Goal: Task Accomplishment & Management: Use online tool/utility

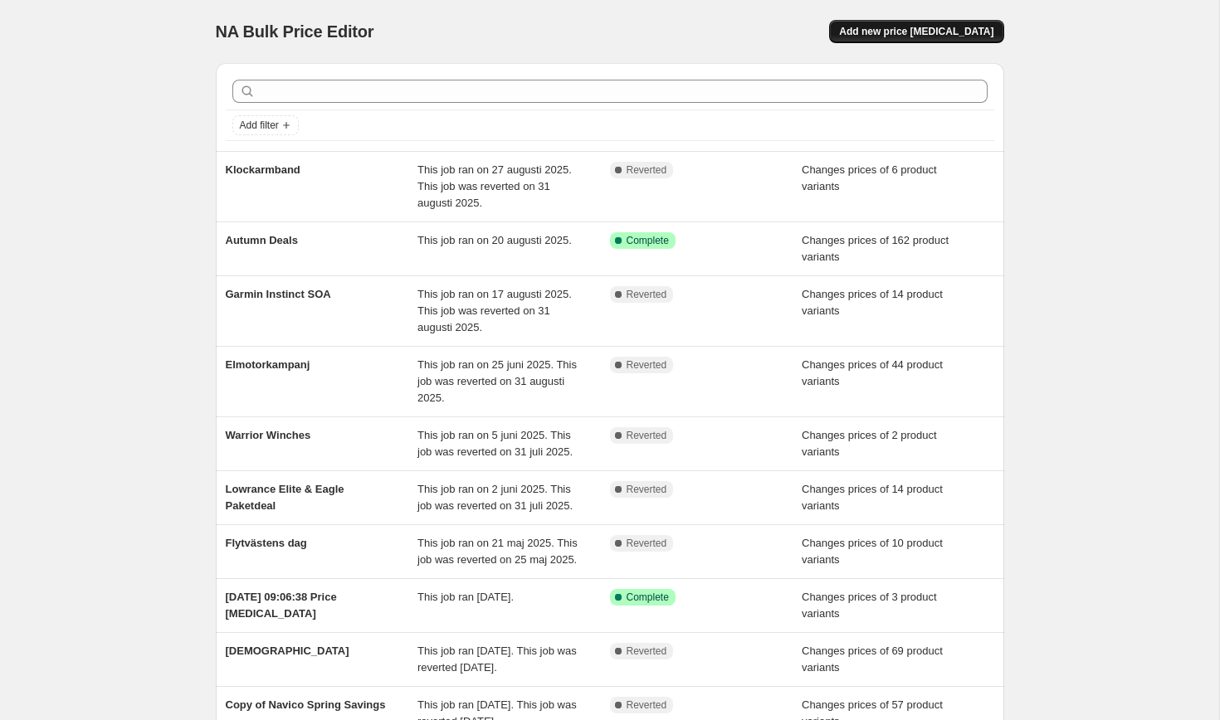
click at [924, 32] on span "Add new price [MEDICAL_DATA]" at bounding box center [916, 31] width 154 height 13
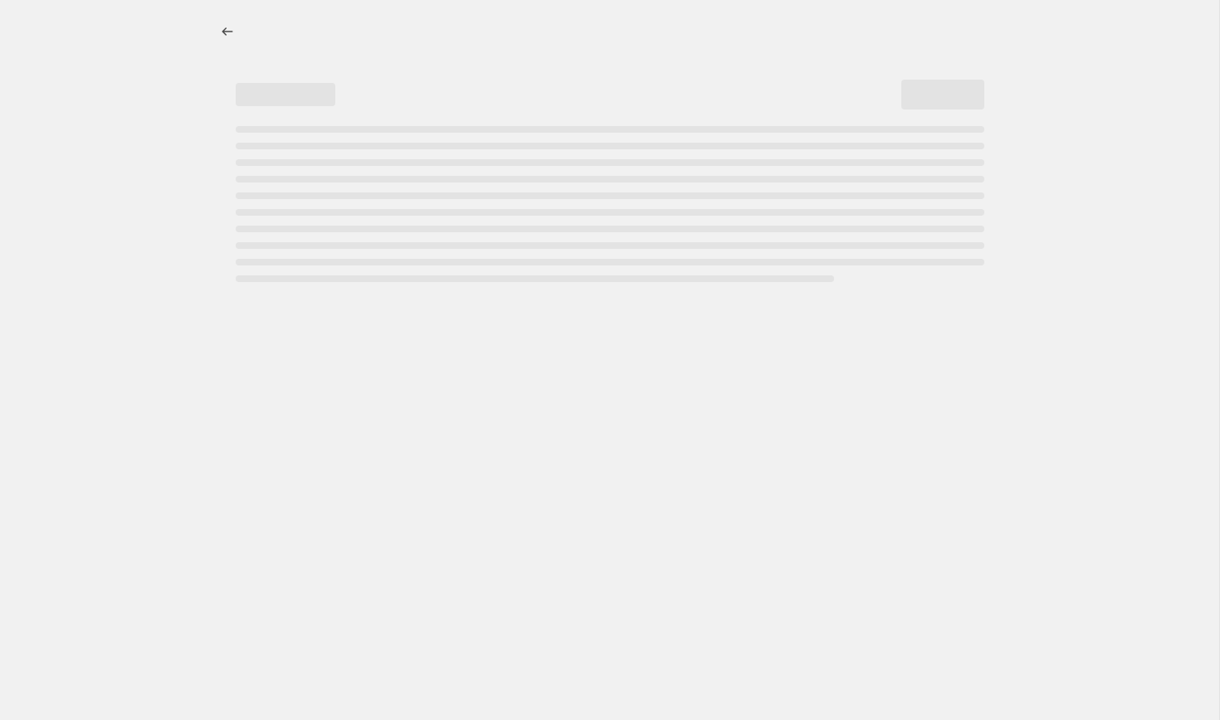
select select "percentage"
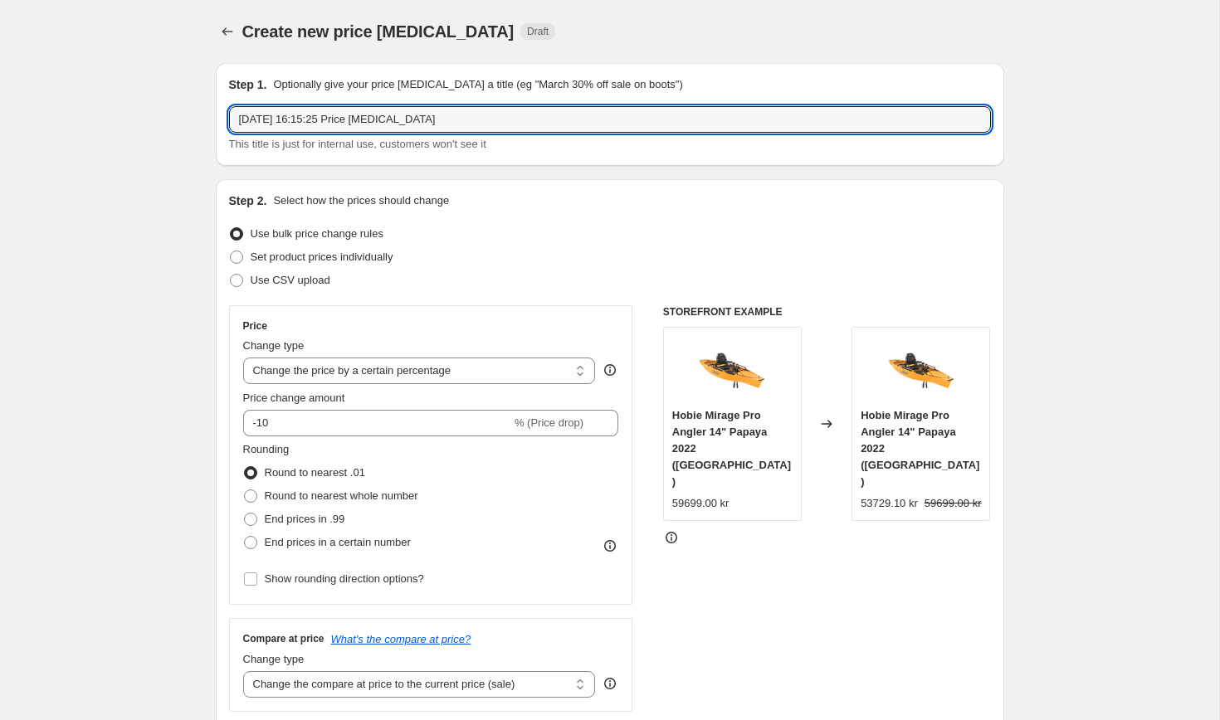
drag, startPoint x: 440, startPoint y: 121, endPoint x: 115, endPoint y: 85, distance: 327.4
type input "Navionics"
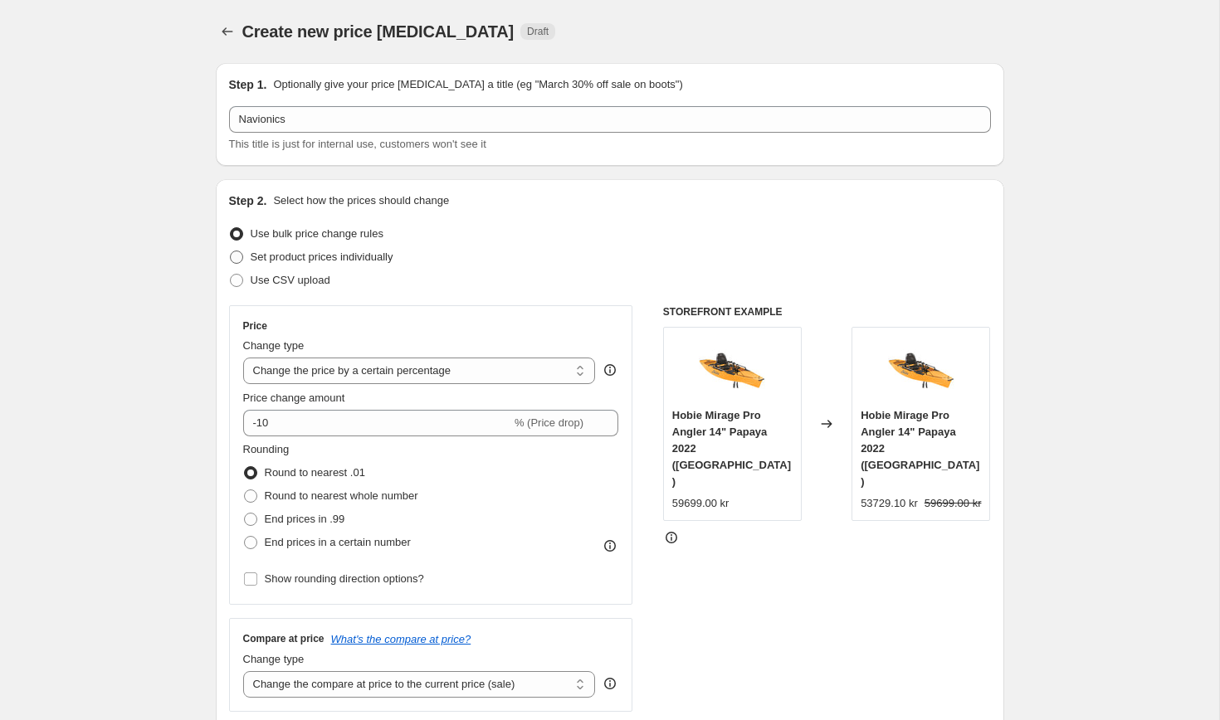
click at [349, 255] on span "Set product prices individually" at bounding box center [322, 257] width 143 height 12
click at [231, 251] on input "Set product prices individually" at bounding box center [230, 251] width 1 height 1
radio input "true"
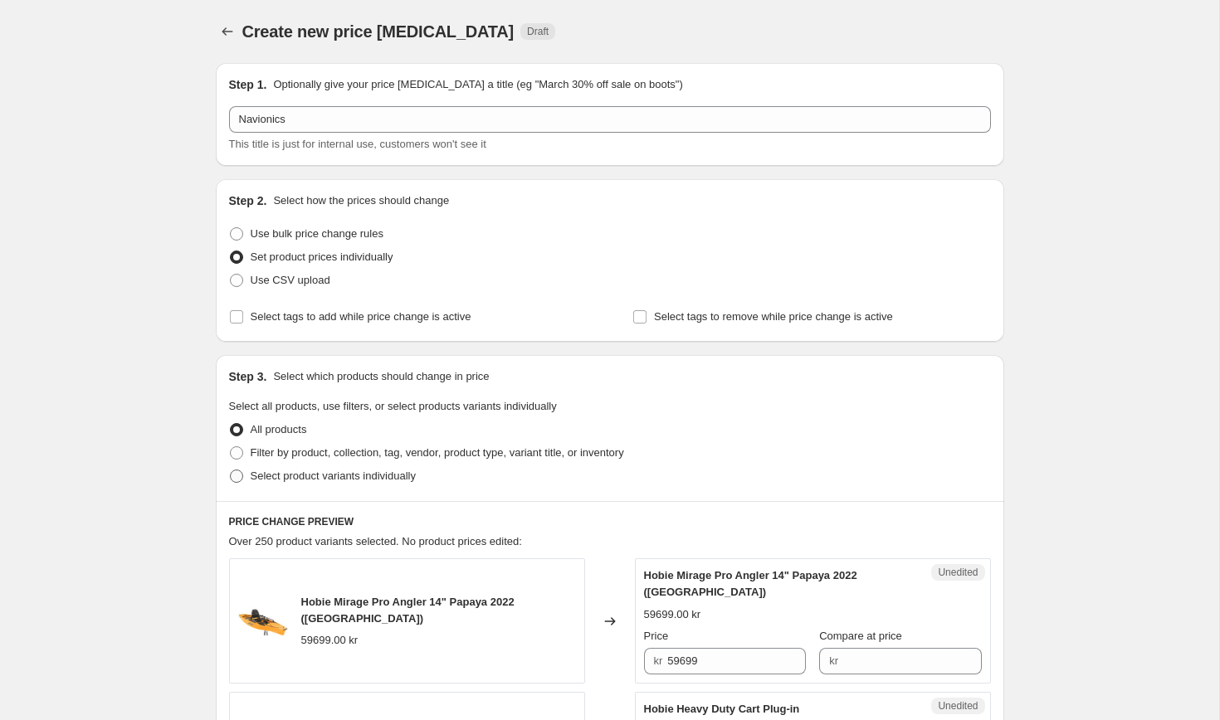
click at [326, 476] on span "Select product variants individually" at bounding box center [333, 476] width 165 height 12
click at [231, 471] on input "Select product variants individually" at bounding box center [230, 470] width 1 height 1
radio input "true"
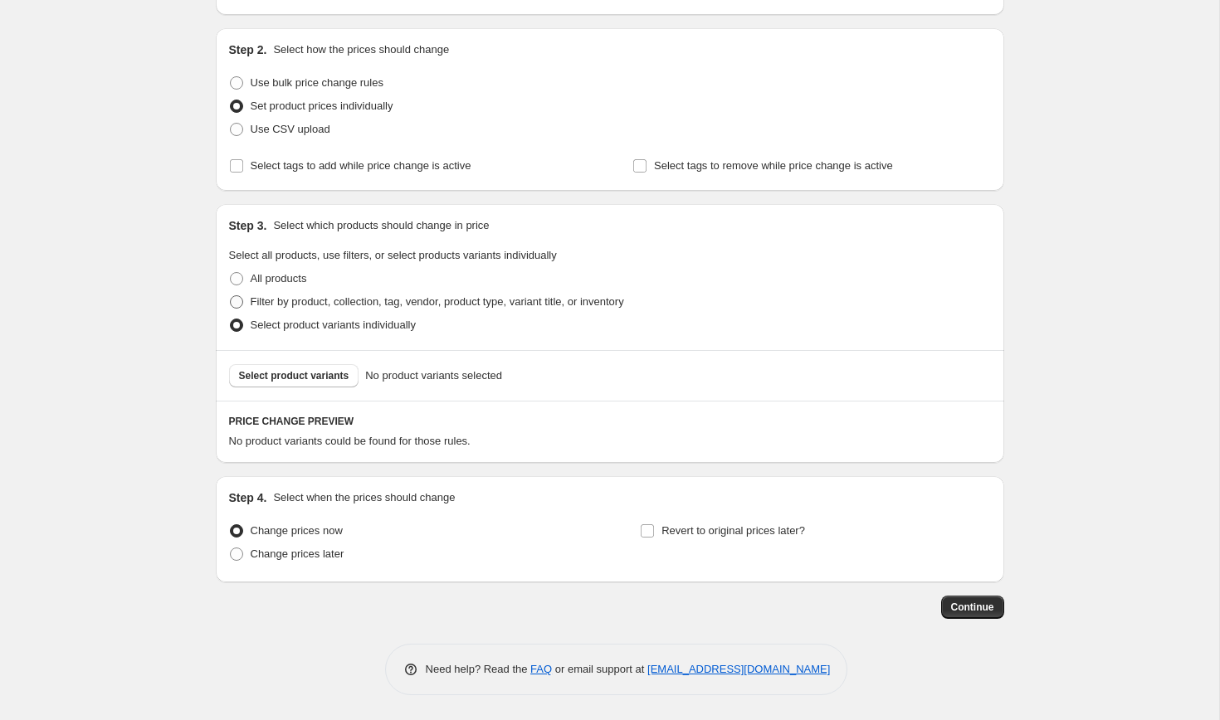
scroll to position [150, 0]
click at [291, 378] on span "Select product variants" at bounding box center [294, 376] width 110 height 13
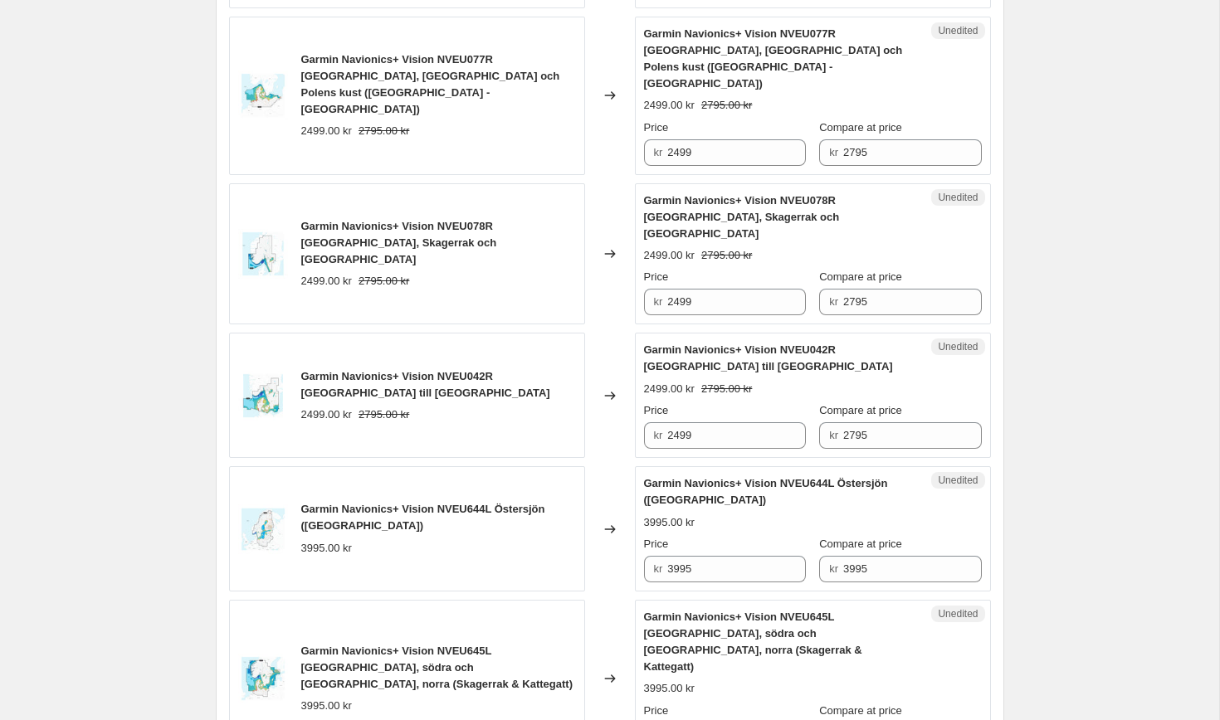
scroll to position [2857, 0]
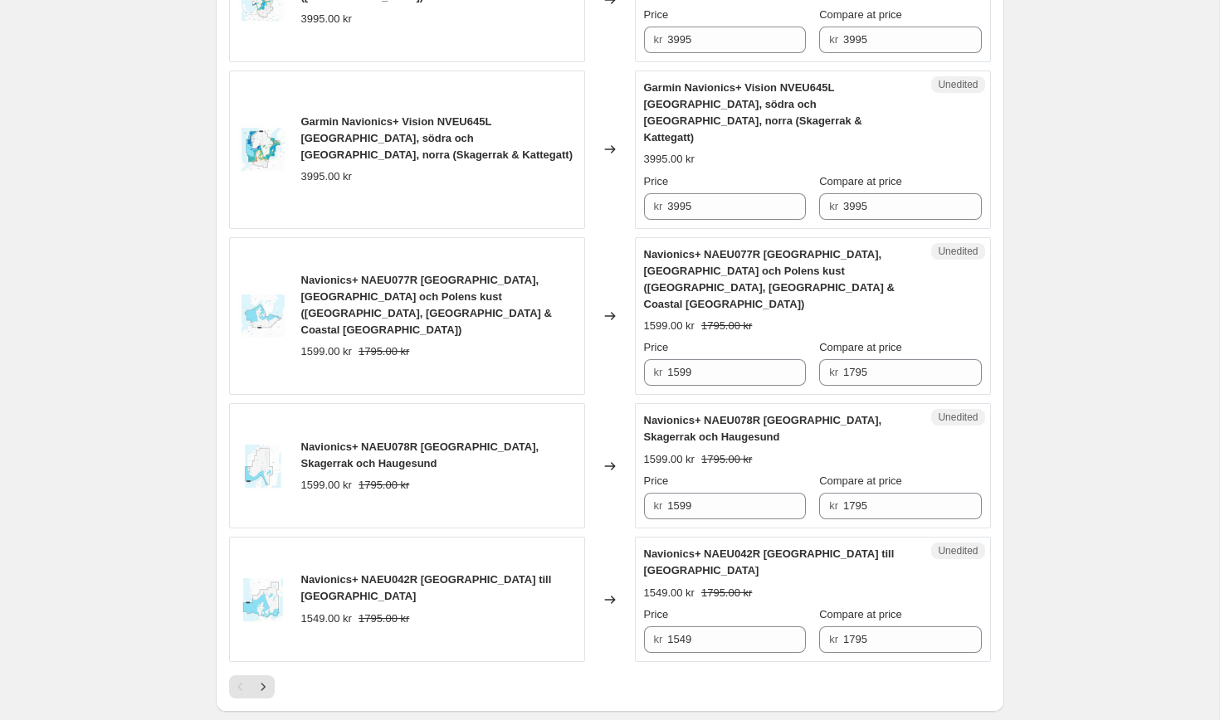
radio input "true"
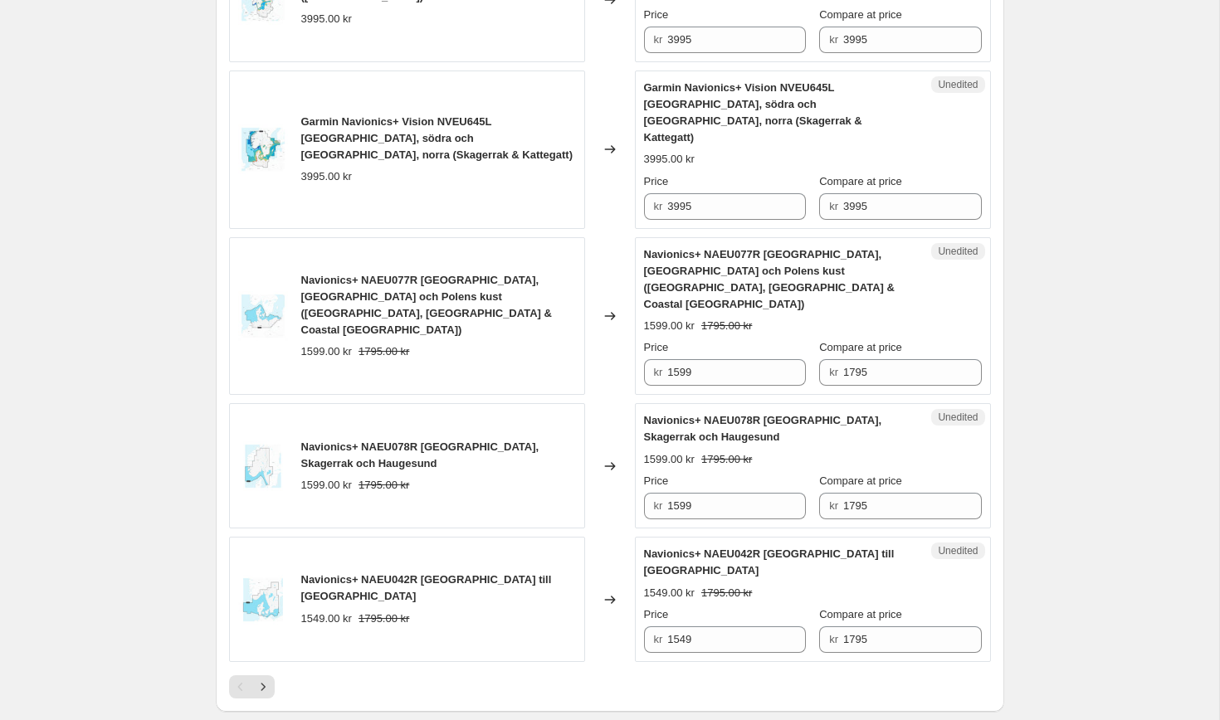
checkbox input "true"
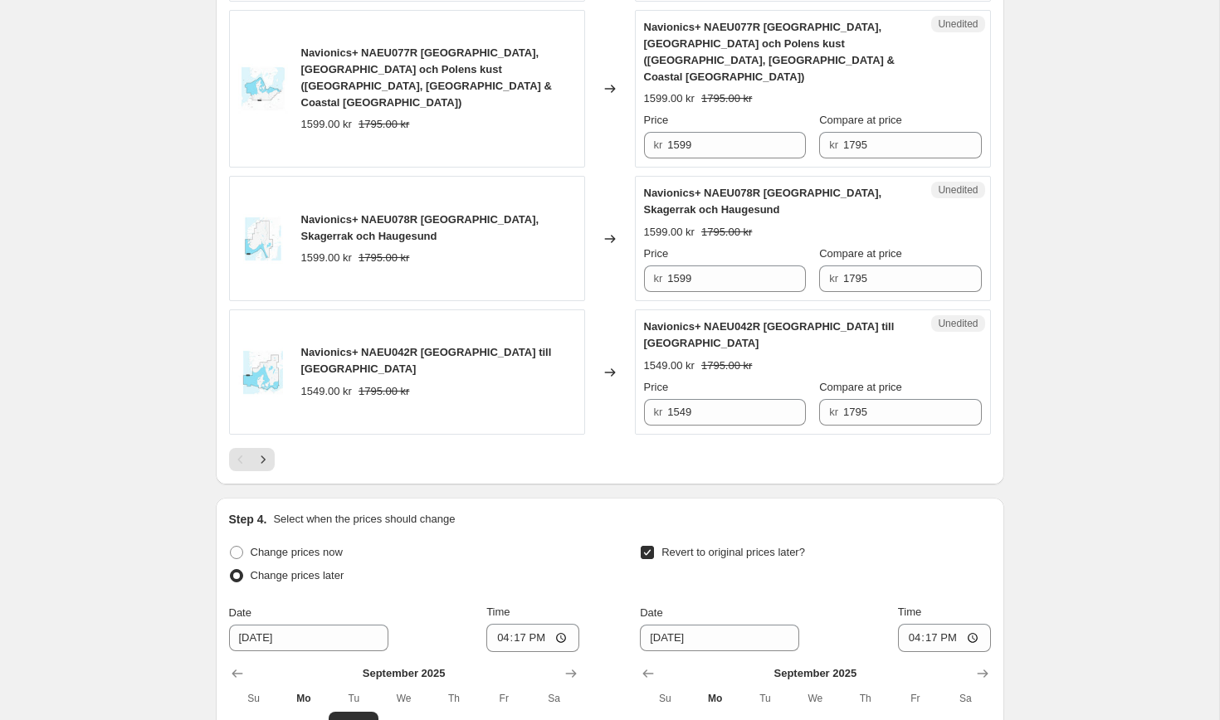
scroll to position [3141, 0]
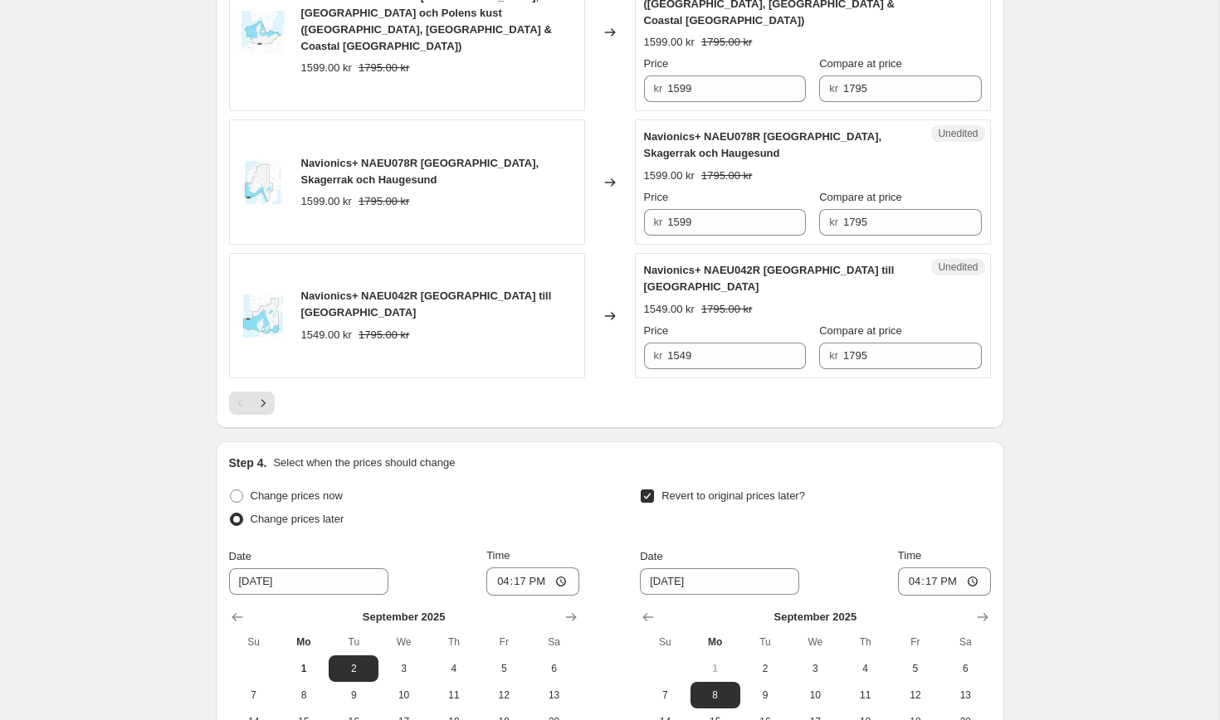
type input "[DATE]"
click at [930, 568] on input "16:17" at bounding box center [944, 582] width 93 height 28
type input "23:59"
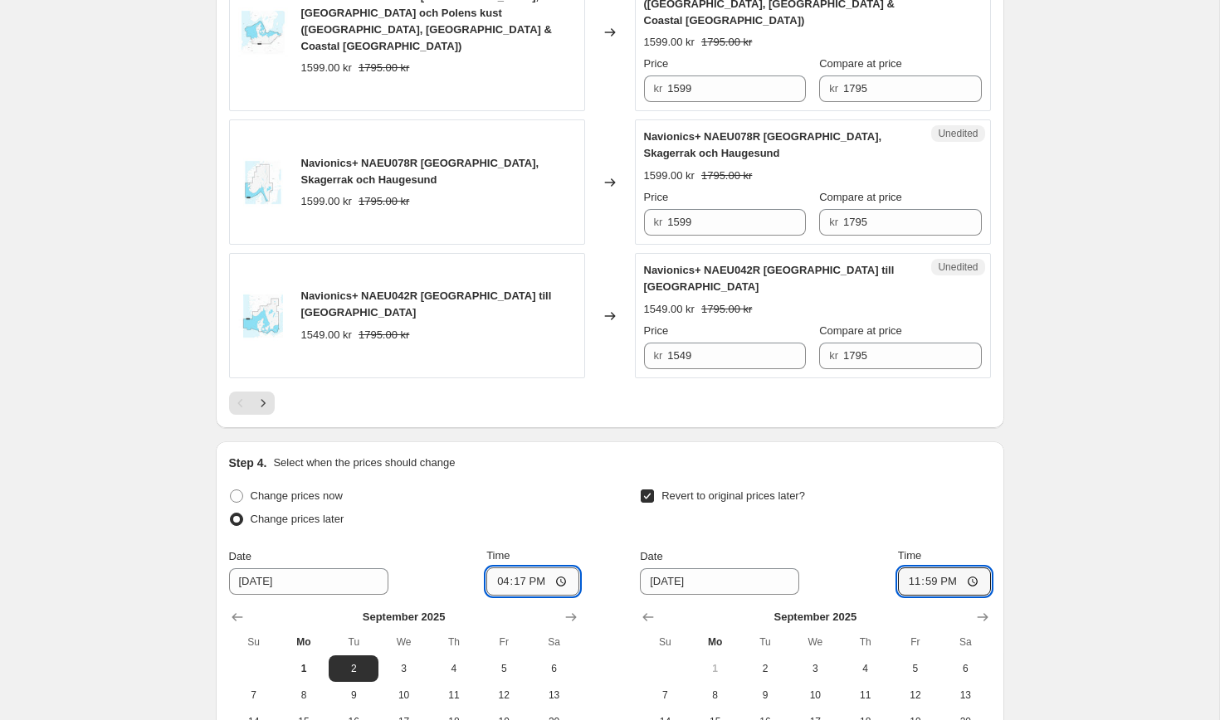
click at [512, 568] on input "16:17" at bounding box center [532, 582] width 93 height 28
type input "12:00"
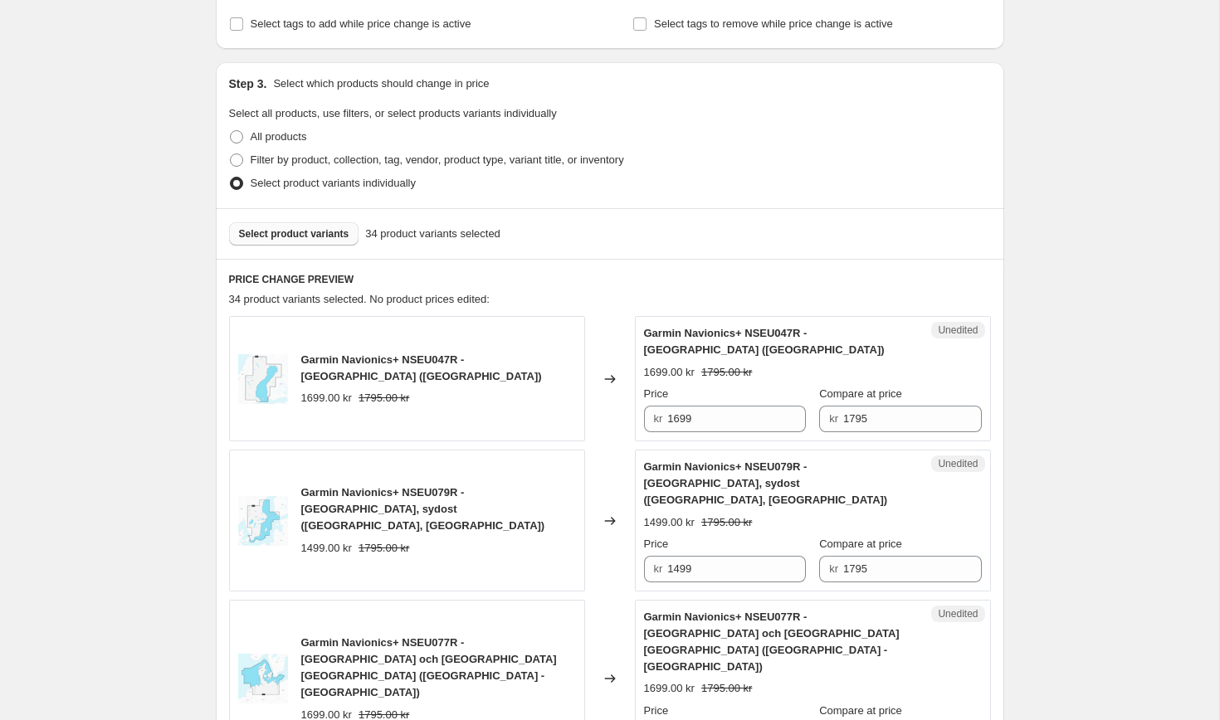
scroll to position [340, 0]
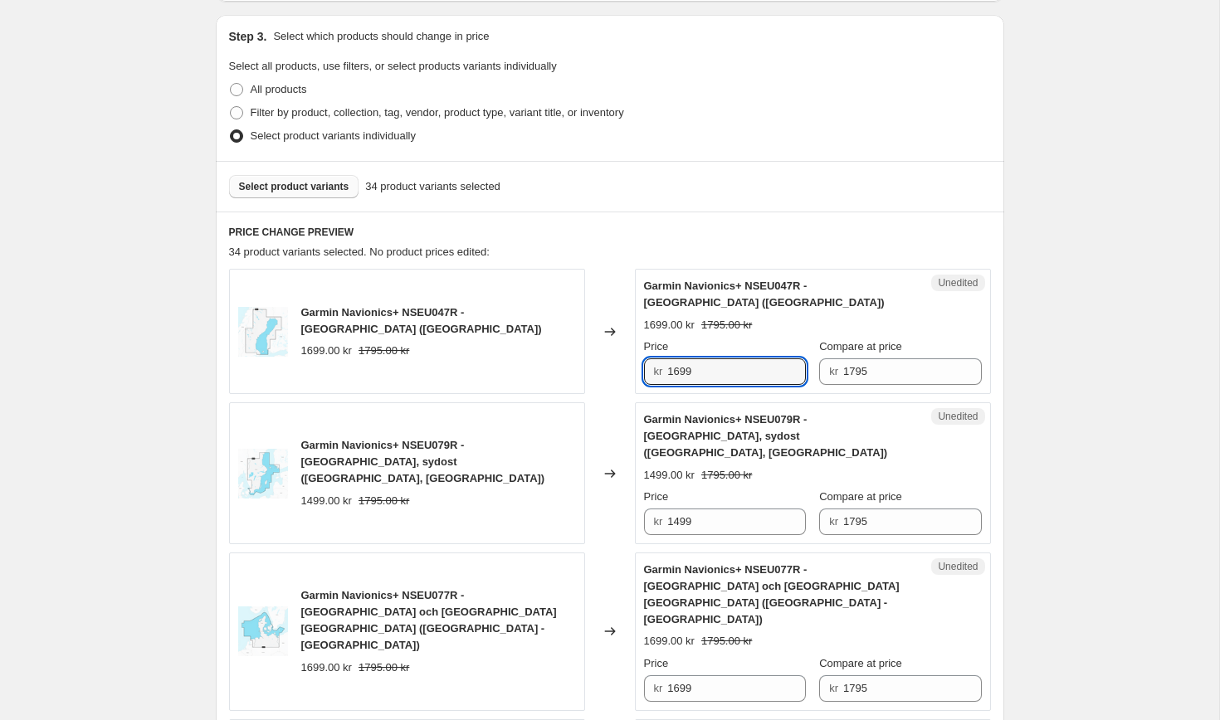
drag, startPoint x: 715, startPoint y: 378, endPoint x: 608, endPoint y: 363, distance: 108.1
click at [608, 363] on div "Garmin Navionics+ NSEU047R - [GEOGRAPHIC_DATA] ([GEOGRAPHIC_DATA]) 1699.00 kr 1…" at bounding box center [610, 331] width 762 height 125
drag, startPoint x: 706, startPoint y: 378, endPoint x: 602, endPoint y: 369, distance: 104.9
click at [602, 369] on div "Garmin Navionics+ NSEU047R - Bottenviken (Gulf of Bothnia) 1699.00 kr 1795.00 k…" at bounding box center [610, 331] width 762 height 125
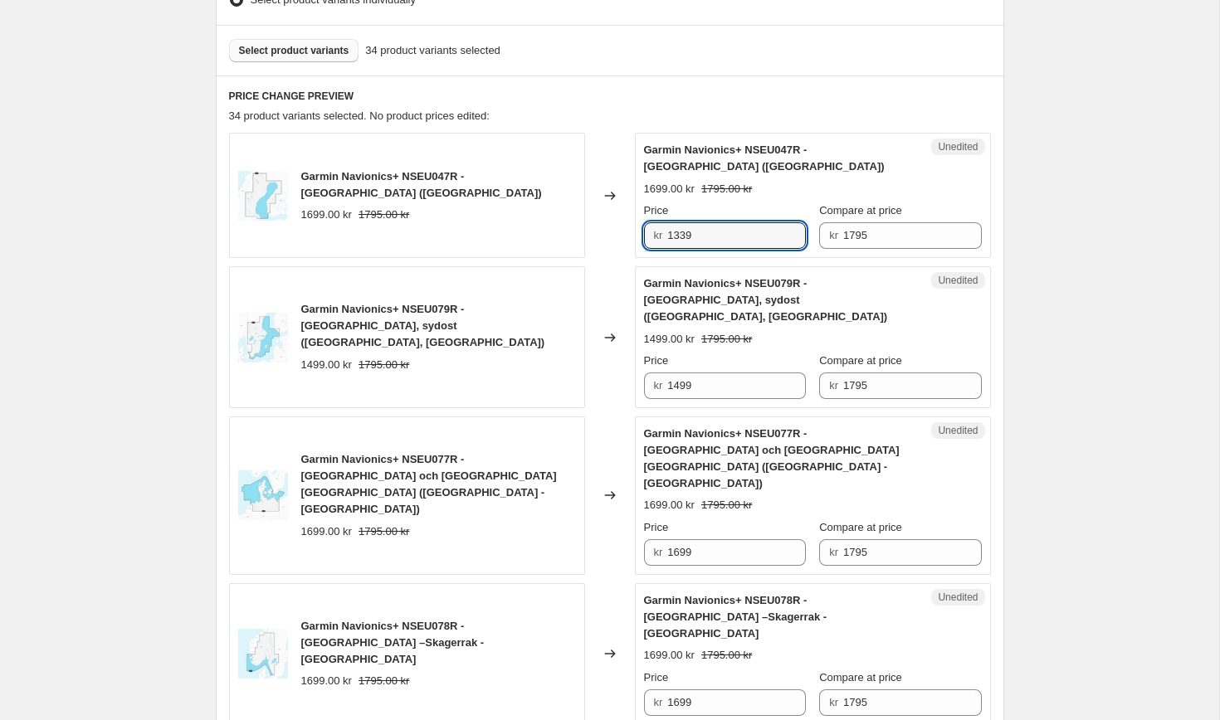
scroll to position [491, 0]
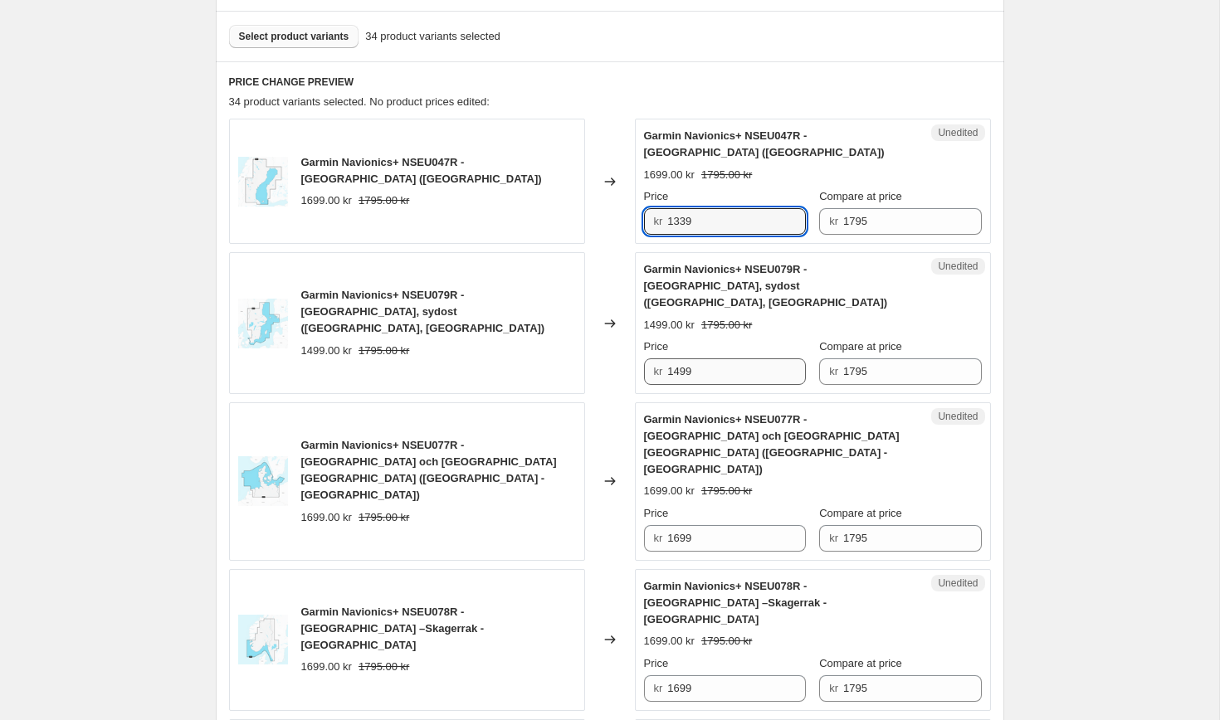
type input "1339"
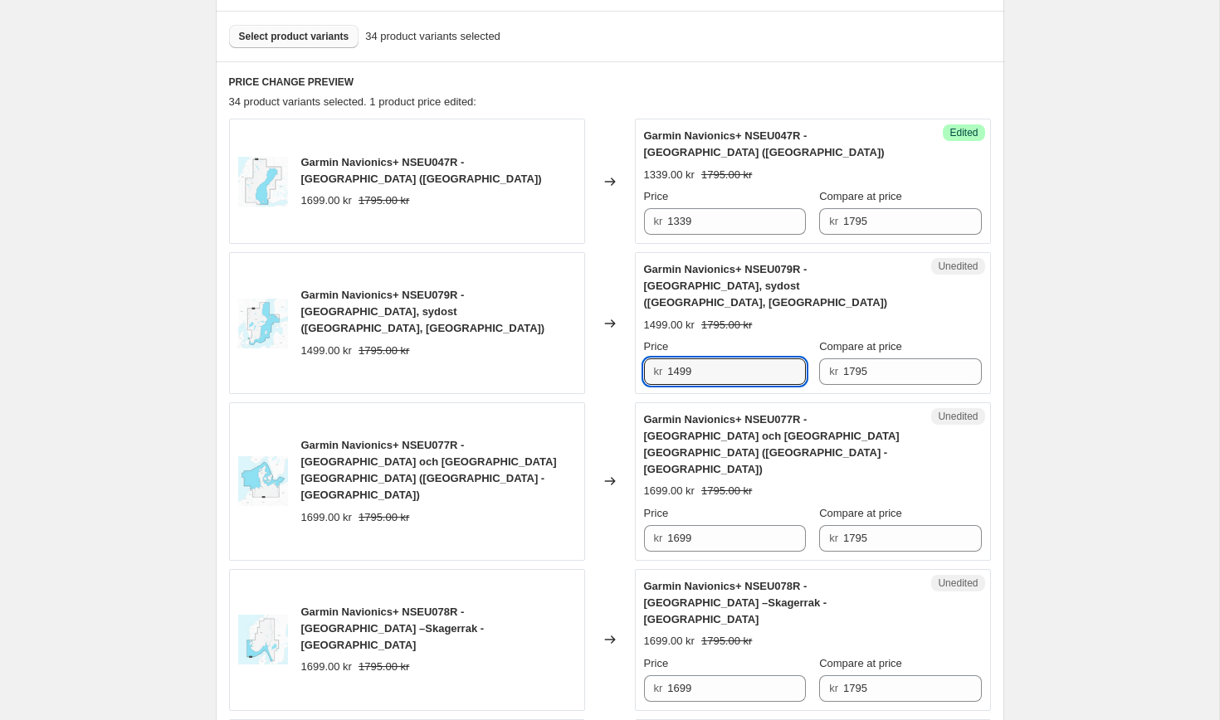
drag, startPoint x: 725, startPoint y: 354, endPoint x: 618, endPoint y: 346, distance: 107.4
click at [618, 346] on div "Garmin Navionics+ NSEU079R - [GEOGRAPHIC_DATA], sydost ([GEOGRAPHIC_DATA], [GEO…" at bounding box center [610, 323] width 762 height 142
paste input "33"
type input "1339"
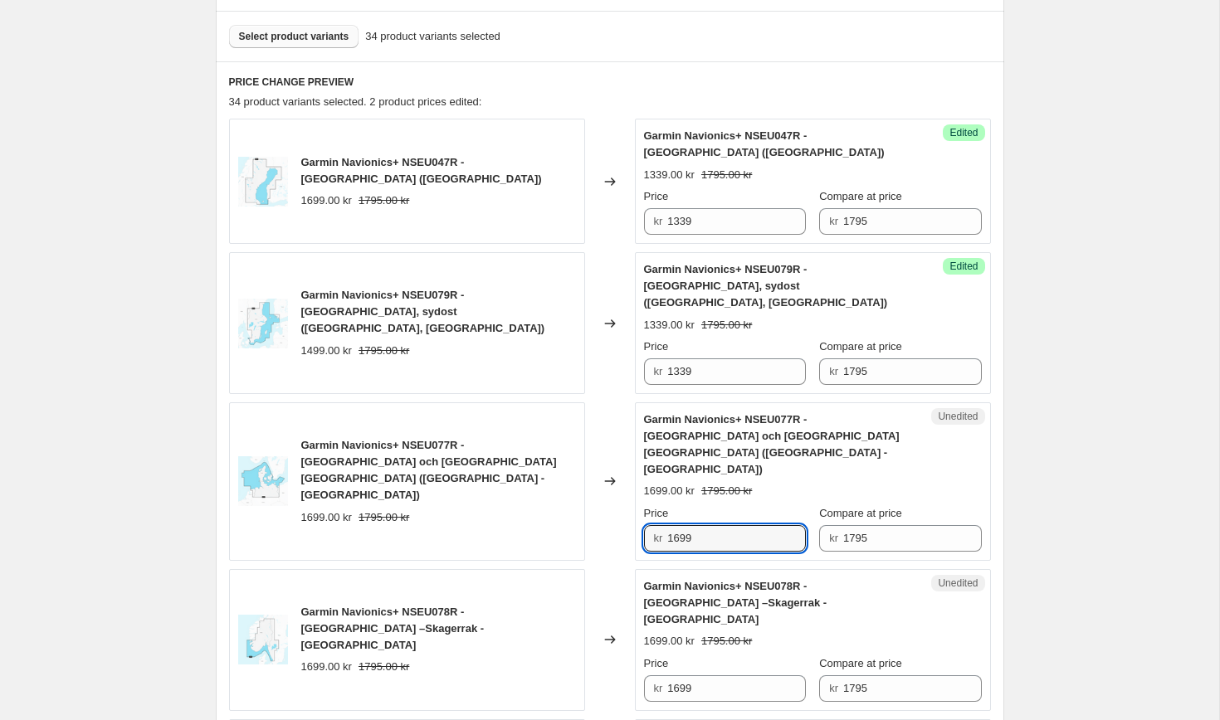
drag, startPoint x: 721, startPoint y: 497, endPoint x: 601, endPoint y: 473, distance: 122.7
click at [610, 476] on div "Garmin Navionics+ NSEU077R - [GEOGRAPHIC_DATA] och [GEOGRAPHIC_DATA] [GEOGRAPHI…" at bounding box center [610, 482] width 762 height 159
paste input "33"
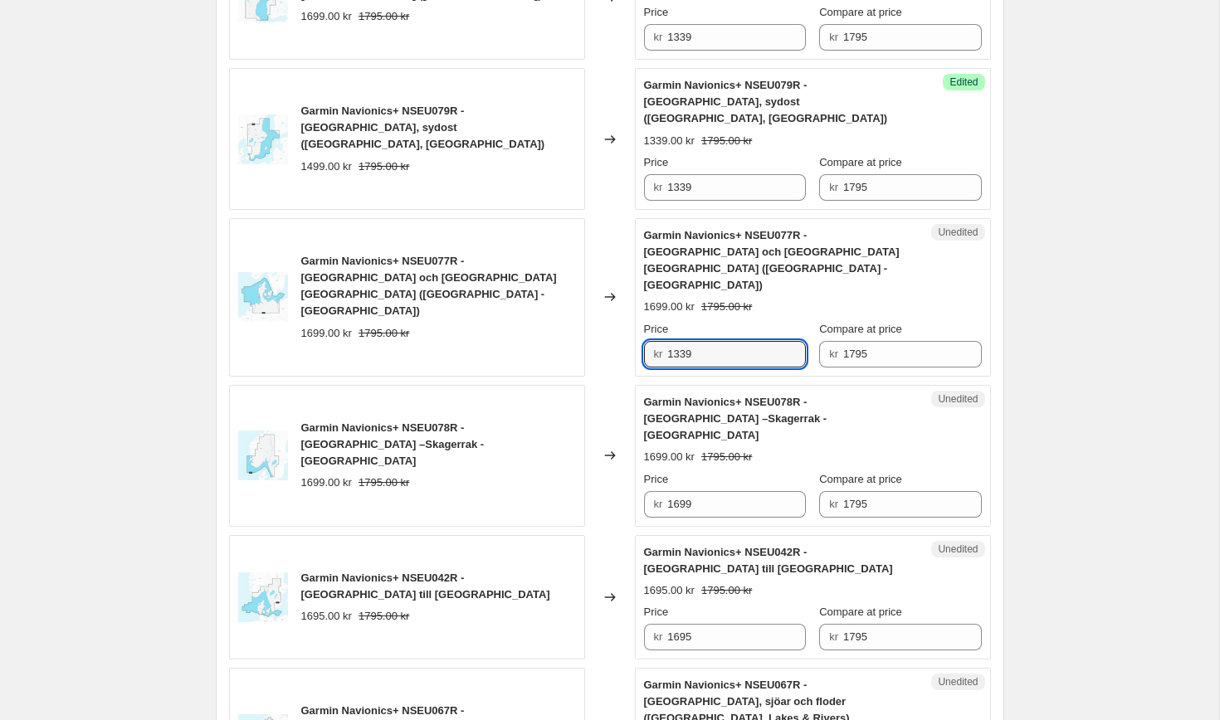
scroll to position [676, 0]
type input "1339"
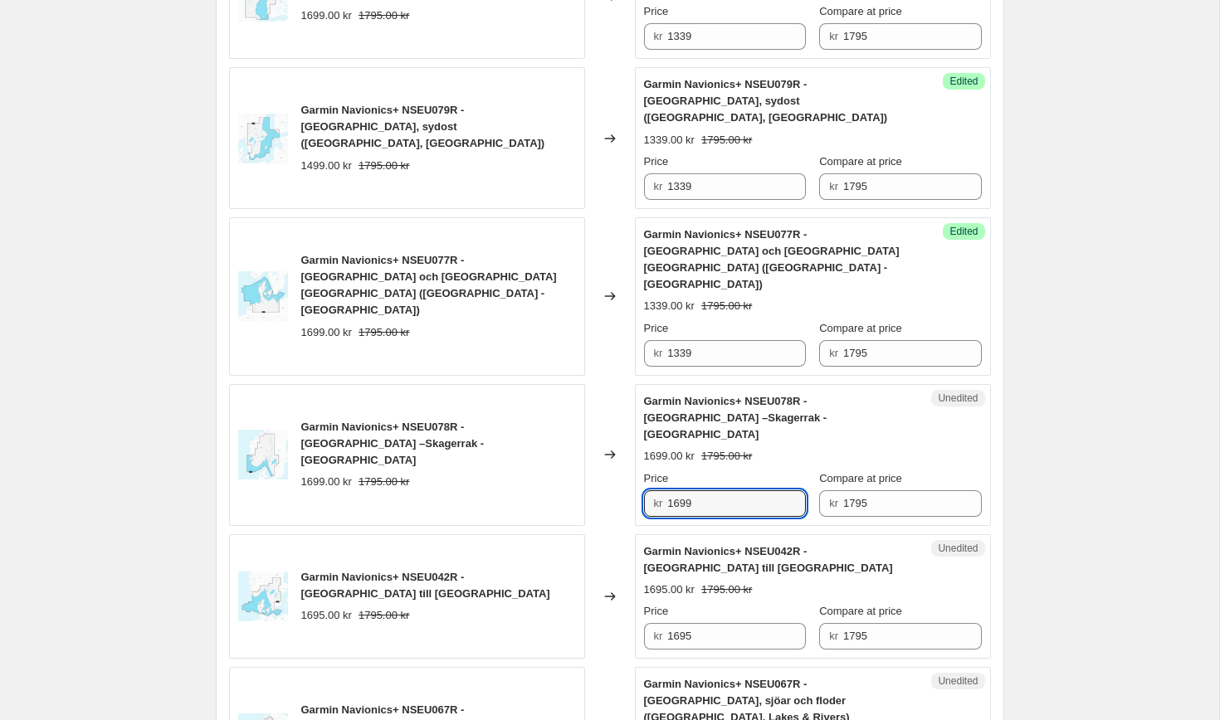
drag, startPoint x: 710, startPoint y: 426, endPoint x: 598, endPoint y: 429, distance: 112.1
click at [605, 431] on div "Garmin Navionics+ NSEU078R - [GEOGRAPHIC_DATA] –Skagerrak -Haugesund 1699.00 kr…" at bounding box center [610, 455] width 762 height 142
drag, startPoint x: 733, startPoint y: 434, endPoint x: 605, endPoint y: 424, distance: 128.2
click at [605, 424] on div "Garmin Navionics+ NSEU078R - [GEOGRAPHIC_DATA] –Skagerrak -Haugesund 1699.00 kr…" at bounding box center [610, 455] width 762 height 142
paste input "33"
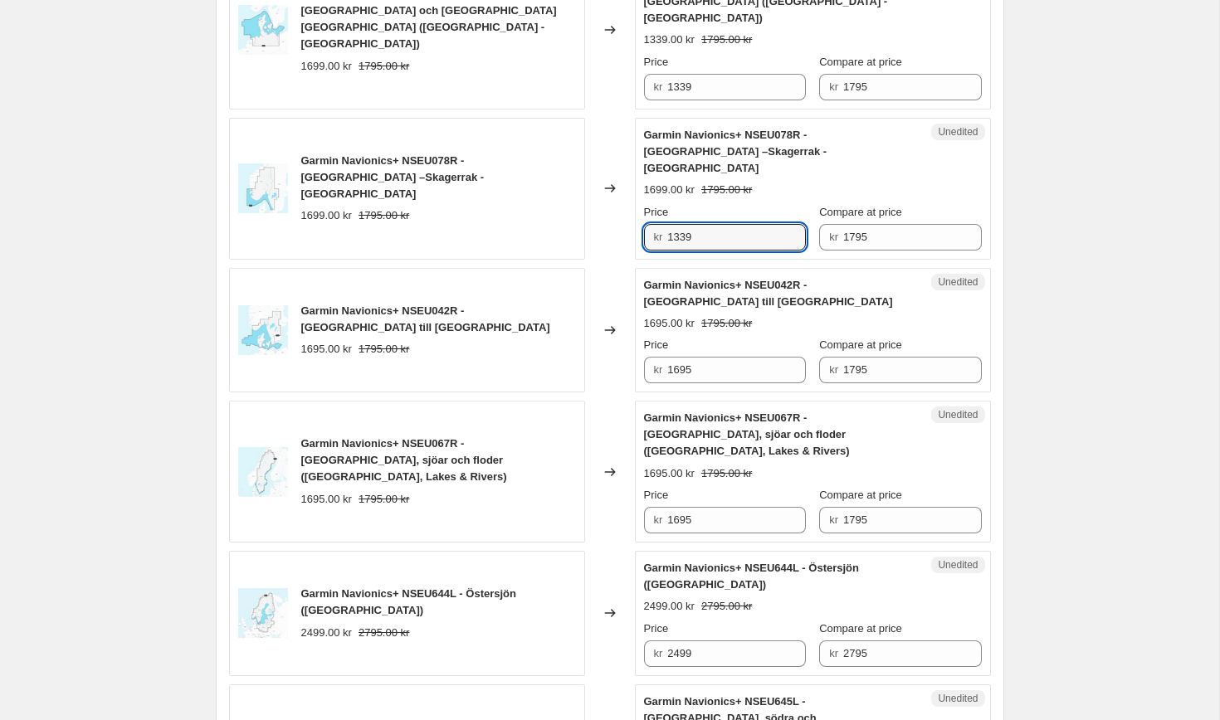
scroll to position [943, 0]
type input "1339"
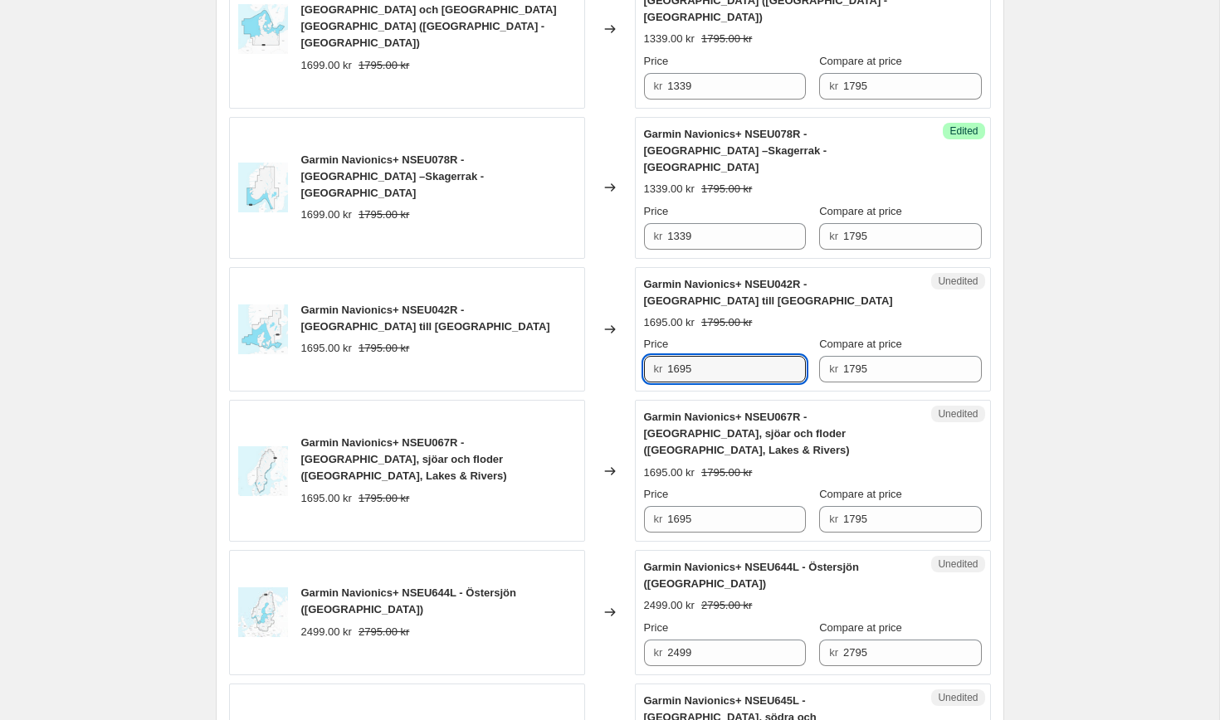
drag, startPoint x: 706, startPoint y: 307, endPoint x: 577, endPoint y: 303, distance: 129.5
click at [577, 303] on div "Garmin Navionics+ NSEU042R - [GEOGRAPHIC_DATA] till [GEOGRAPHIC_DATA] 1695.00 k…" at bounding box center [610, 329] width 762 height 125
paste input "339"
type input "1339"
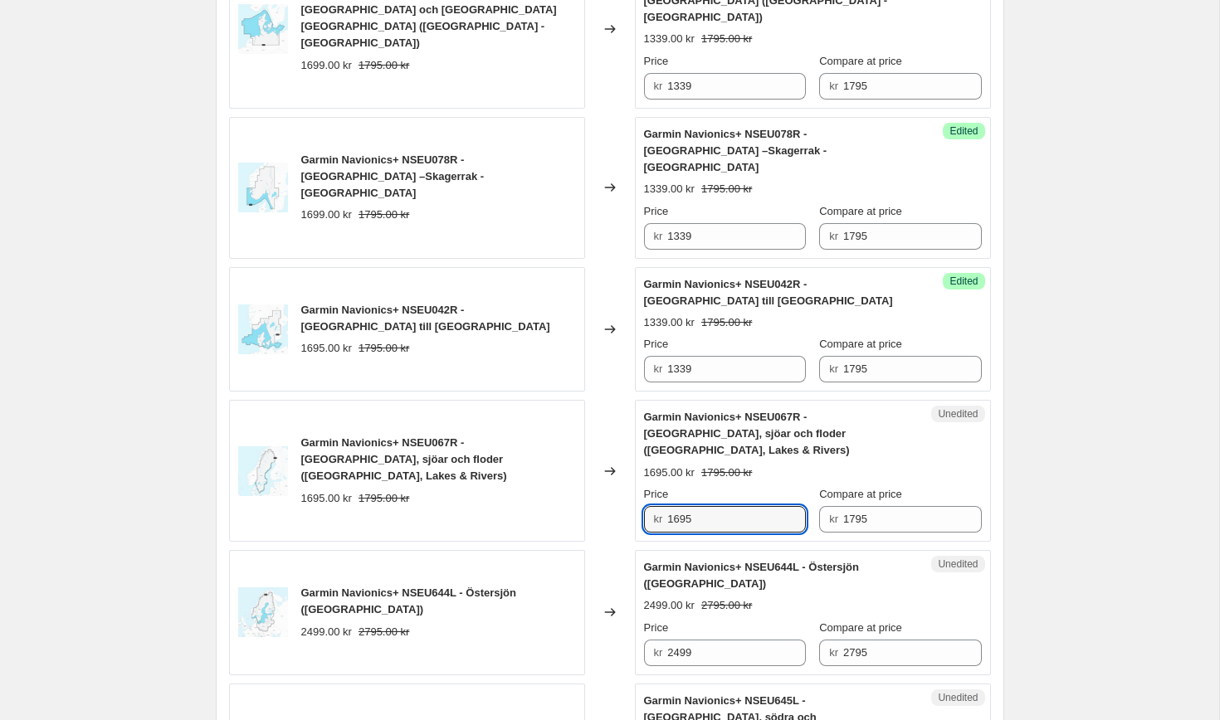
drag, startPoint x: 730, startPoint y: 432, endPoint x: 579, endPoint y: 426, distance: 150.4
click at [579, 426] on div "Garmin Navionics+ NSEU067R - [GEOGRAPHIC_DATA], sjöar och floder ([GEOGRAPHIC_D…" at bounding box center [610, 471] width 762 height 142
paste input "339"
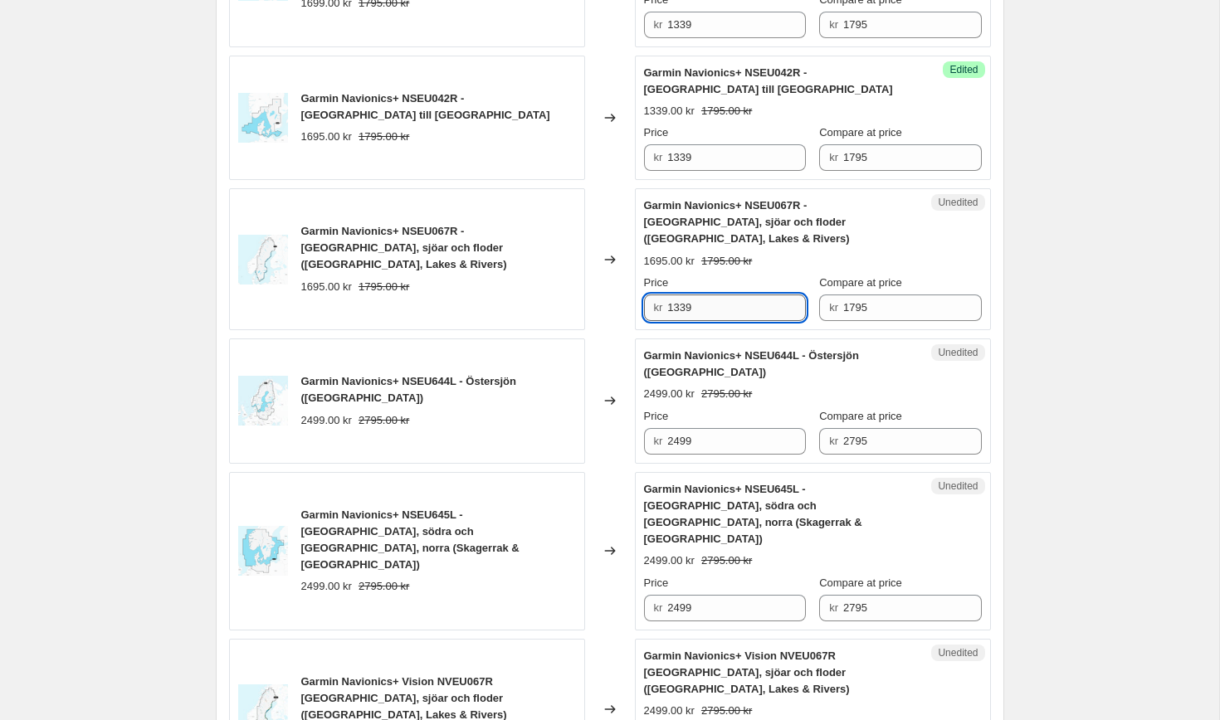
scroll to position [1223, 0]
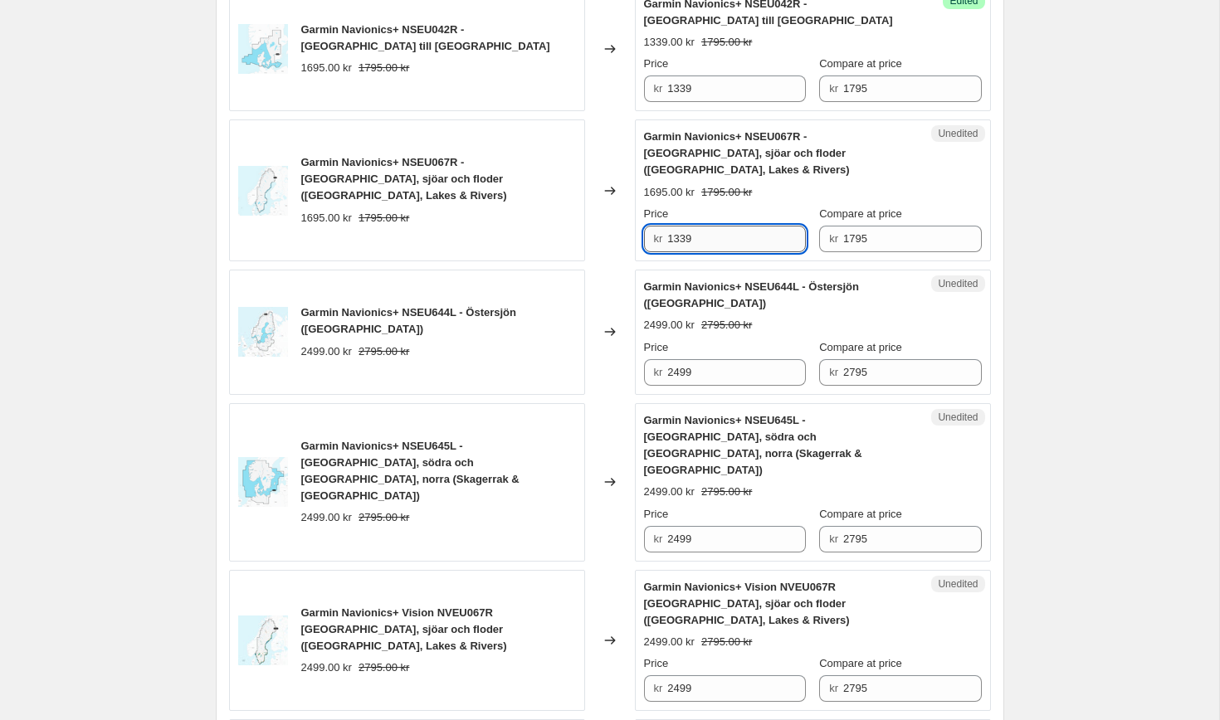
type input "1339"
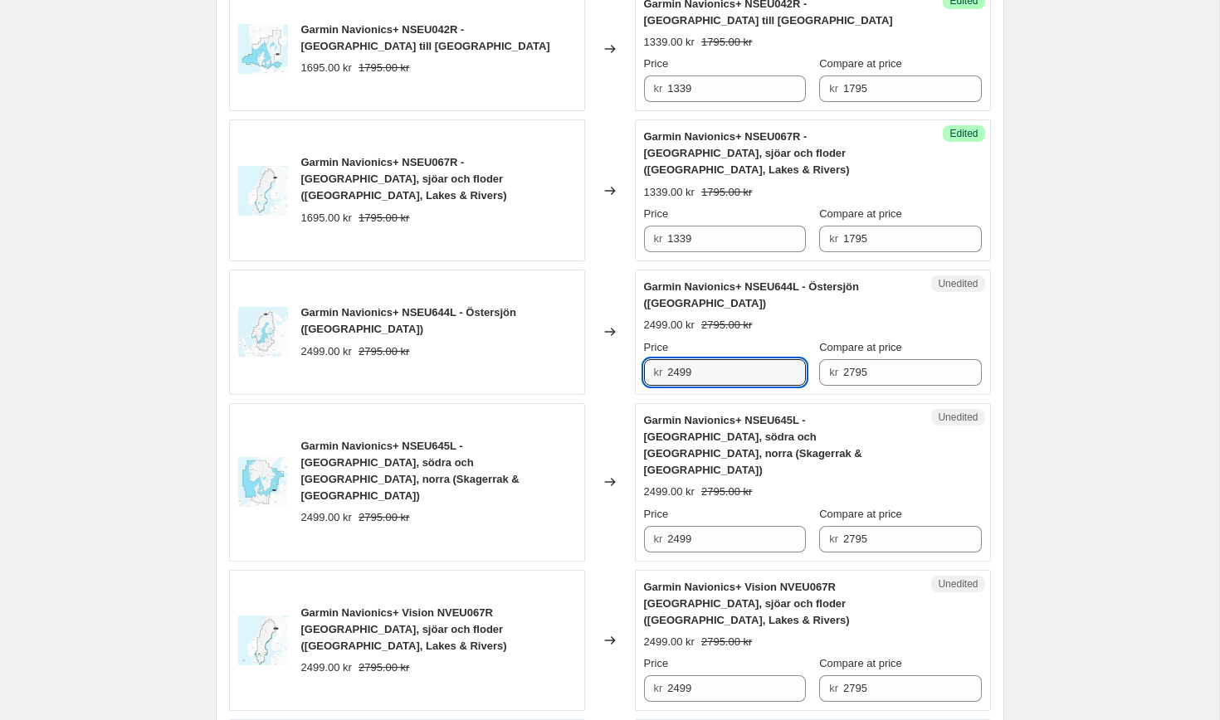
drag, startPoint x: 726, startPoint y: 286, endPoint x: 569, endPoint y: 265, distance: 158.2
click at [569, 270] on div "Garmin Navionics+ NSEU644L - Östersjön ([GEOGRAPHIC_DATA]) 2499.00 kr 2795.00 k…" at bounding box center [610, 332] width 762 height 125
drag, startPoint x: 710, startPoint y: 286, endPoint x: 604, endPoint y: 282, distance: 106.3
click at [604, 282] on div "Garmin Navionics+ NSEU644L - Östersjön ([GEOGRAPHIC_DATA]) 2499.00 kr 2795.00 k…" at bounding box center [610, 332] width 762 height 125
type input "2089"
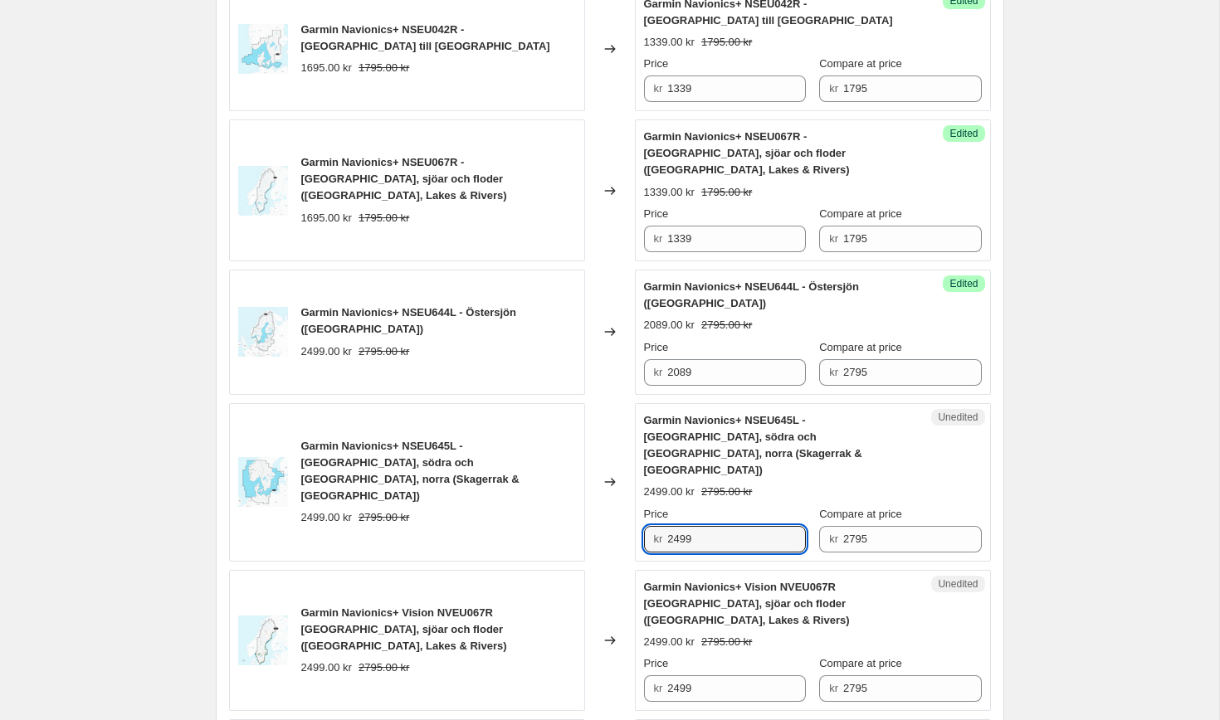
drag, startPoint x: 728, startPoint y: 423, endPoint x: 633, endPoint y: 417, distance: 94.8
click at [633, 417] on div "Garmin Navionics+ NSEU645L - [GEOGRAPHIC_DATA], södra och [GEOGRAPHIC_DATA], no…" at bounding box center [610, 482] width 762 height 159
paste input "08"
type input "2089"
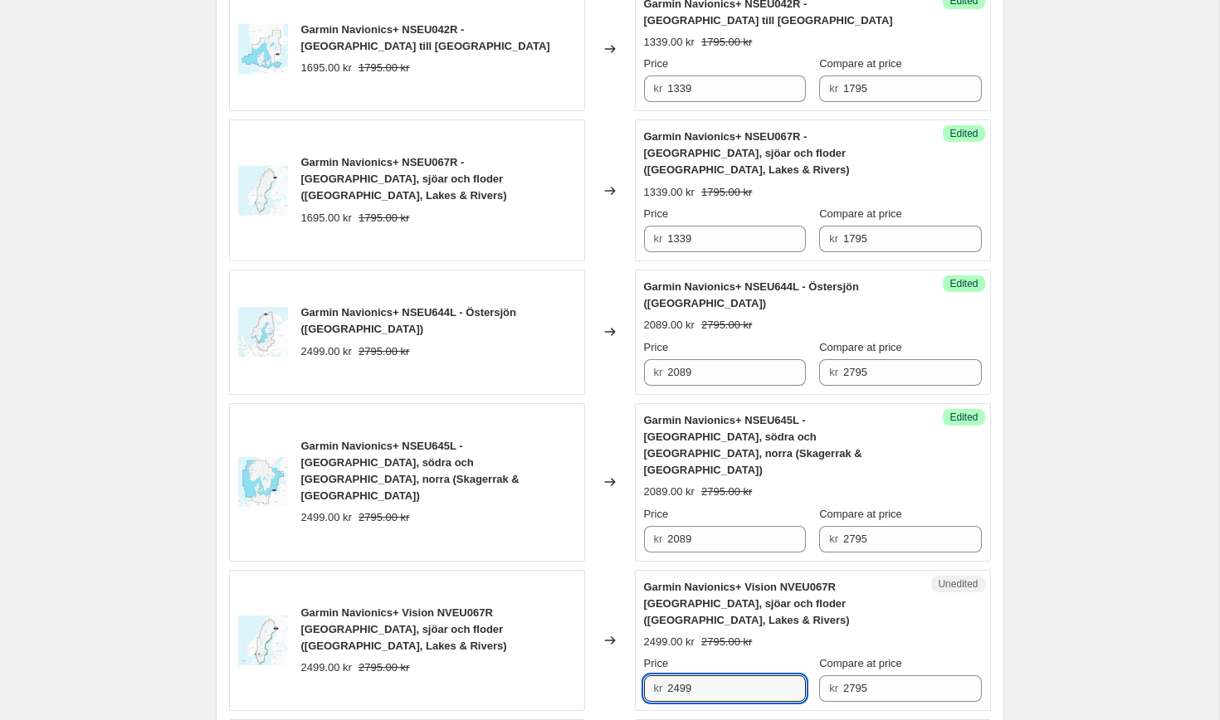
drag, startPoint x: 702, startPoint y: 552, endPoint x: 598, endPoint y: 533, distance: 106.3
click at [598, 570] on div "Garmin Navionics+ Vision NVEU067R [GEOGRAPHIC_DATA], sjöar och floder ([GEOGRAP…" at bounding box center [610, 641] width 762 height 142
paste input "08"
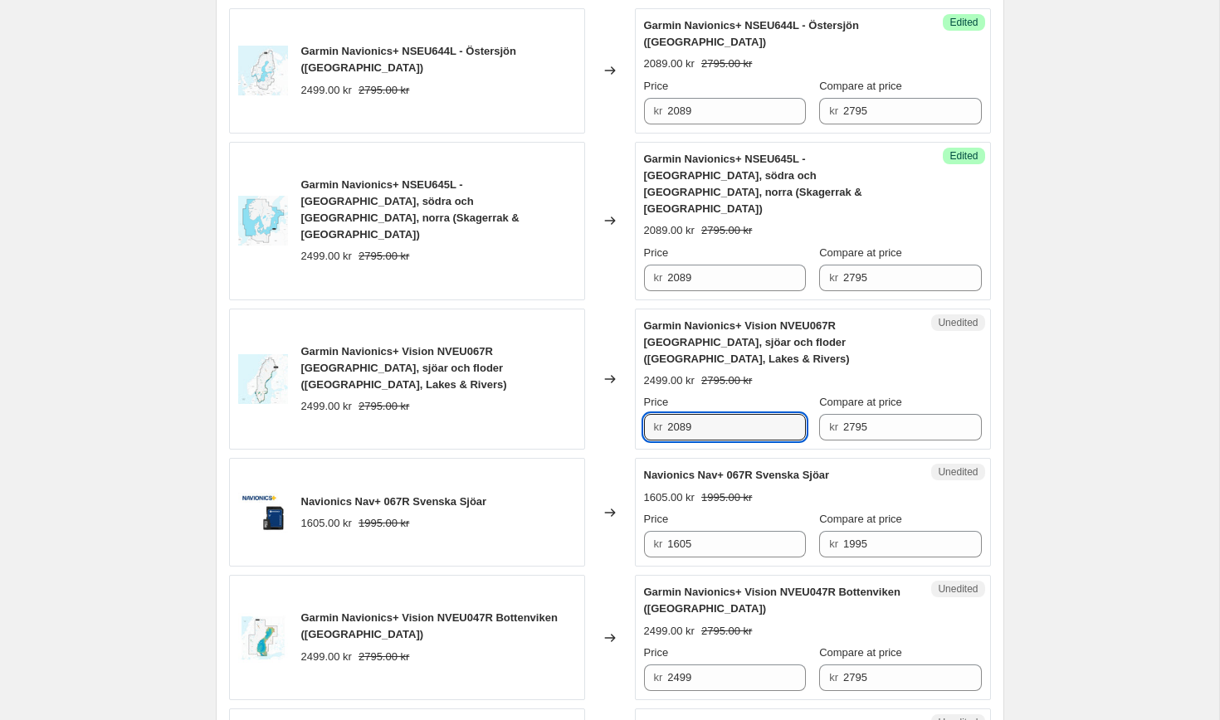
scroll to position [1499, 0]
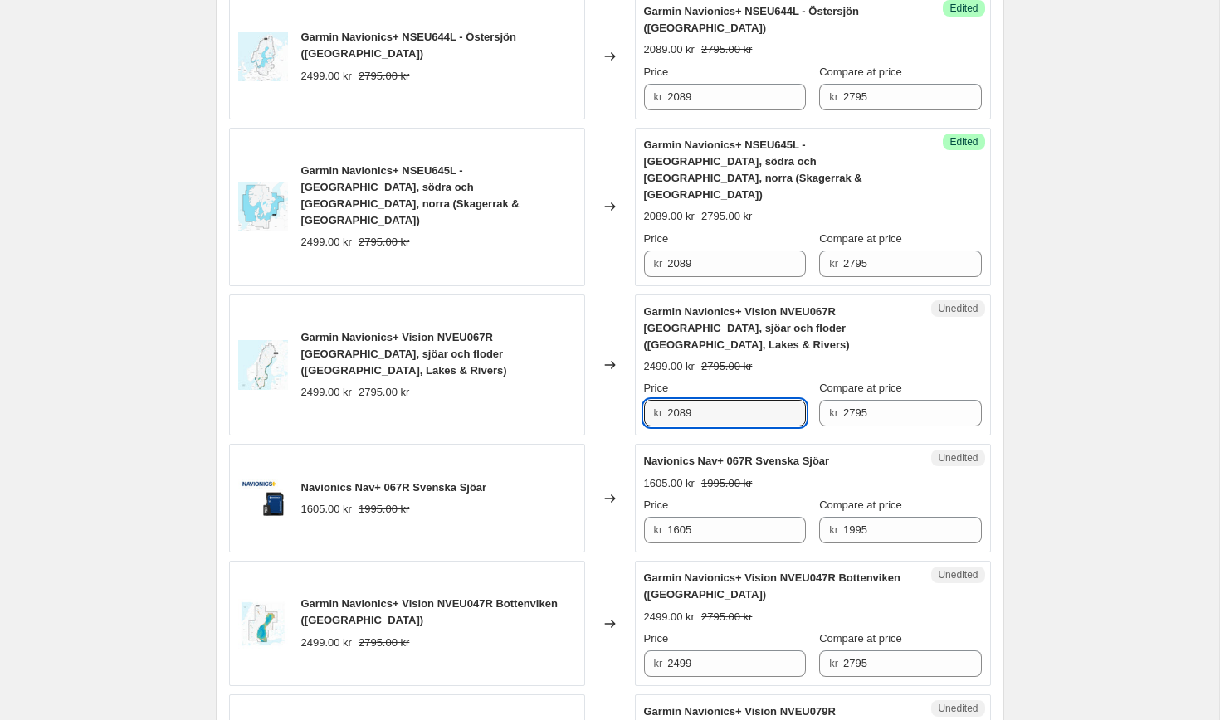
type input "2089"
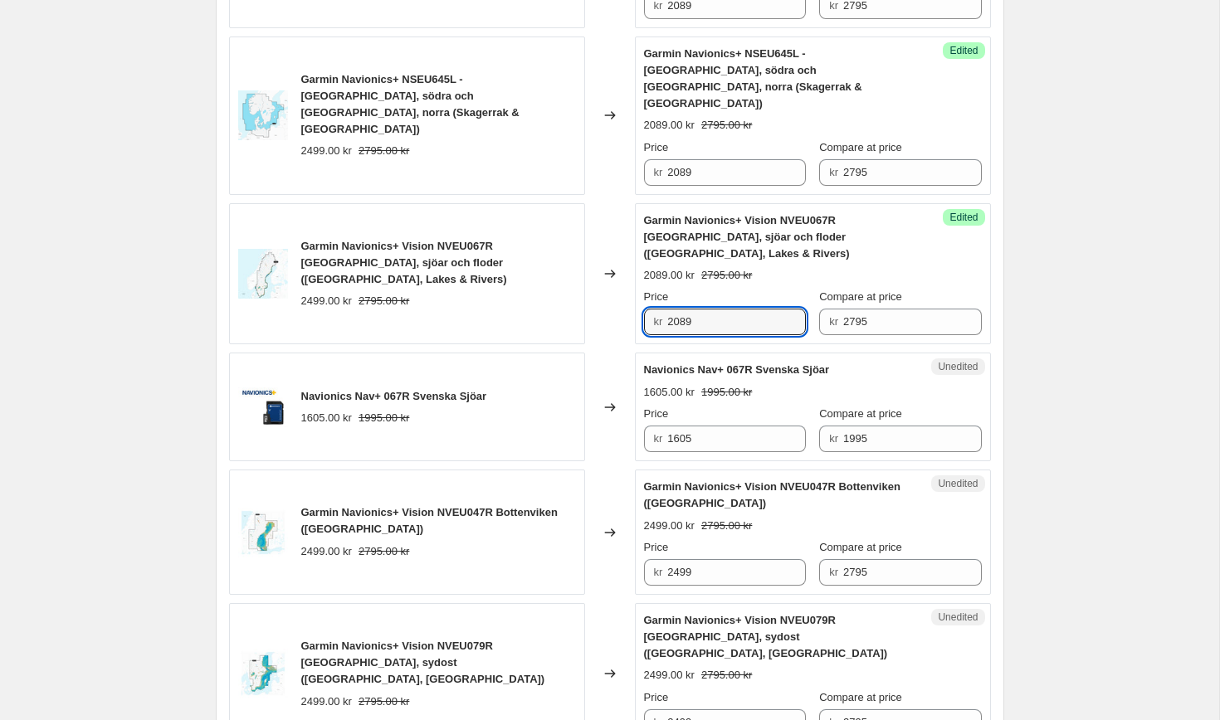
scroll to position [1592, 0]
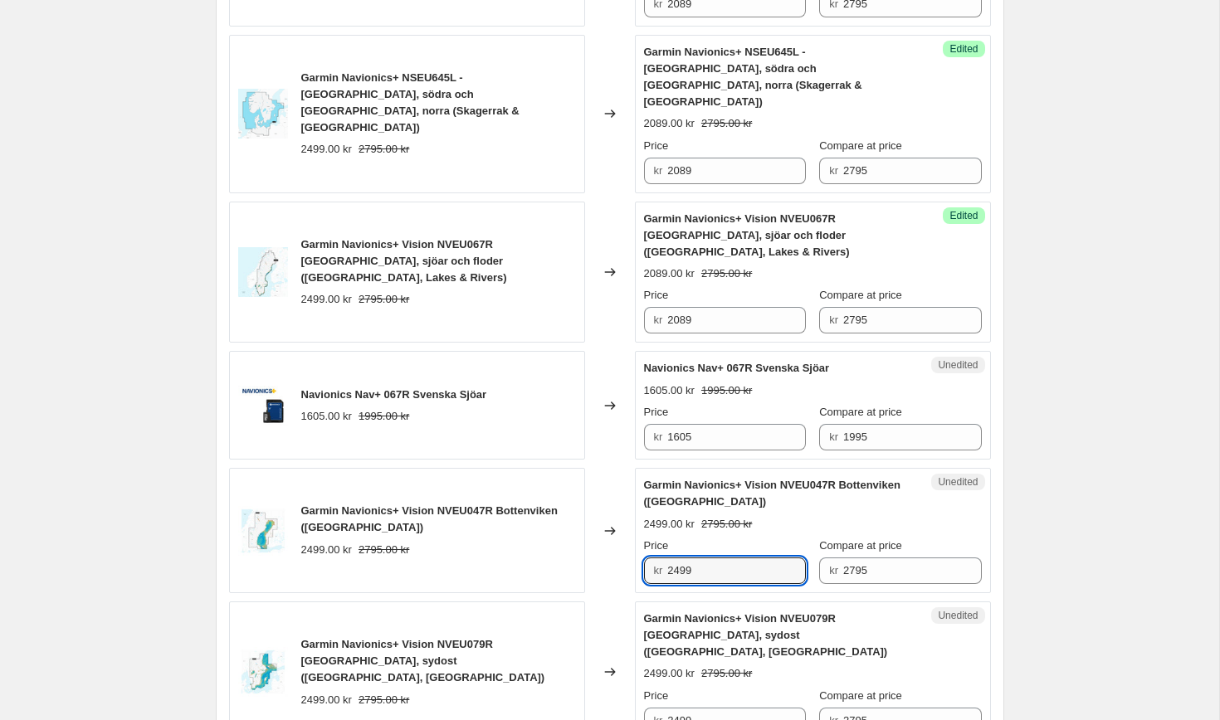
drag, startPoint x: 717, startPoint y: 444, endPoint x: 629, endPoint y: 428, distance: 89.4
click at [636, 468] on div "Unedited Garmin Navionics+ Vision NVEU047R Bottenviken (Gulf of Bothania) 2499.…" at bounding box center [813, 530] width 356 height 125
paste input "08"
type input "2089"
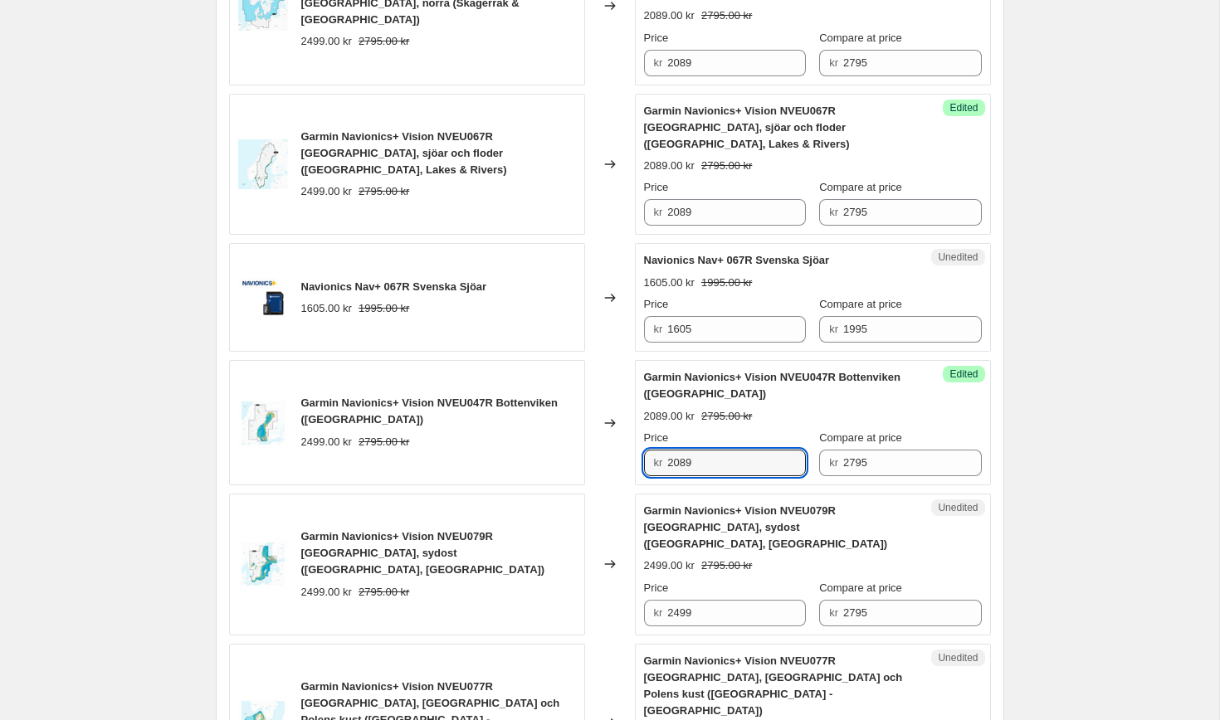
scroll to position [1734, 0]
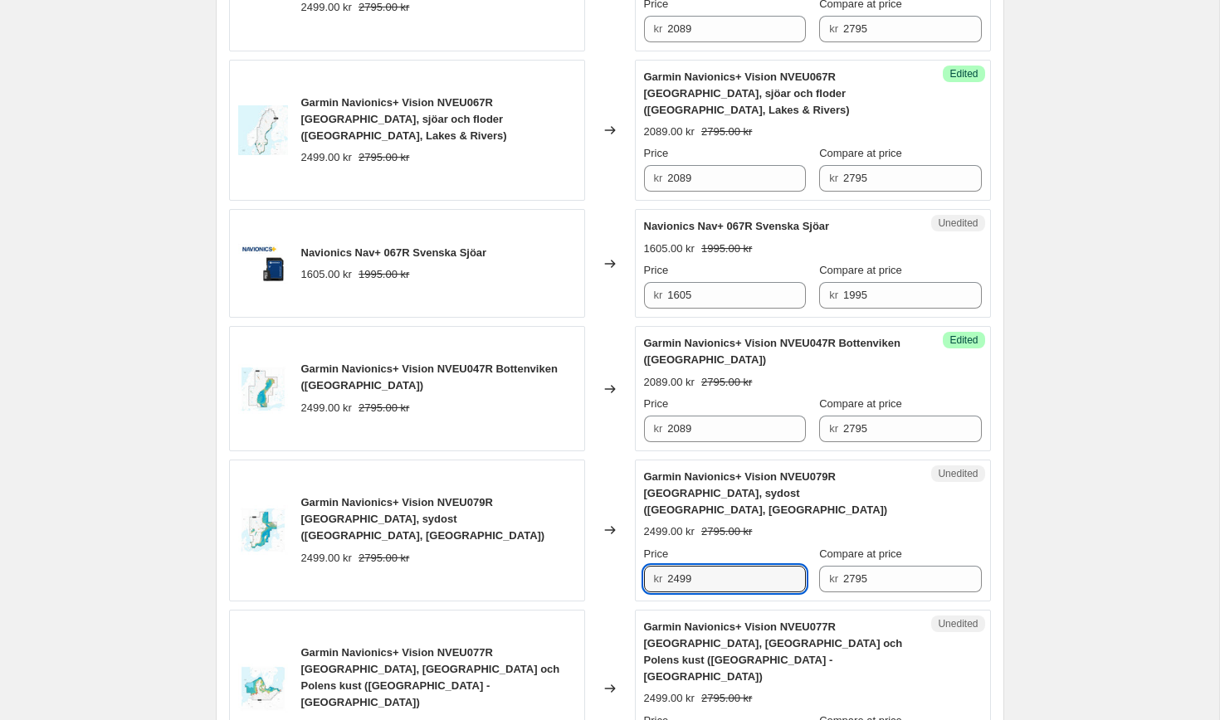
drag, startPoint x: 727, startPoint y: 430, endPoint x: 630, endPoint y: 430, distance: 97.1
click at [630, 460] on div "Garmin Navionics+ Vision NVEU079R Sverige, sydost (Sweden, South -East) 2499.00…" at bounding box center [610, 531] width 762 height 142
paste input "08"
type input "2089"
drag, startPoint x: 732, startPoint y: 584, endPoint x: 552, endPoint y: 581, distance: 180.1
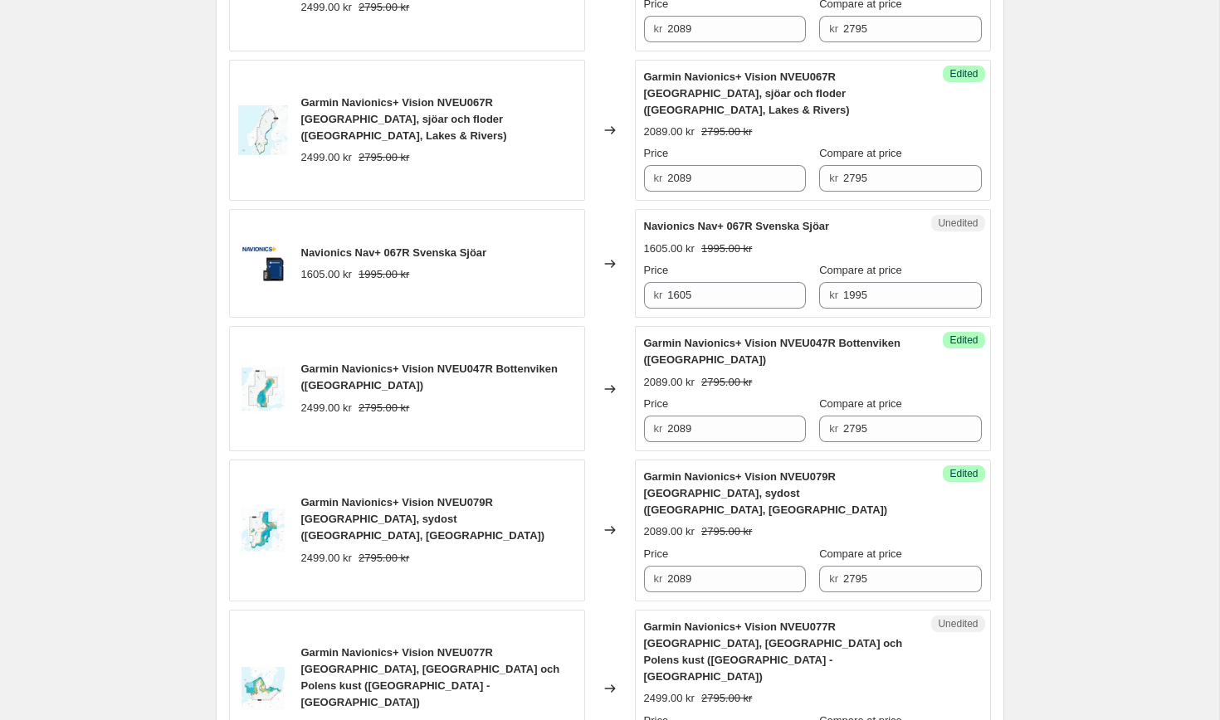
click at [552, 610] on div "Garmin Navionics+ Vision NVEU077R Danmark, Tyskland och Polens kust (Denmark -N…" at bounding box center [610, 689] width 762 height 159
paste input "08"
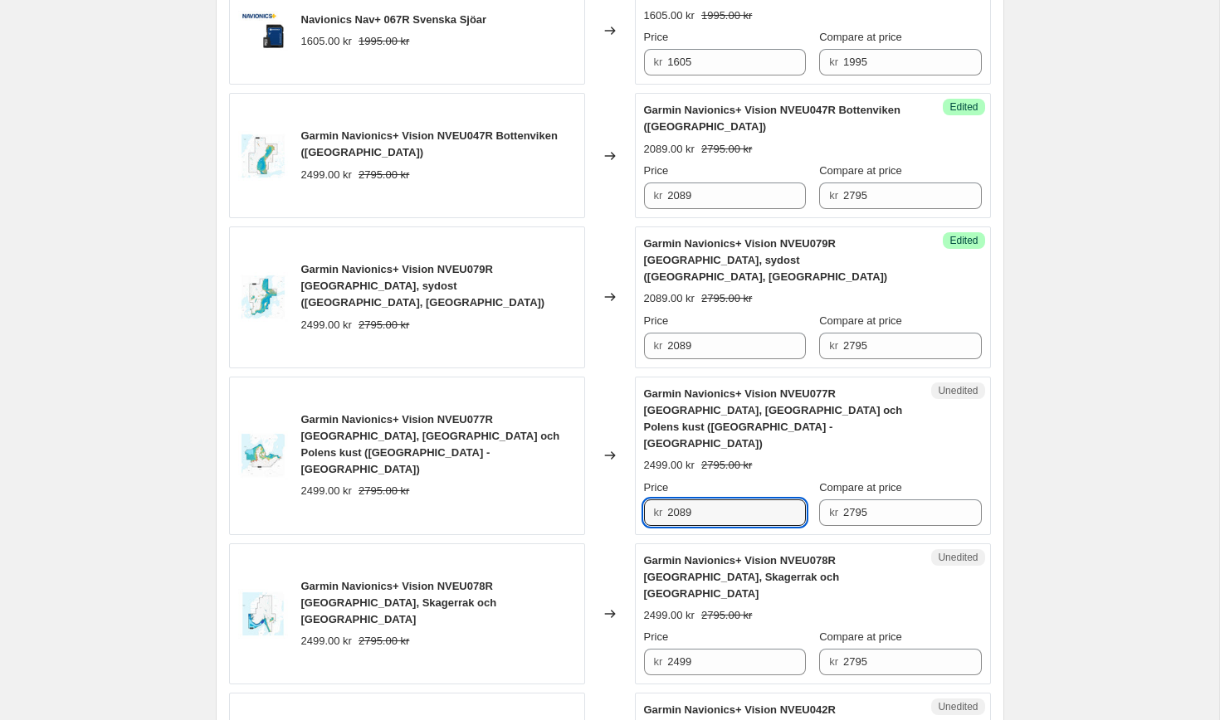
scroll to position [1970, 0]
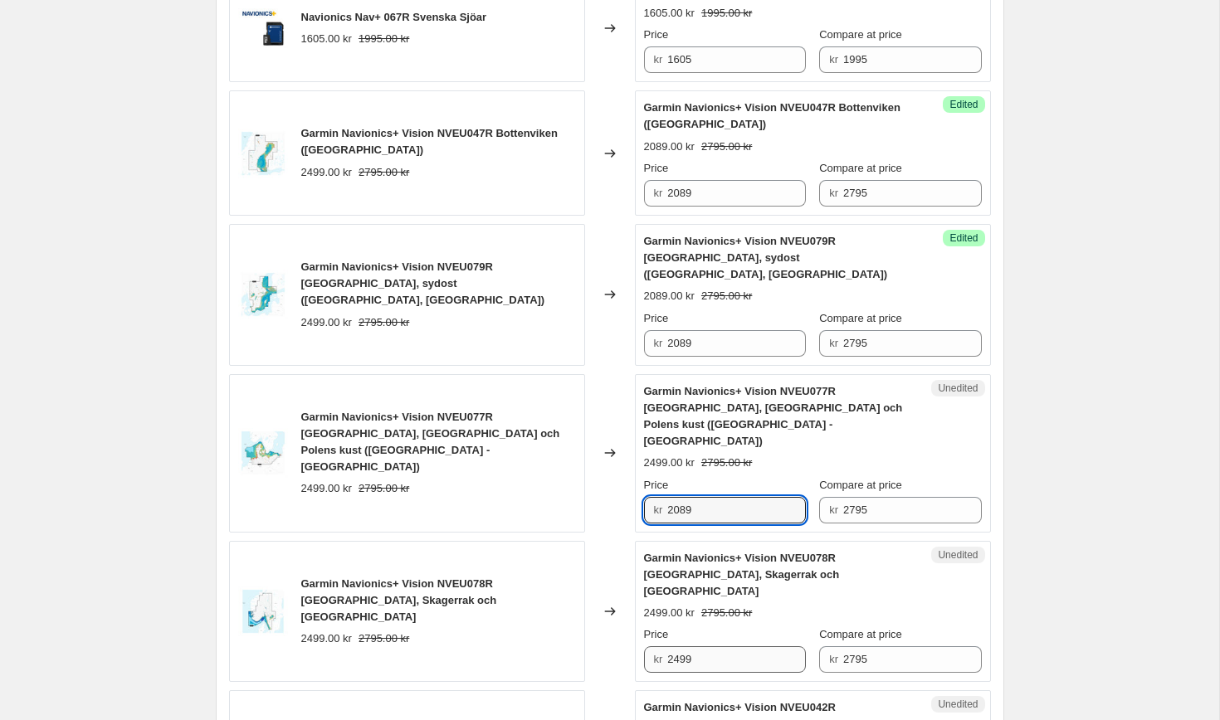
type input "2089"
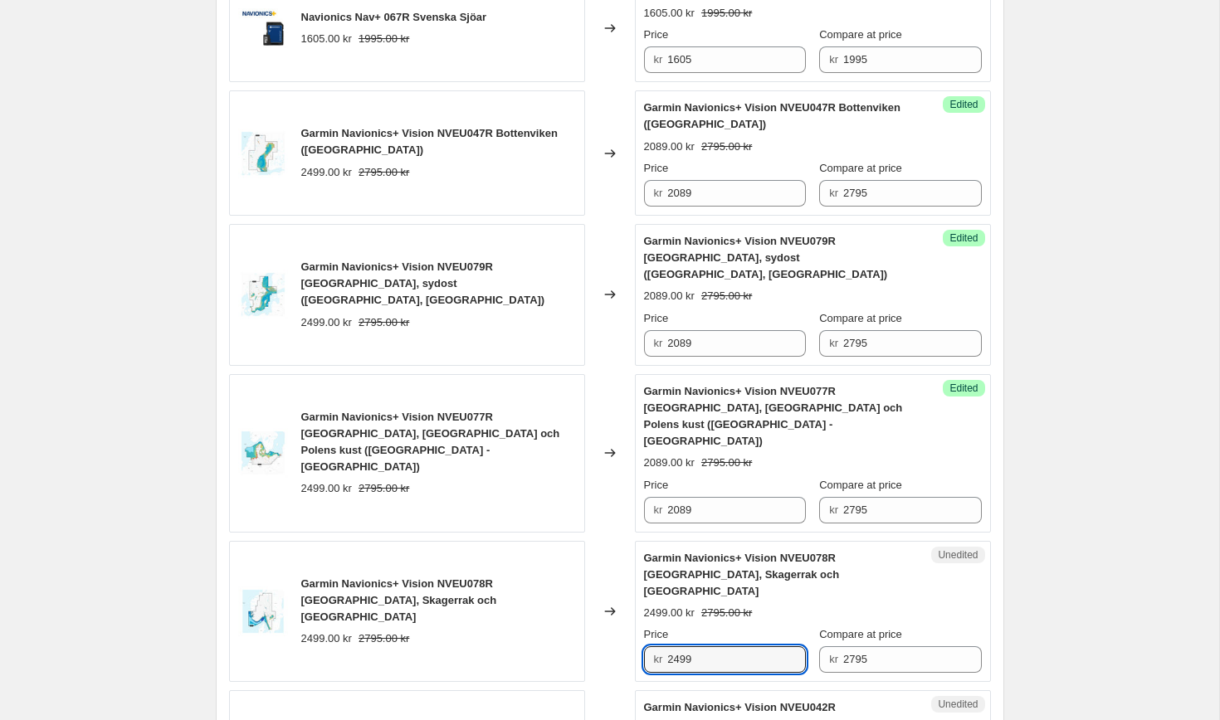
drag, startPoint x: 718, startPoint y: 468, endPoint x: 584, endPoint y: 472, distance: 133.7
click at [584, 541] on div "Garmin Navionics+ Vision NVEU078R [GEOGRAPHIC_DATA], Skagerrak och Haugesund 24…" at bounding box center [610, 612] width 762 height 142
drag, startPoint x: 705, startPoint y: 475, endPoint x: 588, endPoint y: 472, distance: 117.9
click at [588, 541] on div "Garmin Navionics+ Vision NVEU078R [GEOGRAPHIC_DATA], Skagerrak och Haugesund 24…" at bounding box center [610, 612] width 762 height 142
paste input "08"
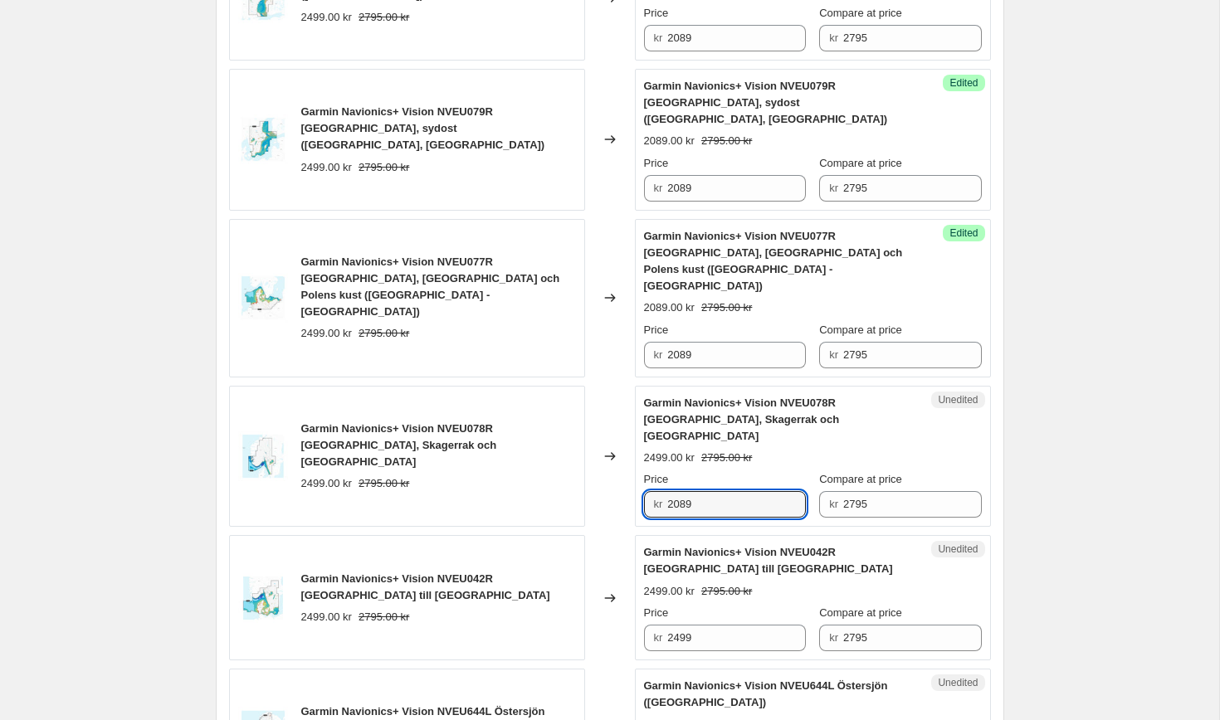
scroll to position [2165, 0]
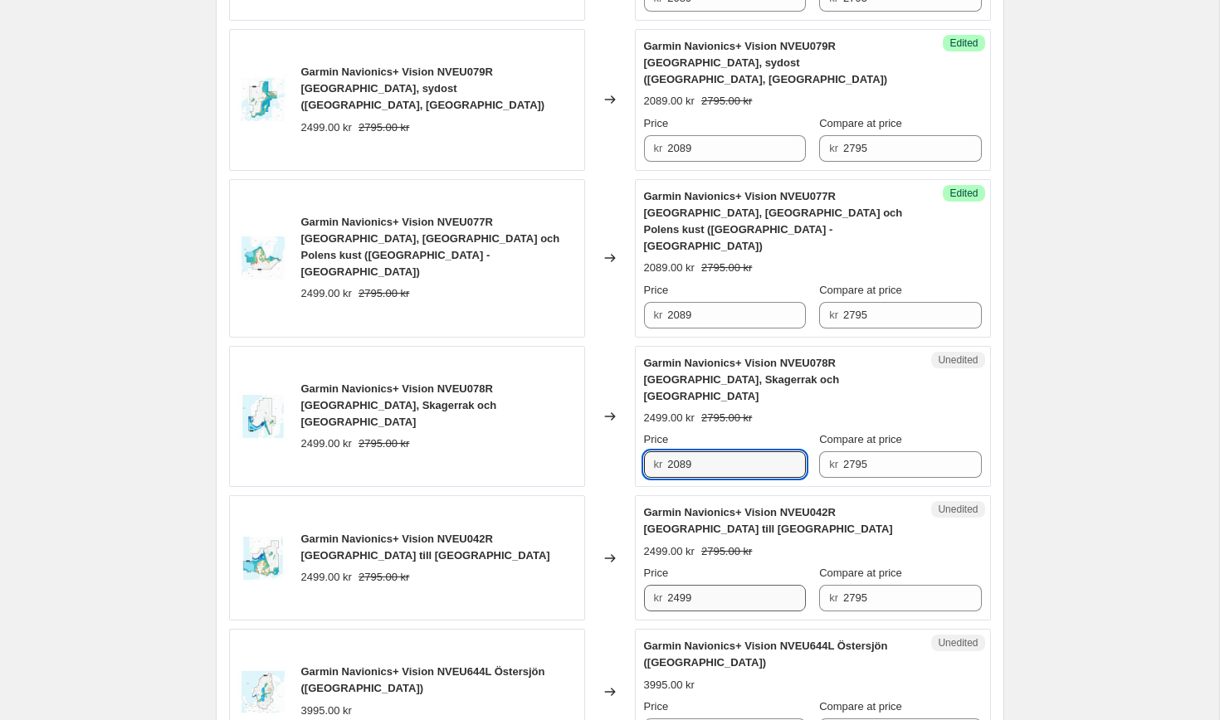
type input "2089"
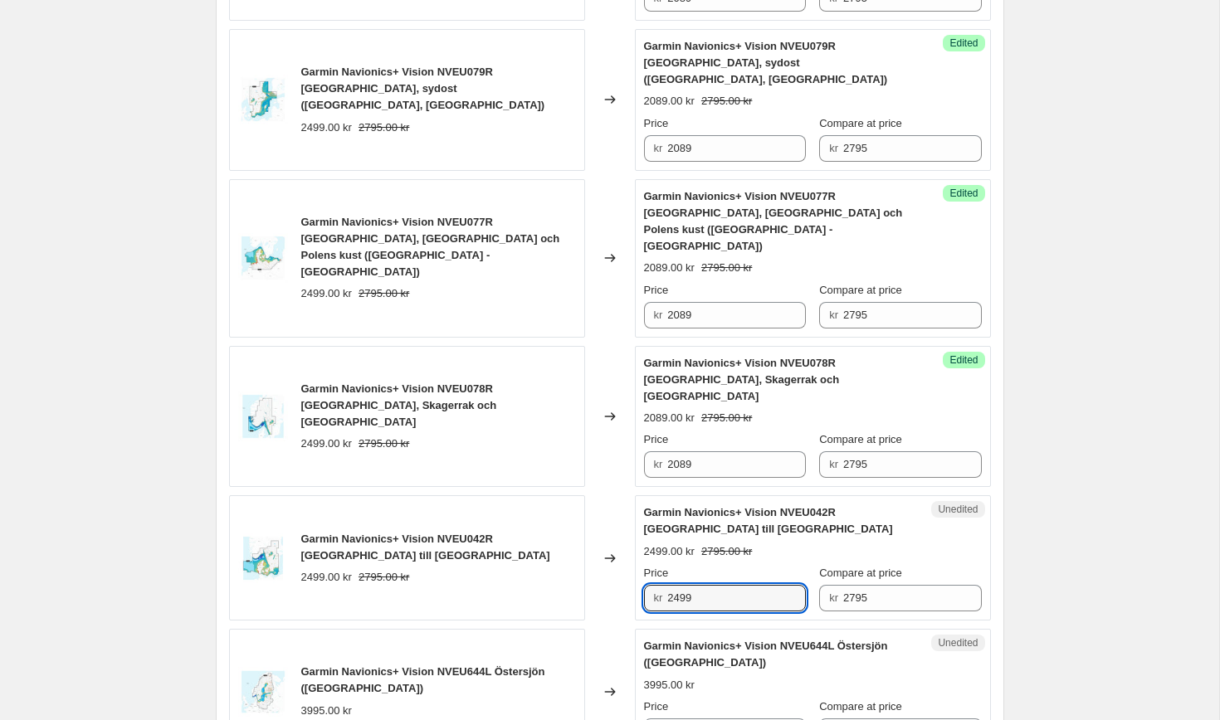
drag, startPoint x: 725, startPoint y: 422, endPoint x: 624, endPoint y: 409, distance: 102.1
click at [624, 496] on div "Garmin Navionics+ Vision NVEU042R [GEOGRAPHIC_DATA] till [GEOGRAPHIC_DATA] 2499…" at bounding box center [610, 558] width 762 height 125
paste input "08"
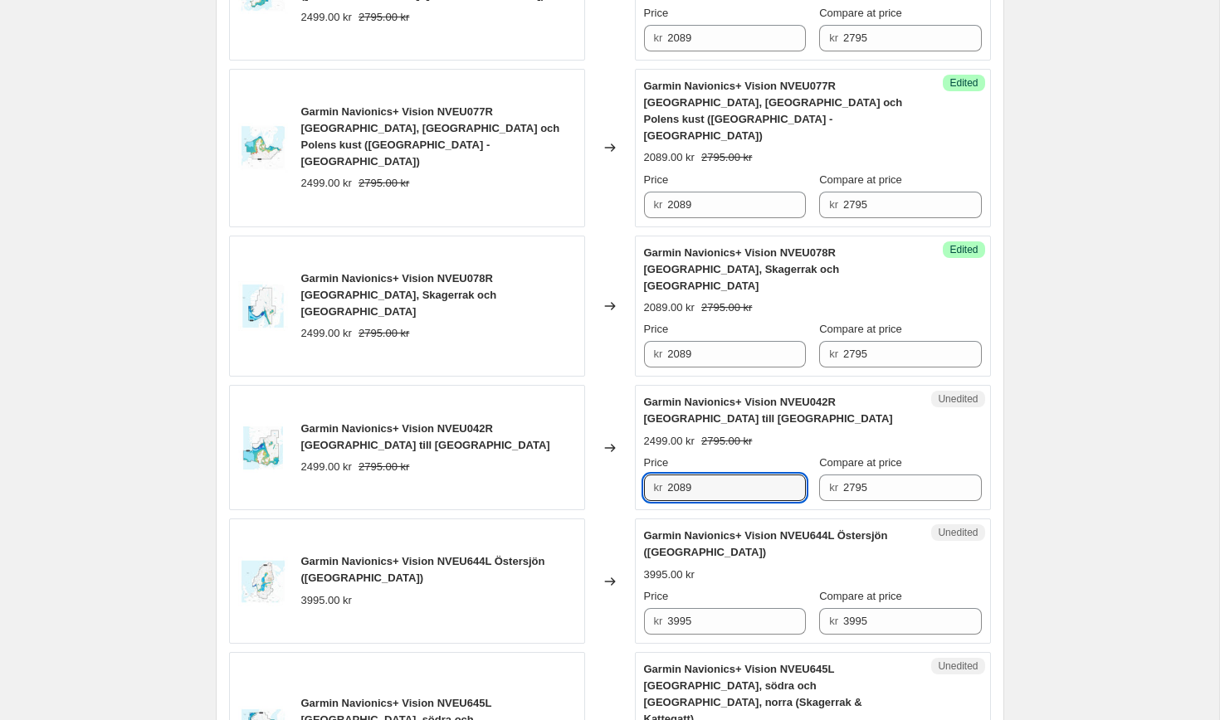
scroll to position [2315, 0]
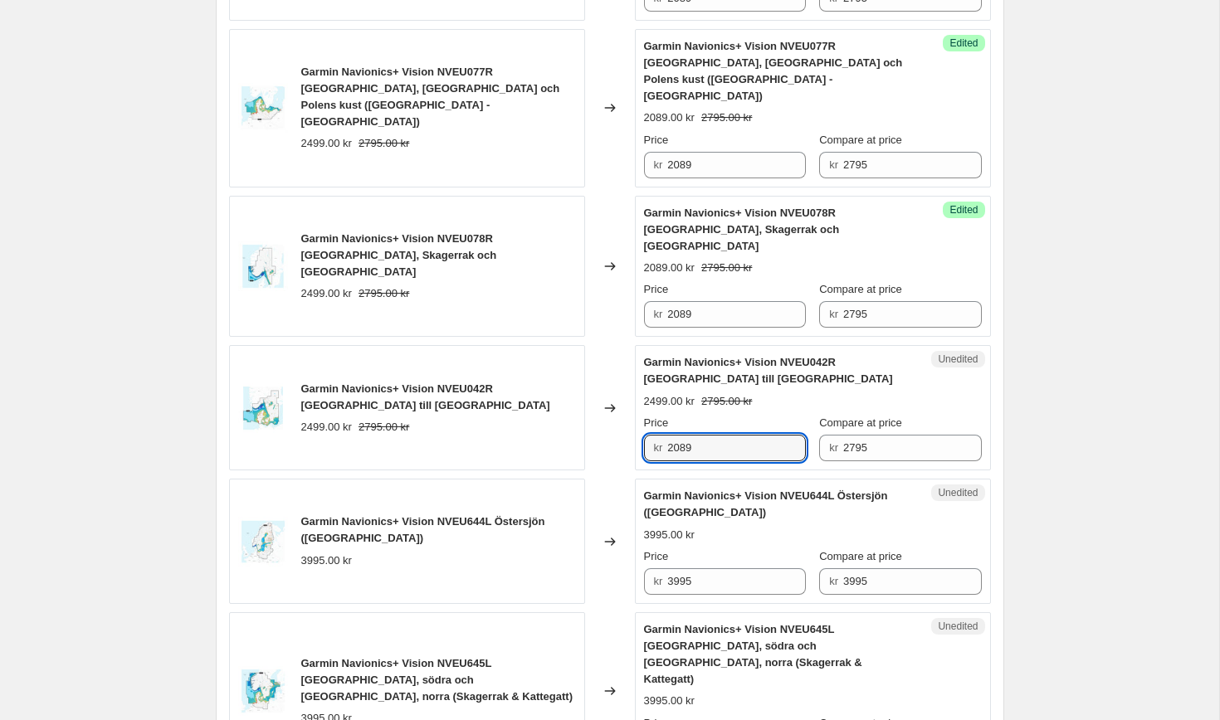
type input "2089"
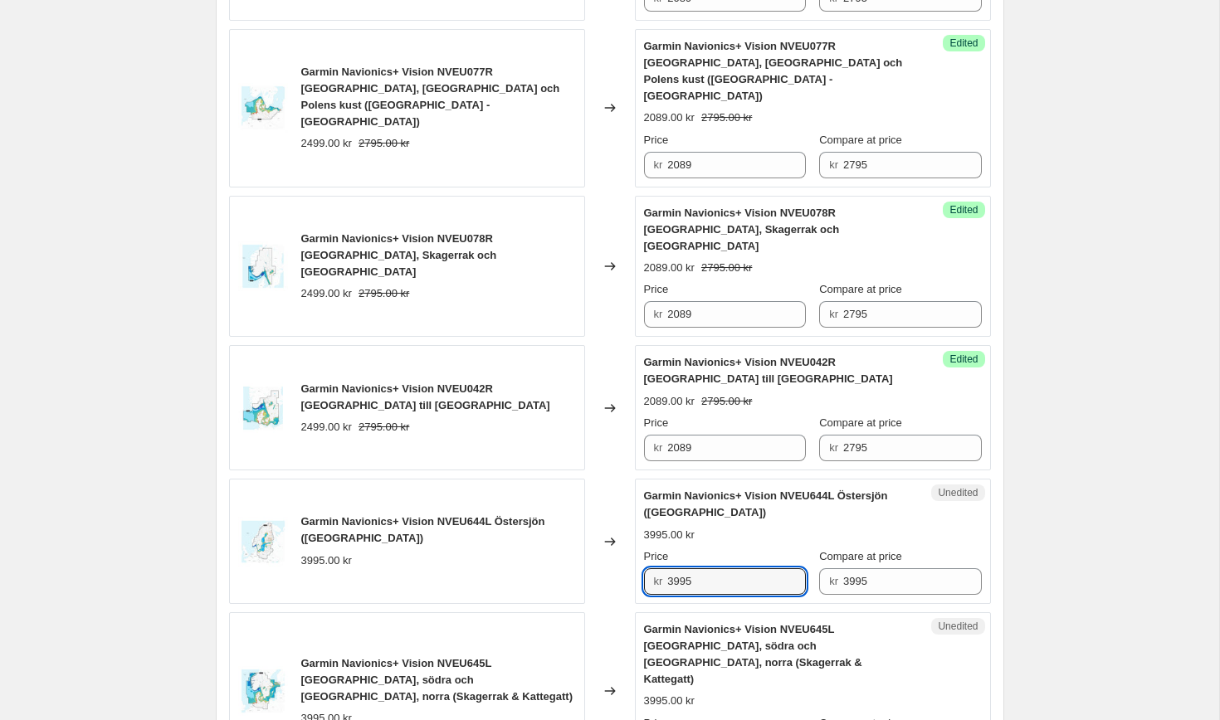
drag, startPoint x: 730, startPoint y: 406, endPoint x: 611, endPoint y: 390, distance: 119.7
click at [611, 479] on div "Garmin Navionics+ Vision NVEU644L Östersjön ([GEOGRAPHIC_DATA]) 3995.00 kr Chan…" at bounding box center [610, 541] width 762 height 125
drag, startPoint x: 729, startPoint y: 406, endPoint x: 613, endPoint y: 398, distance: 115.7
click at [613, 479] on div "Garmin Navionics+ Vision NVEU644L Östersjön (Baltic Sea) 3995.00 kr Changed to …" at bounding box center [610, 541] width 762 height 125
type input "2989"
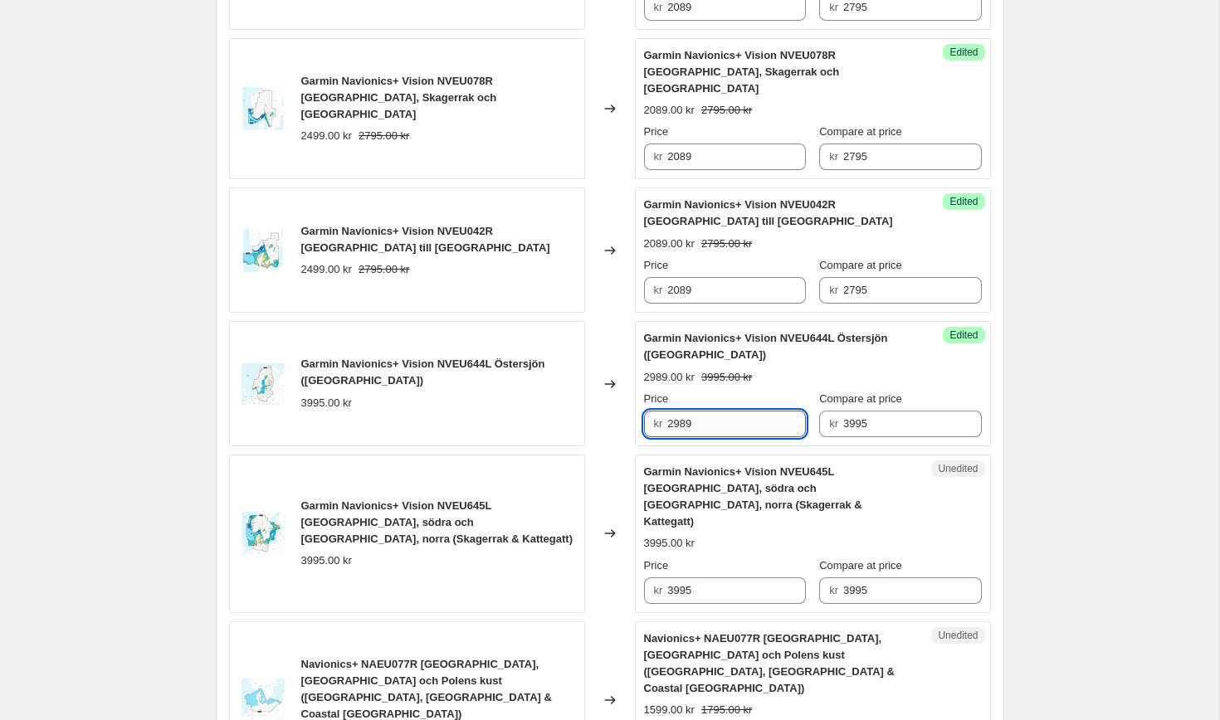
scroll to position [2475, 0]
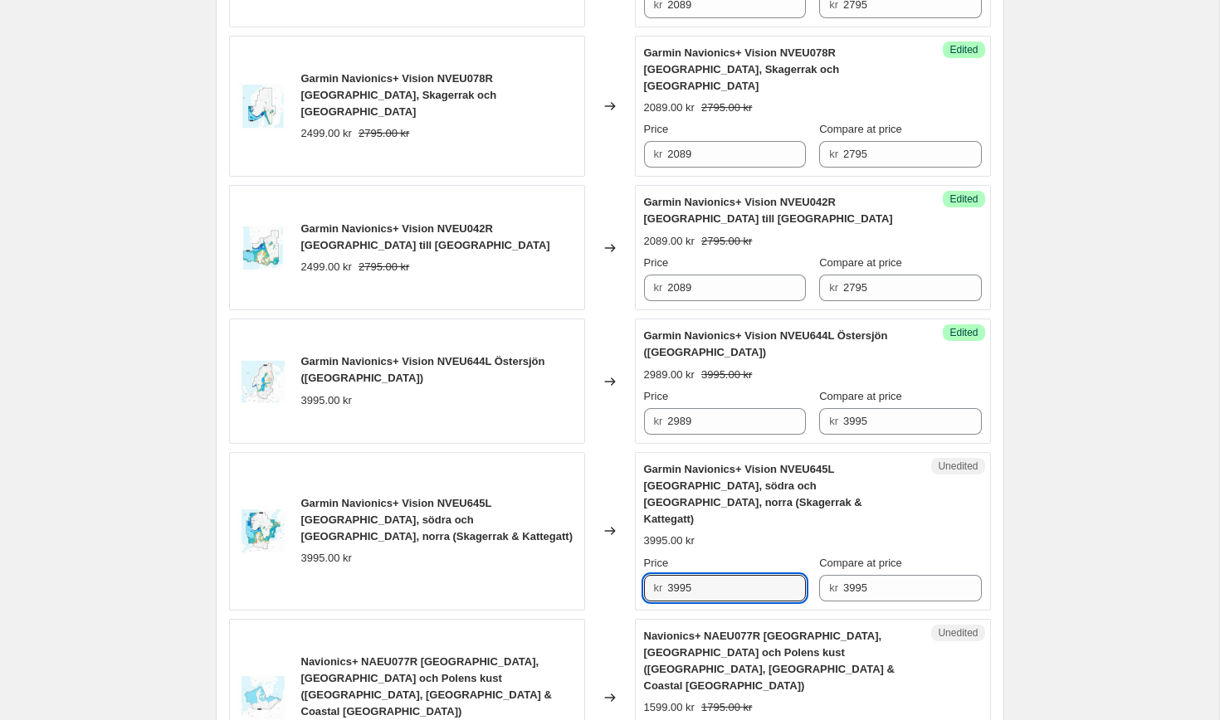
drag, startPoint x: 715, startPoint y: 394, endPoint x: 624, endPoint y: 382, distance: 91.3
click at [624, 452] on div "Garmin Navionics+ Vision NVEU645L [GEOGRAPHIC_DATA], södra och [GEOGRAPHIC_DATA…" at bounding box center [610, 531] width 762 height 159
paste input "2989"
type input "2989"
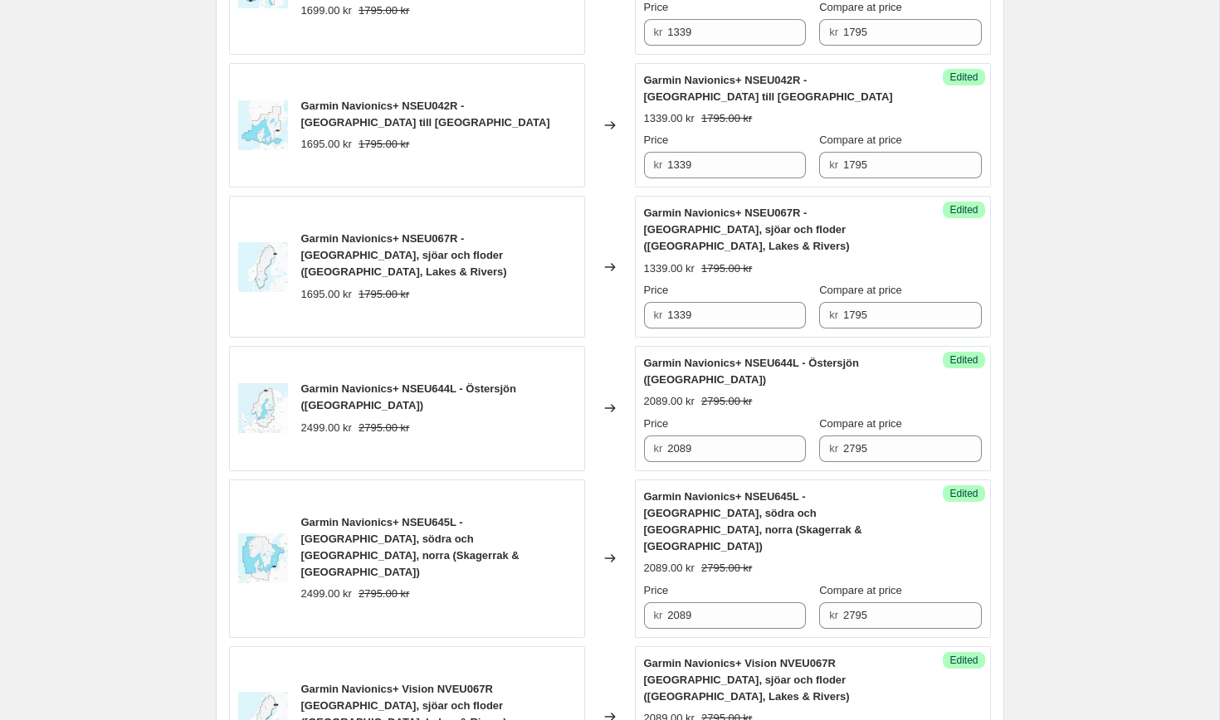
scroll to position [0, 0]
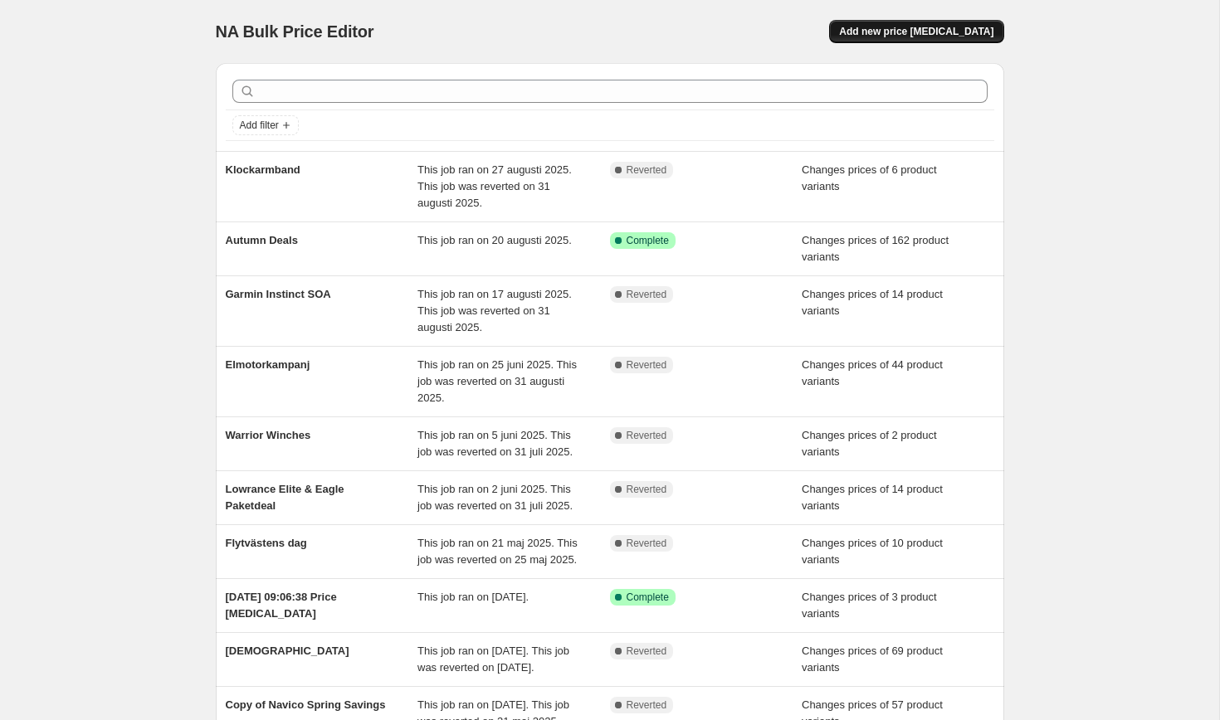
click at [919, 40] on button "Add new price [MEDICAL_DATA]" at bounding box center [916, 31] width 174 height 23
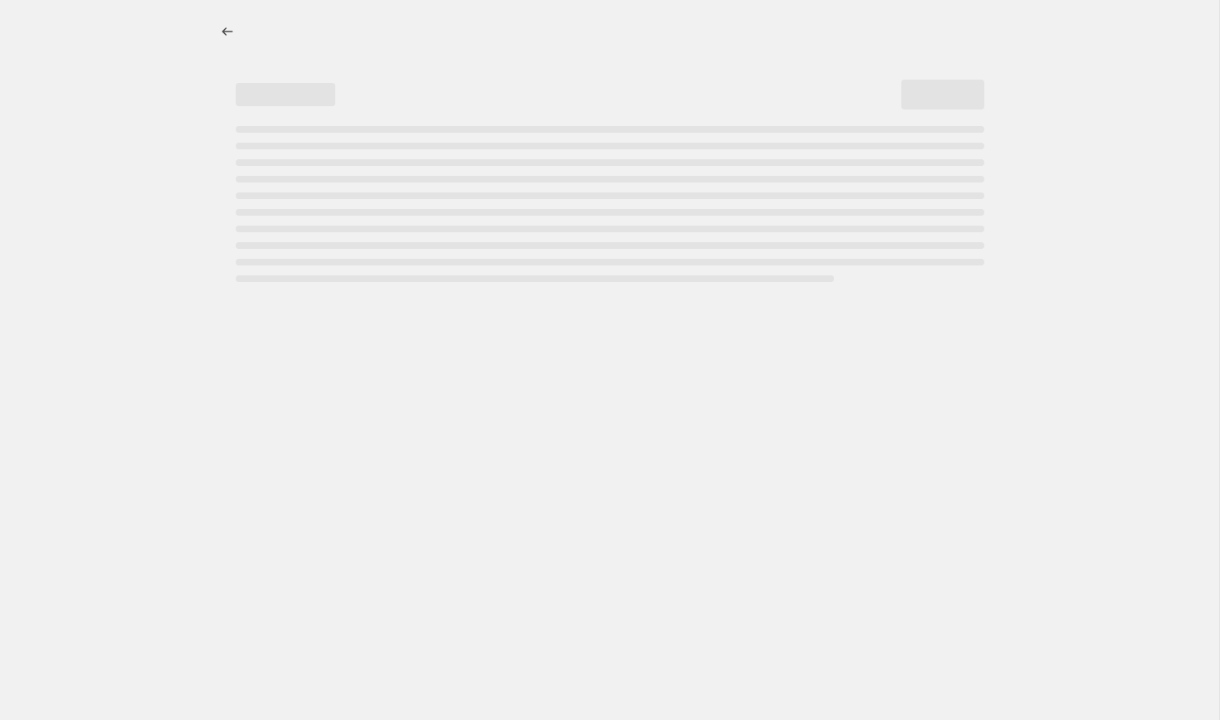
select select "percentage"
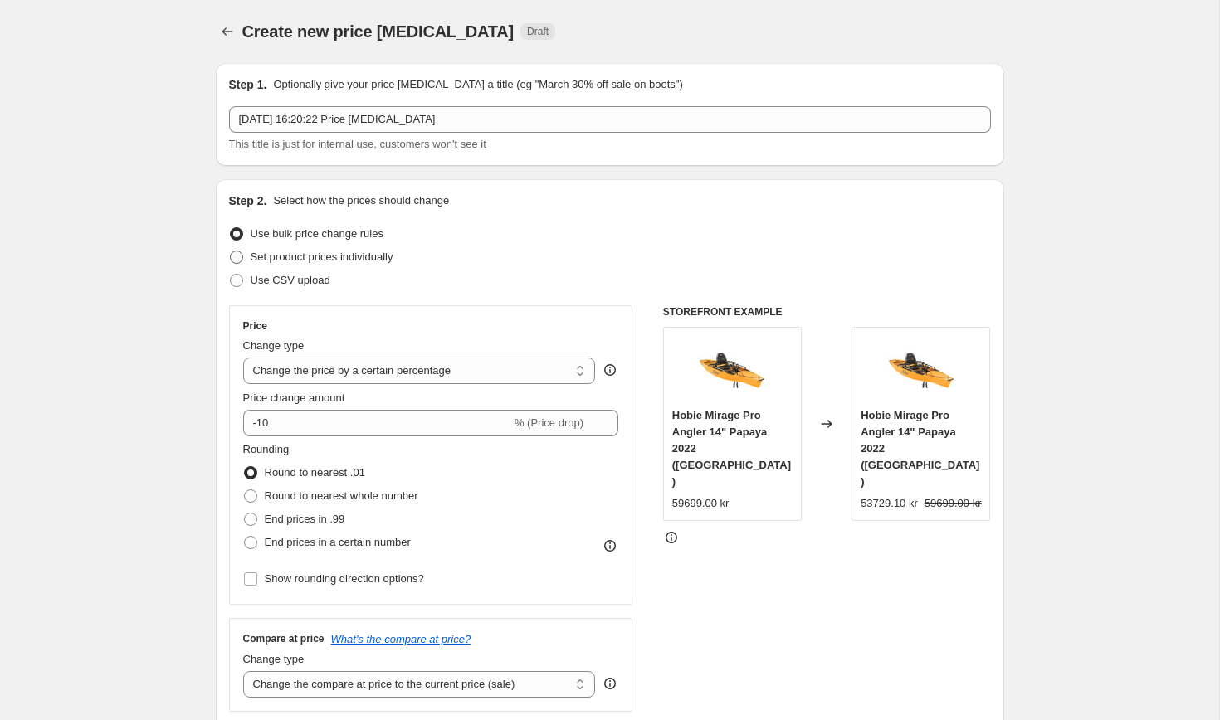
click at [387, 258] on span "Set product prices individually" at bounding box center [322, 257] width 143 height 12
click at [231, 251] on input "Set product prices individually" at bounding box center [230, 251] width 1 height 1
radio input "true"
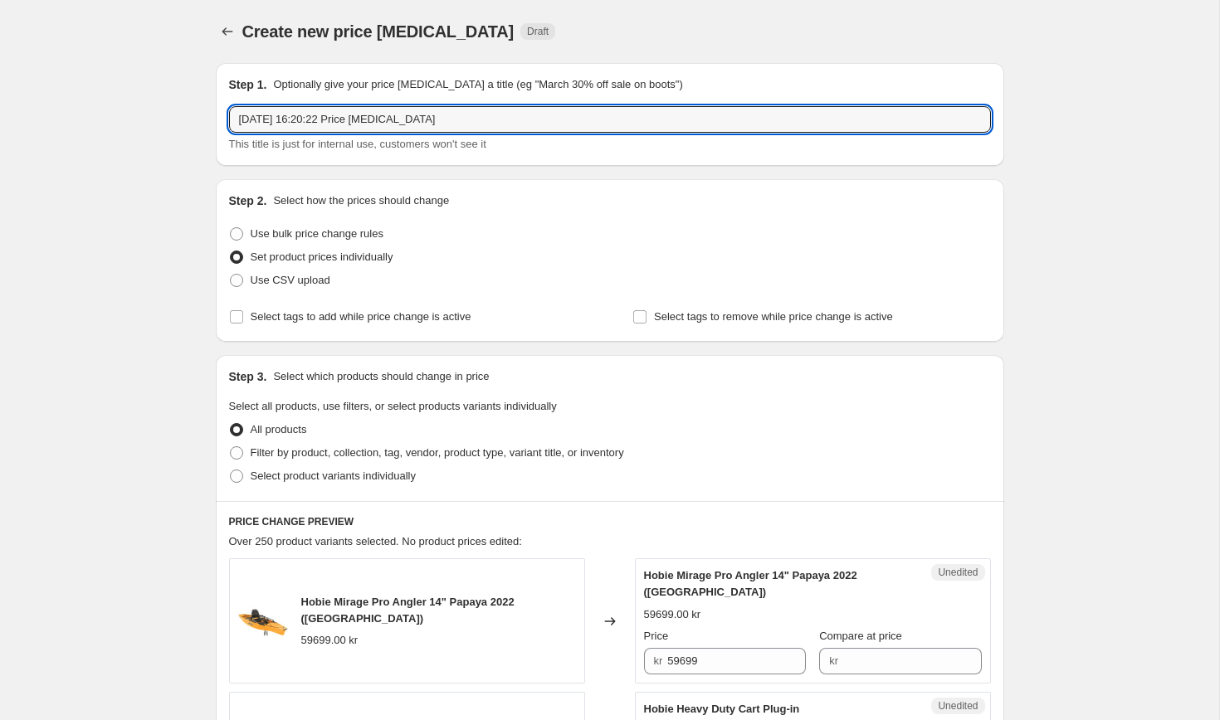
drag, startPoint x: 486, startPoint y: 117, endPoint x: 121, endPoint y: 112, distance: 365.2
type input "Navionics"
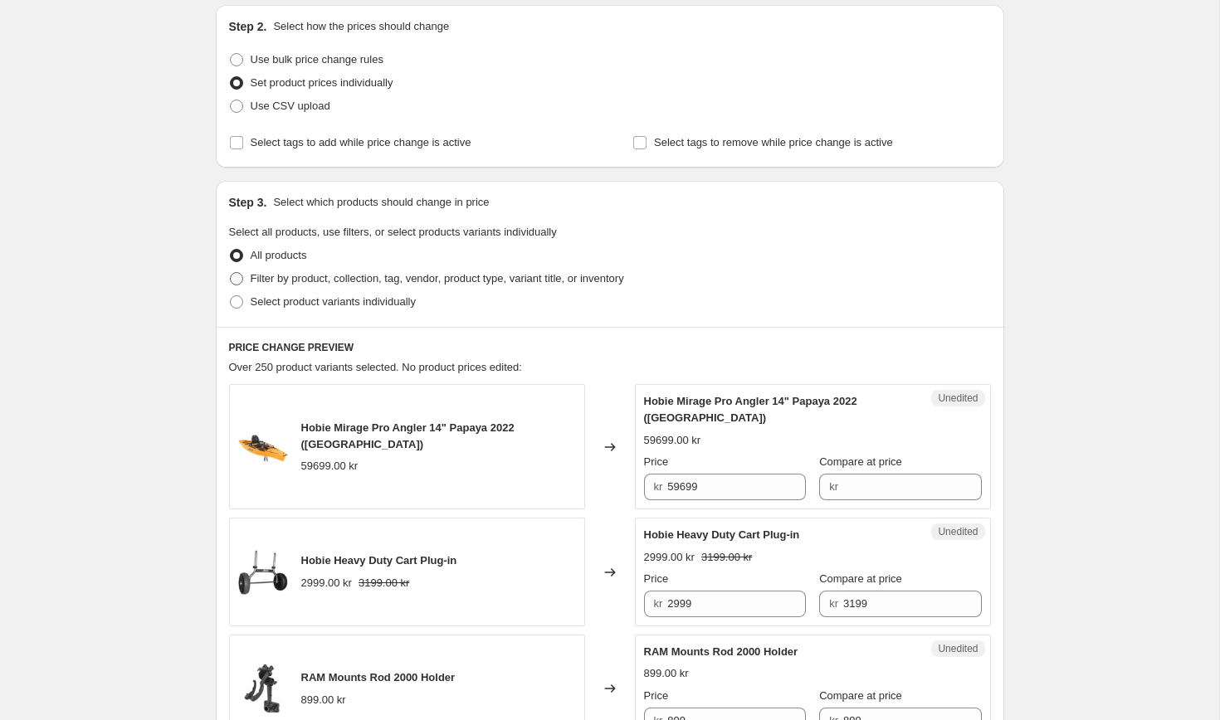
click at [470, 279] on span "Filter by product, collection, tag, vendor, product type, variant title, or inv…" at bounding box center [437, 278] width 373 height 12
click at [231, 273] on input "Filter by product, collection, tag, vendor, product type, variant title, or inv…" at bounding box center [230, 272] width 1 height 1
radio input "true"
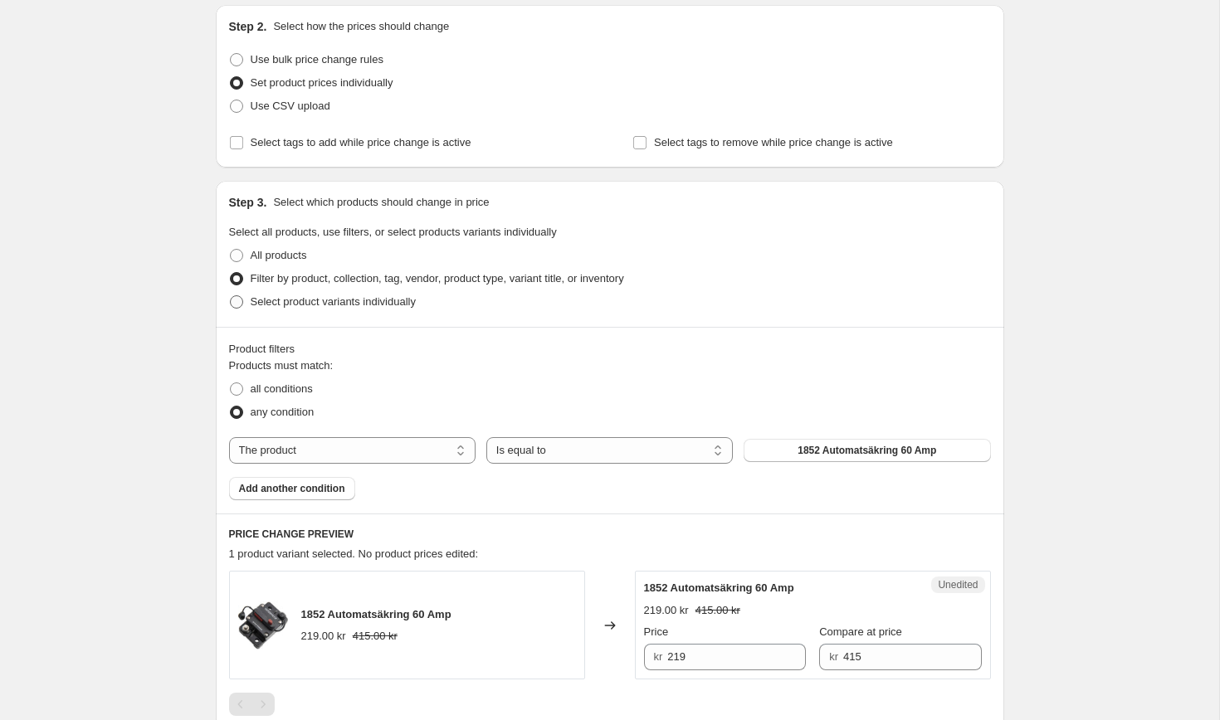
click at [352, 311] on label "Select product variants individually" at bounding box center [322, 301] width 187 height 23
click at [231, 296] on input "Select product variants individually" at bounding box center [230, 295] width 1 height 1
radio input "true"
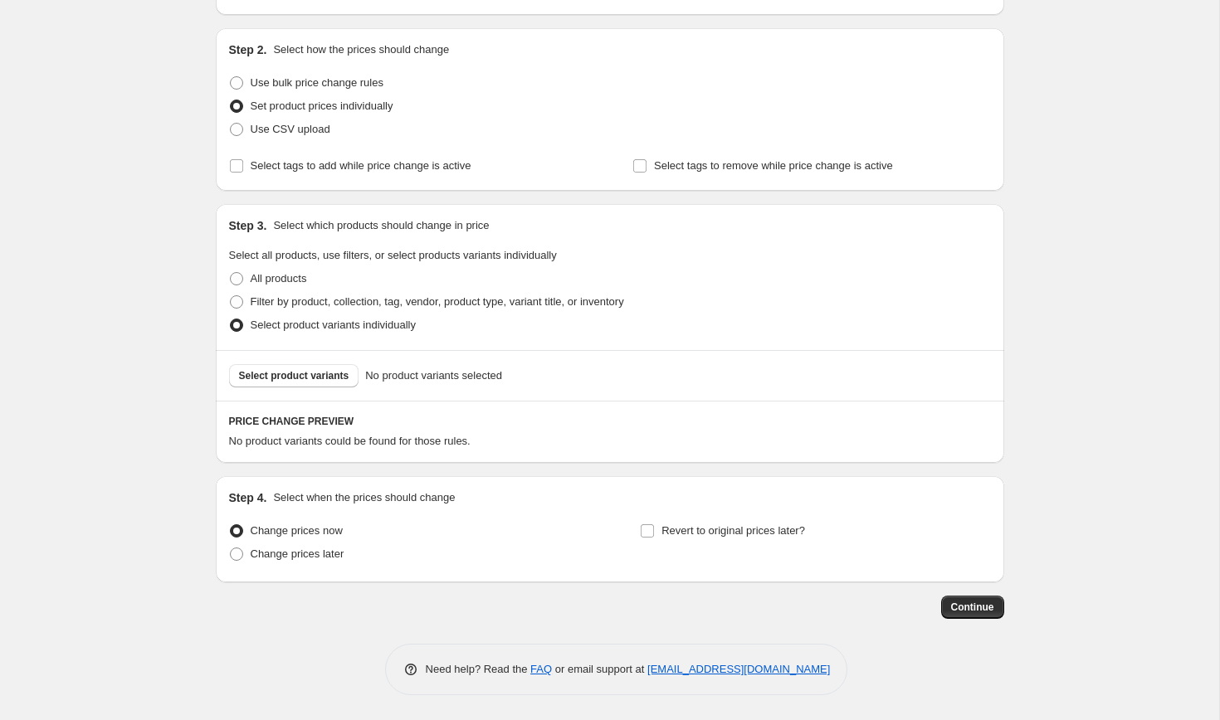
scroll to position [151, 0]
click at [696, 528] on span "Revert to original prices later?" at bounding box center [734, 531] width 144 height 12
click at [654, 528] on input "Revert to original prices later?" at bounding box center [647, 531] width 13 height 13
checkbox input "true"
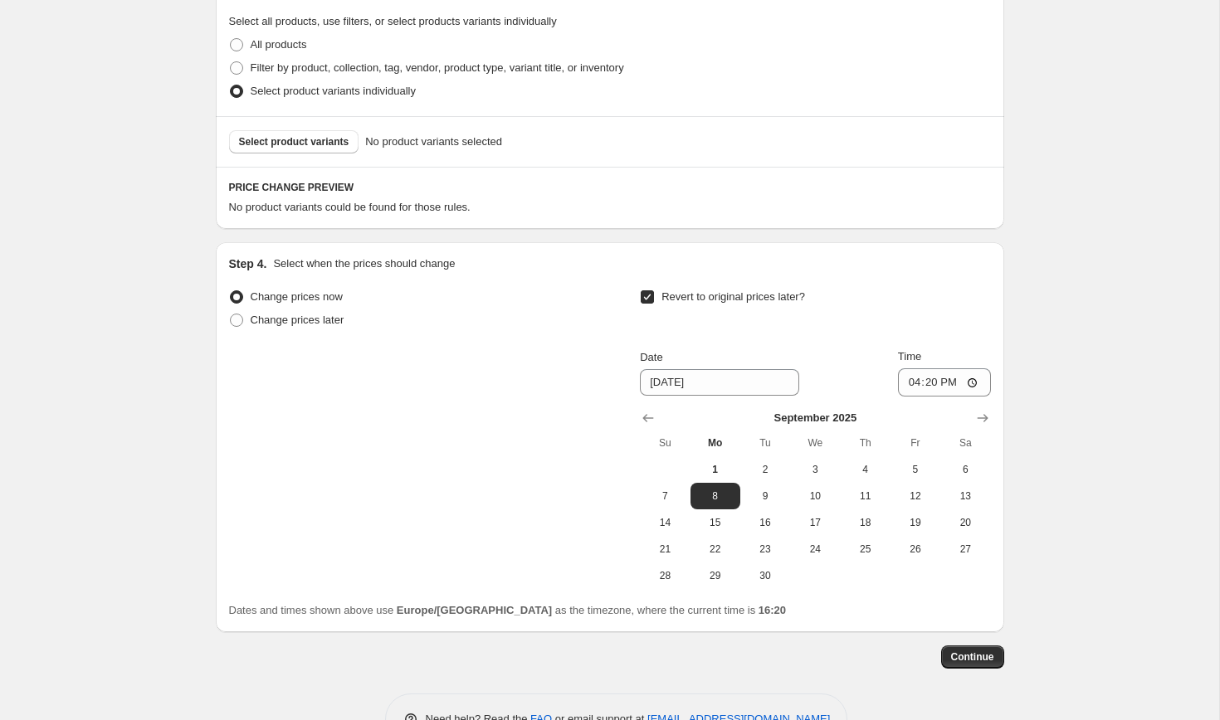
scroll to position [391, 0]
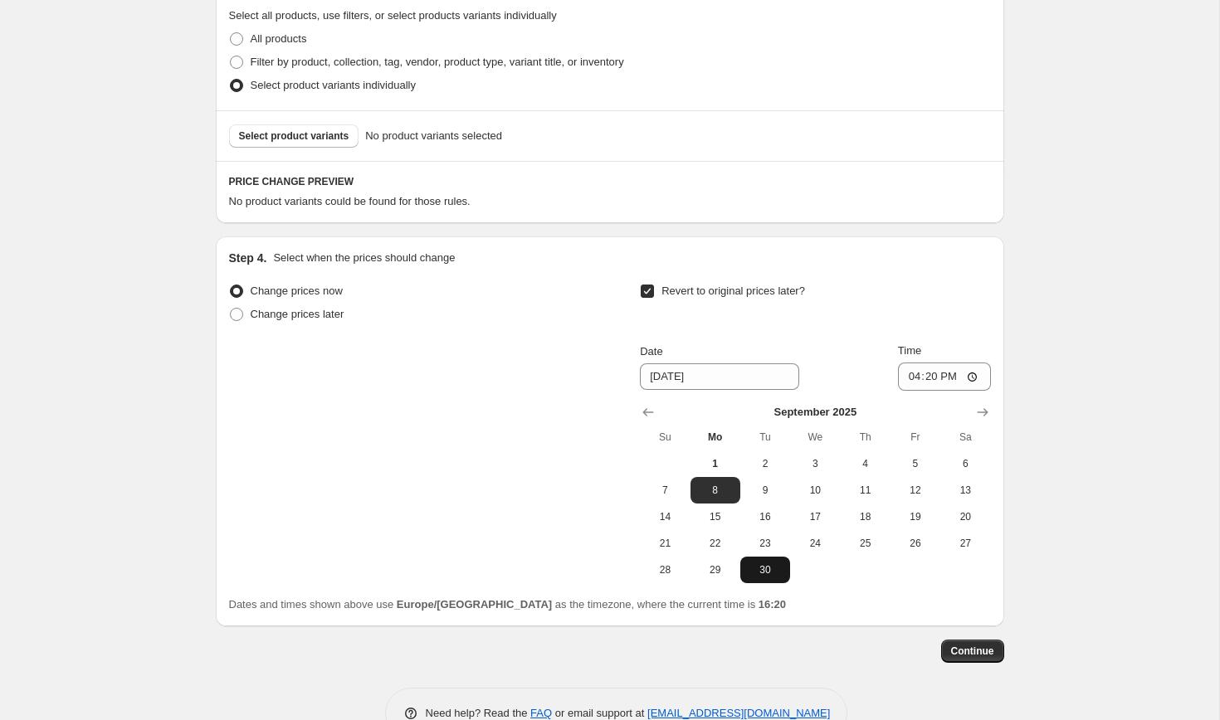
click at [768, 577] on button "30" at bounding box center [765, 570] width 50 height 27
type input "[DATE]"
click at [931, 384] on input "16:20" at bounding box center [944, 377] width 93 height 28
type input "23:59"
click at [1133, 444] on div "Create new price [MEDICAL_DATA]. This page is ready Create new price [MEDICAL_D…" at bounding box center [609, 186] width 1219 height 1155
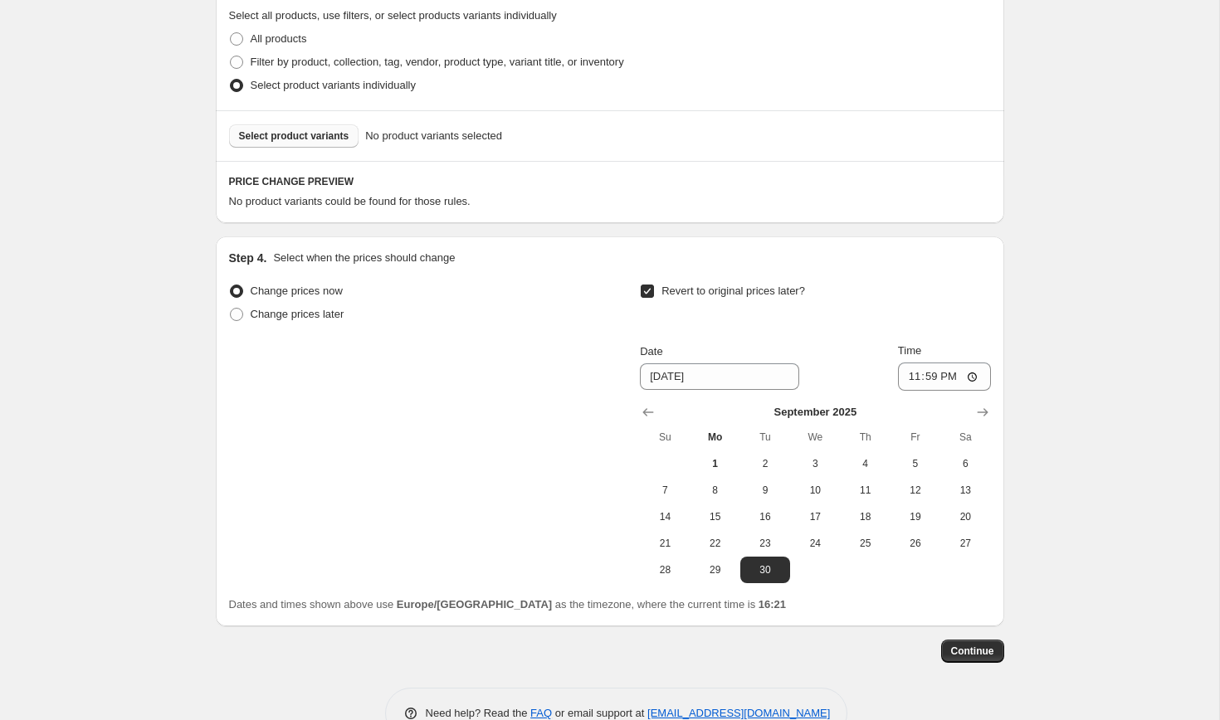
click at [287, 140] on span "Select product variants" at bounding box center [294, 135] width 110 height 13
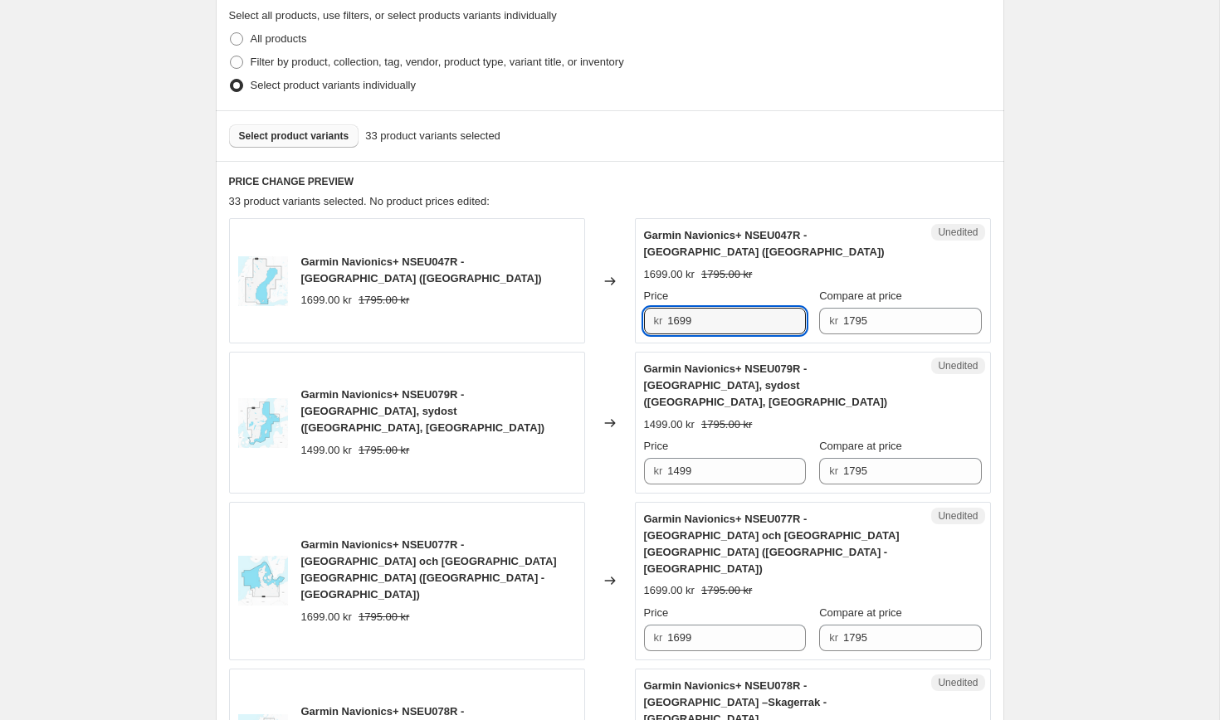
drag, startPoint x: 704, startPoint y: 320, endPoint x: 593, endPoint y: 310, distance: 111.7
click at [593, 310] on div "Garmin Navionics+ NSEU047R - [GEOGRAPHIC_DATA] ([GEOGRAPHIC_DATA]) 1699.00 kr 1…" at bounding box center [610, 280] width 762 height 125
type input "1339"
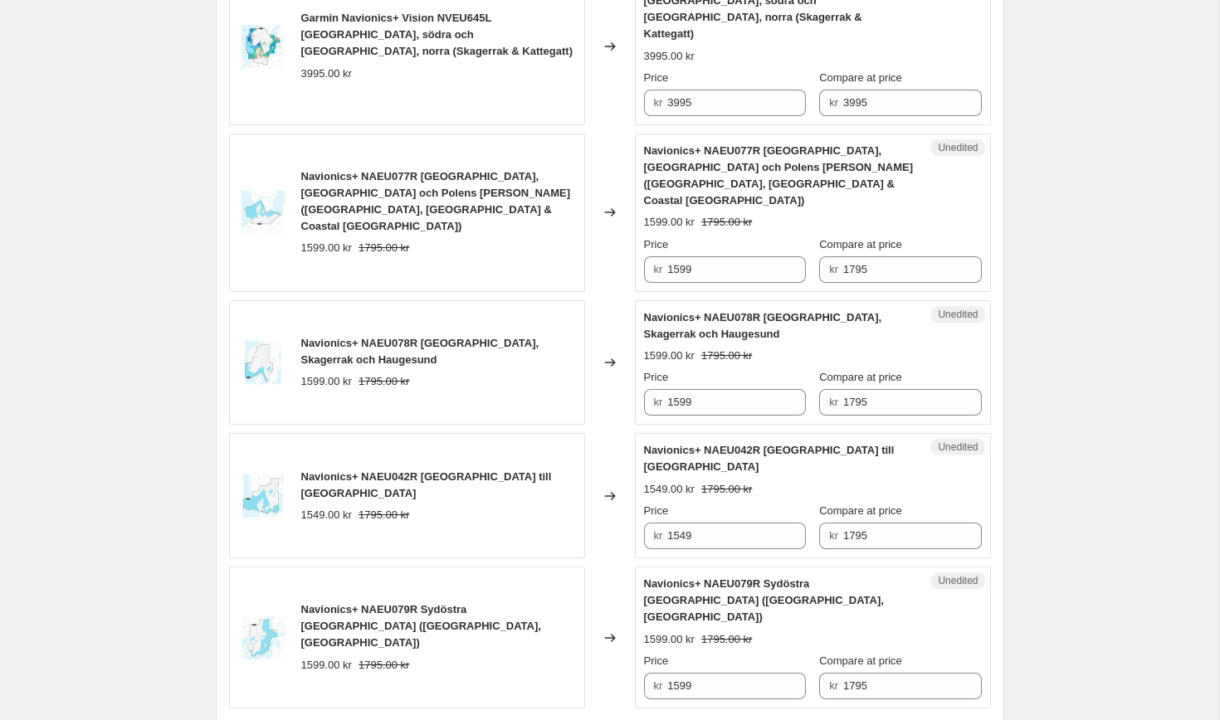
scroll to position [2846, 0]
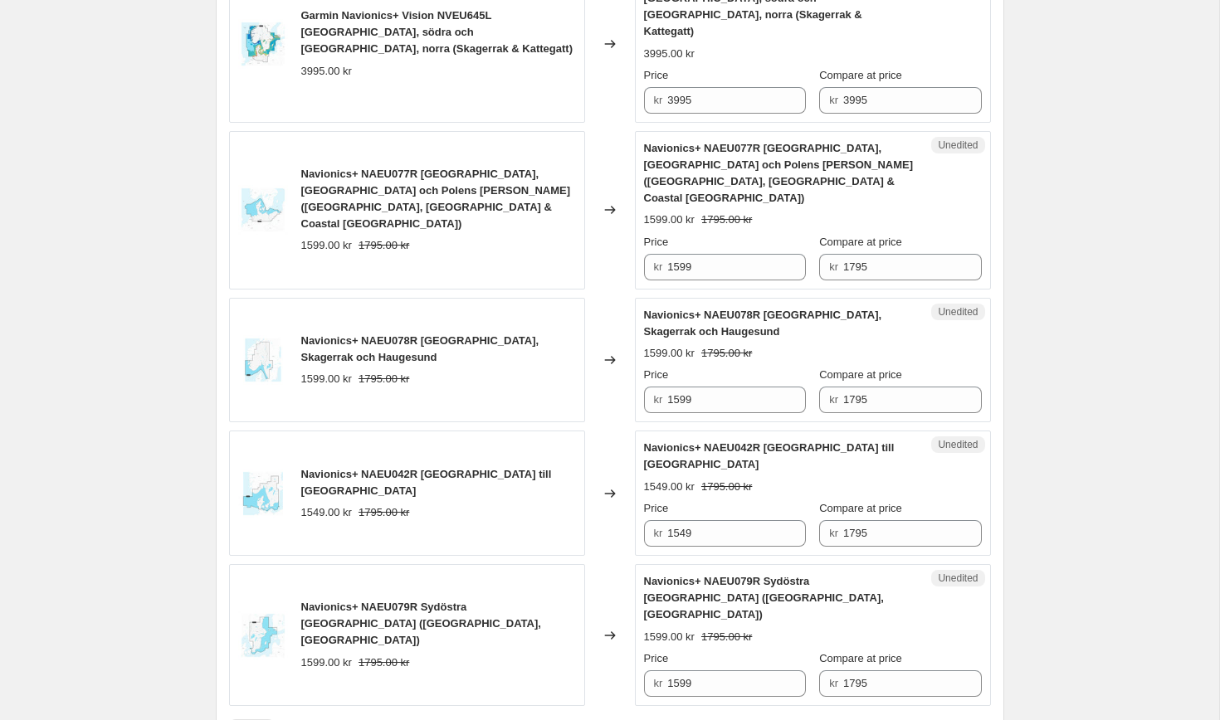
radio input "true"
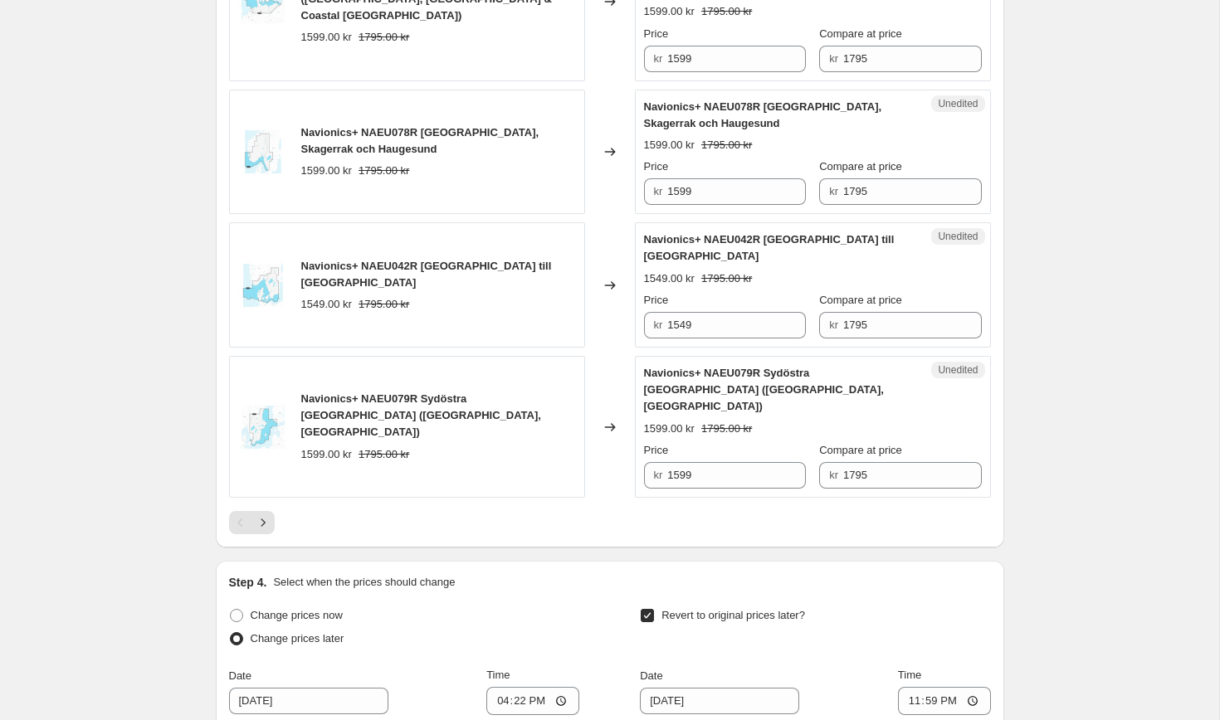
scroll to position [3055, 0]
click at [515, 686] on input "16:22" at bounding box center [532, 700] width 93 height 28
type input "12:00"
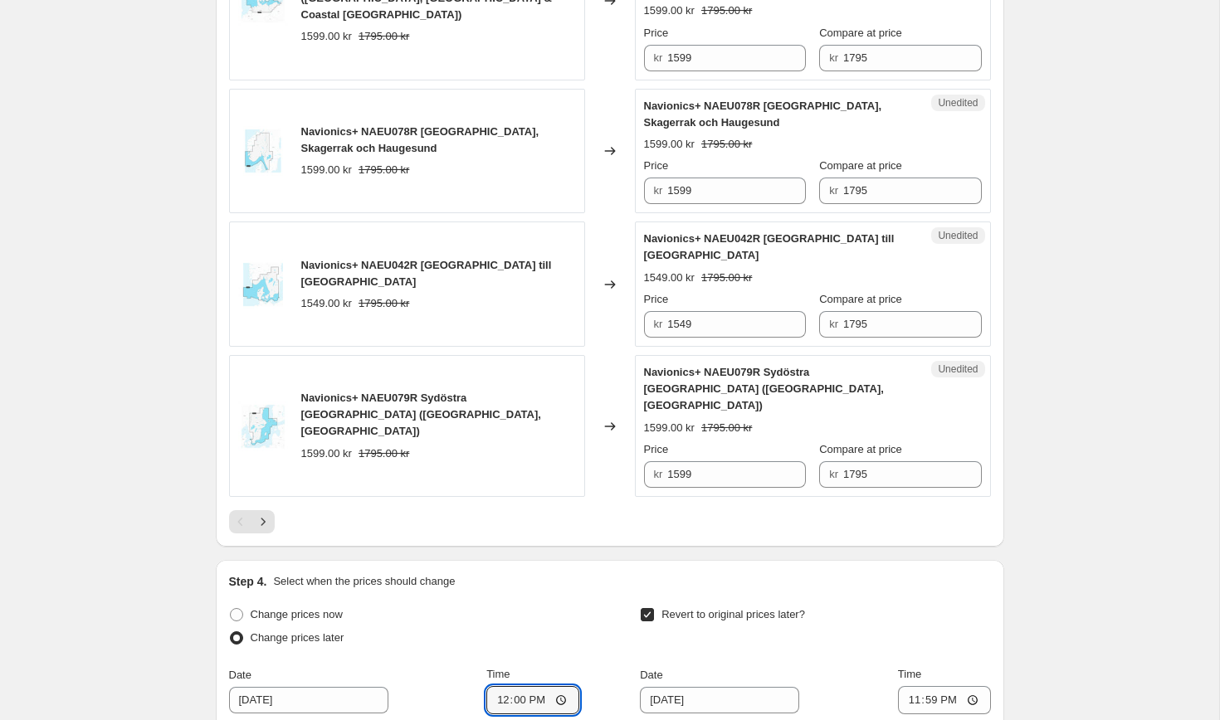
scroll to position [0, 0]
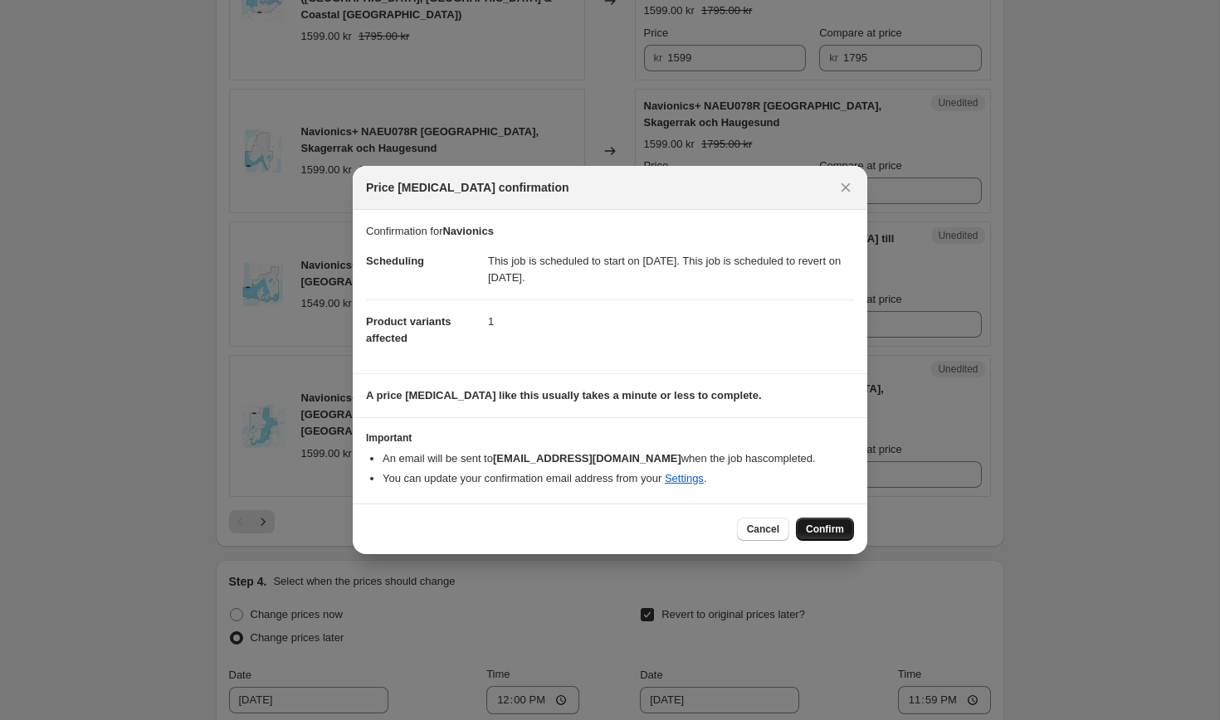
click at [814, 519] on button "Confirm" at bounding box center [825, 529] width 58 height 23
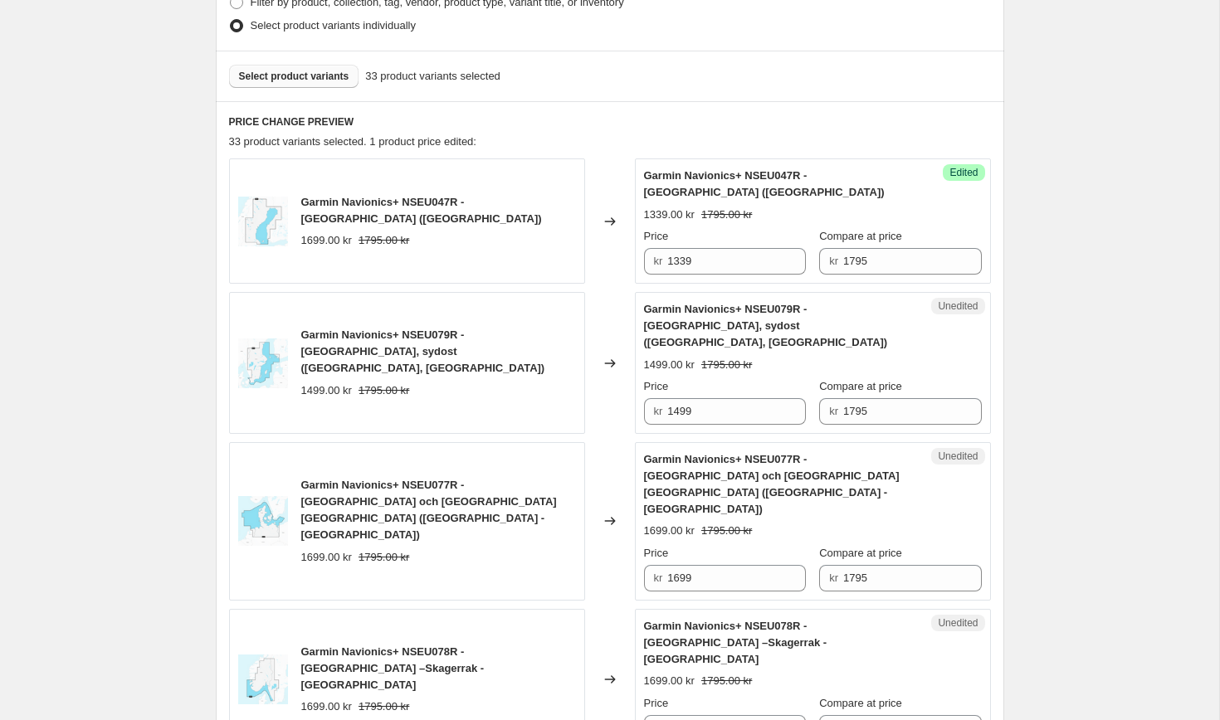
scroll to position [549, 0]
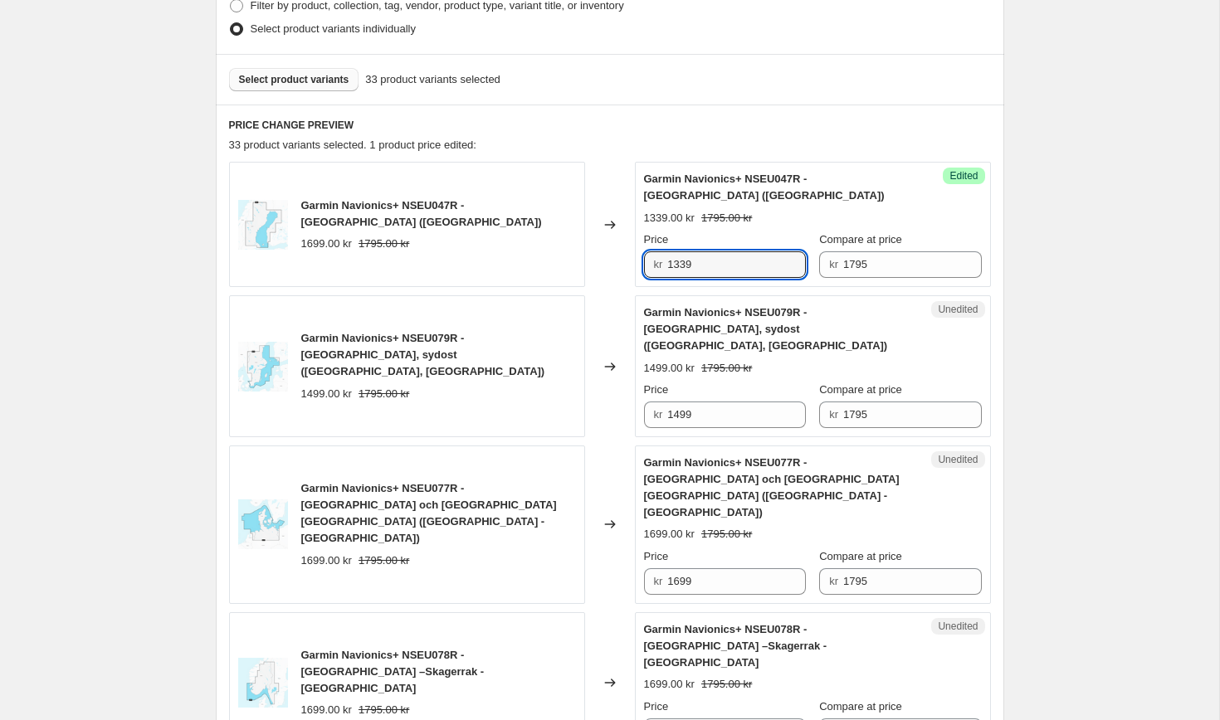
drag, startPoint x: 702, startPoint y: 268, endPoint x: 626, endPoint y: 265, distance: 76.4
click at [626, 265] on div "Garmin Navionics+ NSEU047R - [GEOGRAPHIC_DATA] ([GEOGRAPHIC_DATA]) 1699.00 kr 1…" at bounding box center [610, 224] width 762 height 125
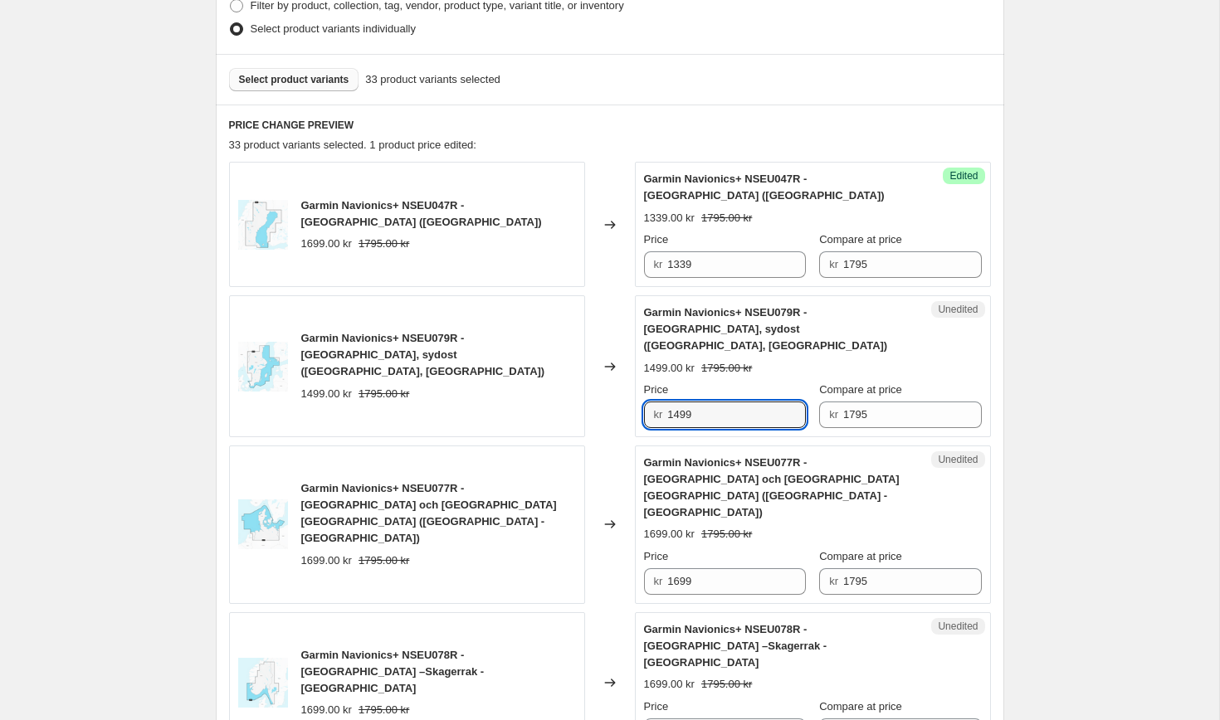
drag, startPoint x: 722, startPoint y: 401, endPoint x: 562, endPoint y: 369, distance: 163.3
click at [562, 369] on div "Garmin Navionics+ NSEU079R - [GEOGRAPHIC_DATA], sydost ([GEOGRAPHIC_DATA], [GEO…" at bounding box center [610, 366] width 762 height 142
paste input "33"
type input "1339"
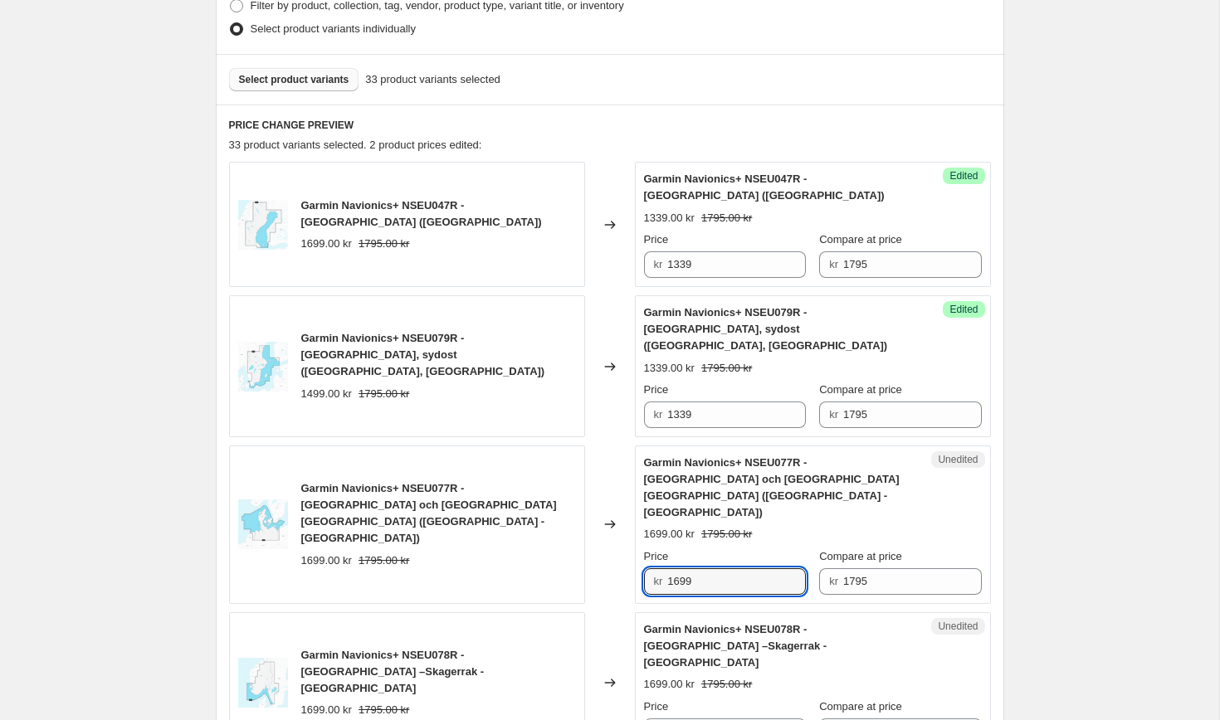
drag, startPoint x: 713, startPoint y: 534, endPoint x: 594, endPoint y: 525, distance: 119.0
click at [594, 525] on div "Garmin Navionics+ NSEU077R - [GEOGRAPHIC_DATA] och [GEOGRAPHIC_DATA] [GEOGRAPHI…" at bounding box center [610, 525] width 762 height 159
paste input "33"
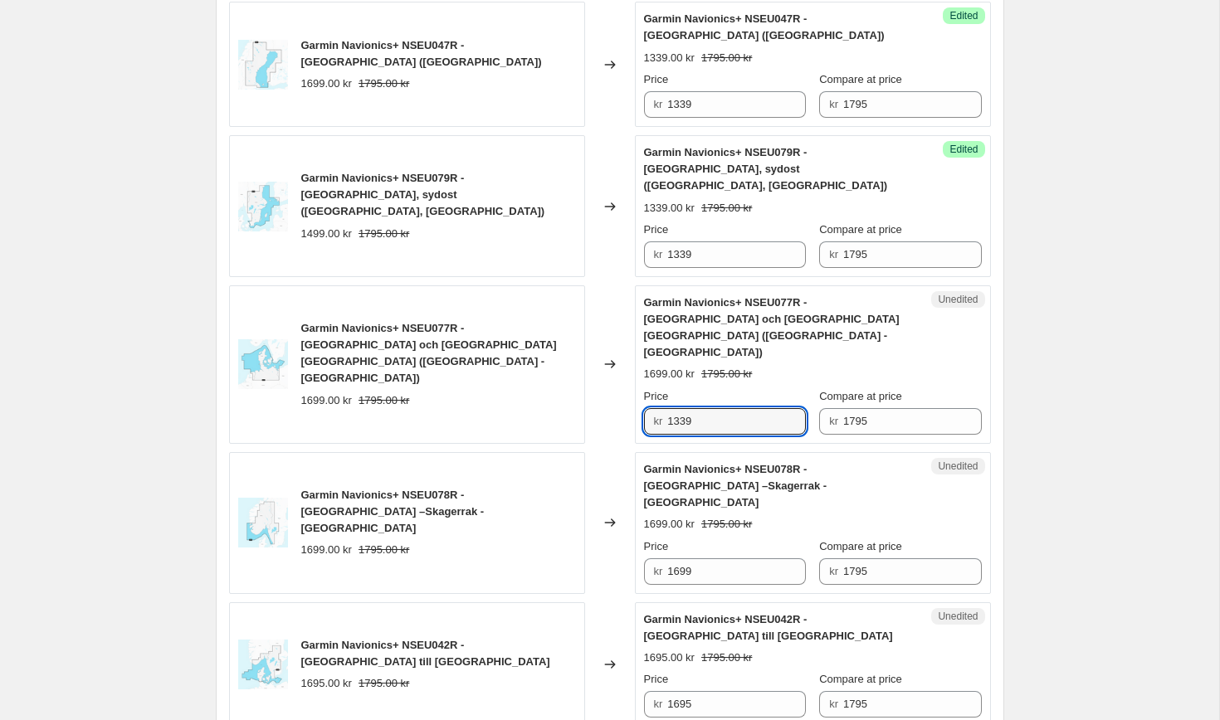
scroll to position [715, 0]
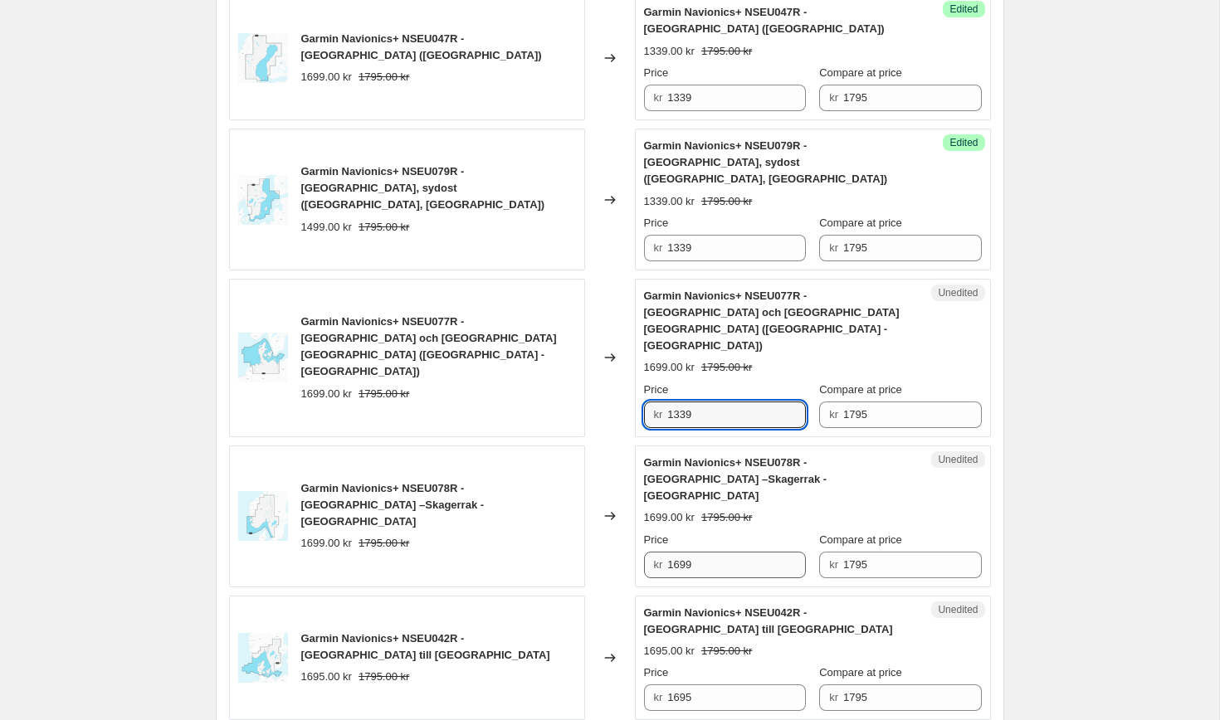
type input "1339"
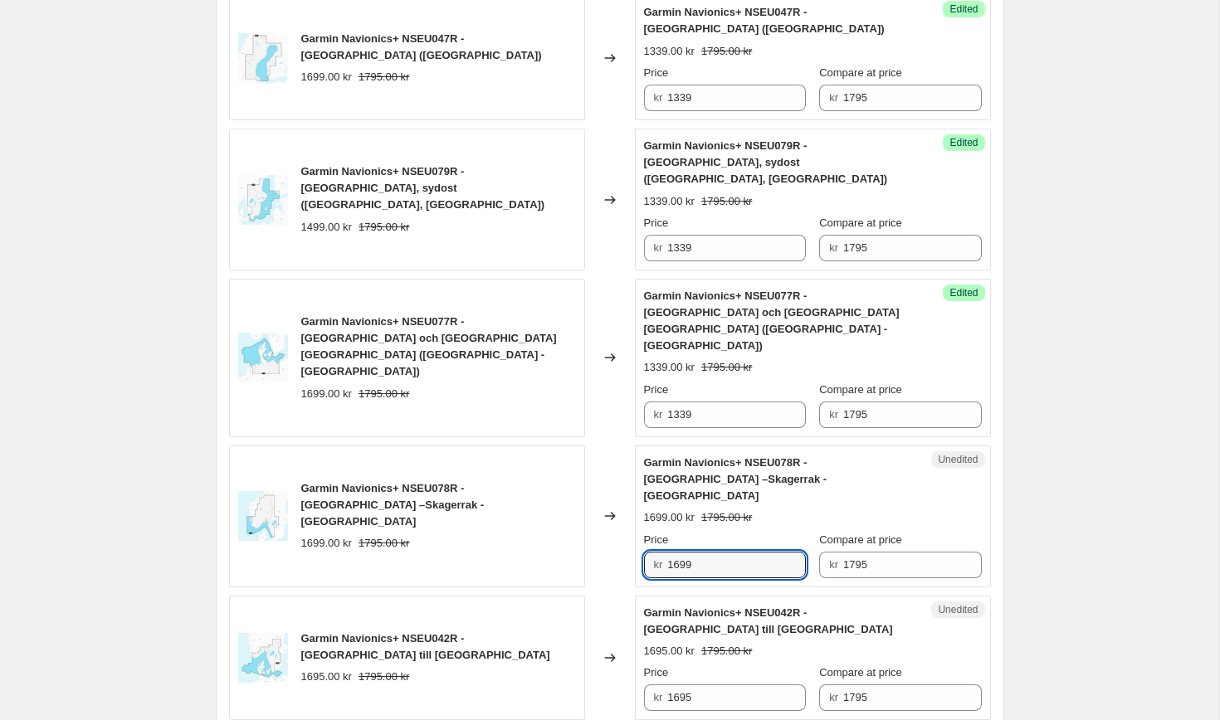
drag, startPoint x: 706, startPoint y: 502, endPoint x: 610, endPoint y: 490, distance: 97.1
click at [610, 490] on div "Garmin Navionics+ NSEU078R - [GEOGRAPHIC_DATA] –Skagerrak -Haugesund 1699.00 kr…" at bounding box center [610, 517] width 762 height 142
paste input "33"
type input "1339"
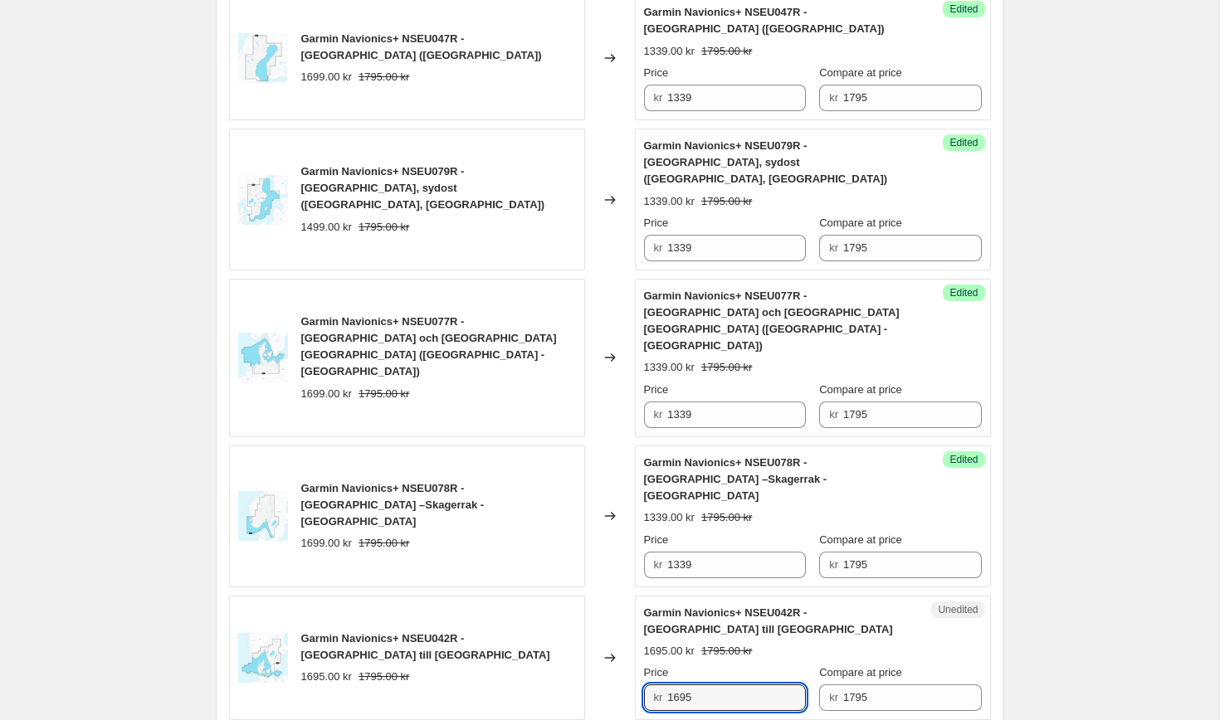
drag, startPoint x: 730, startPoint y: 632, endPoint x: 599, endPoint y: 618, distance: 131.1
click at [599, 618] on div "Garmin Navionics+ NSEU042R - [GEOGRAPHIC_DATA] till [GEOGRAPHIC_DATA] 1695.00 k…" at bounding box center [610, 658] width 762 height 125
paste input "339"
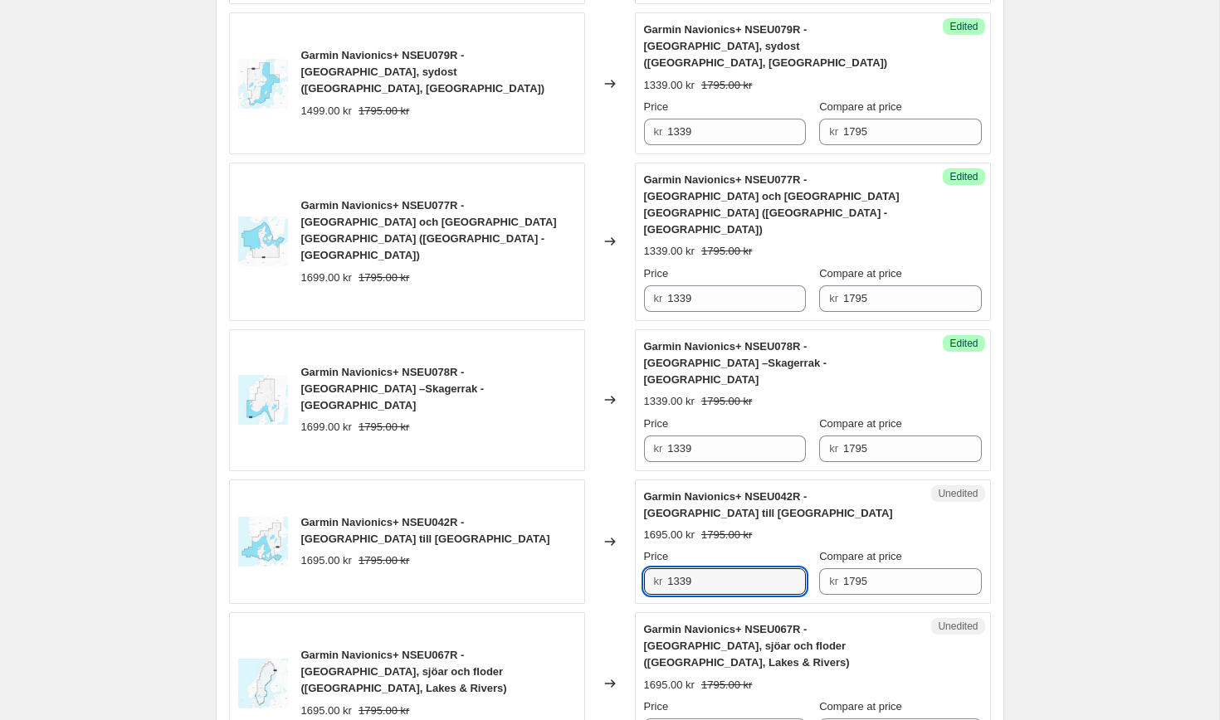
scroll to position [931, 0]
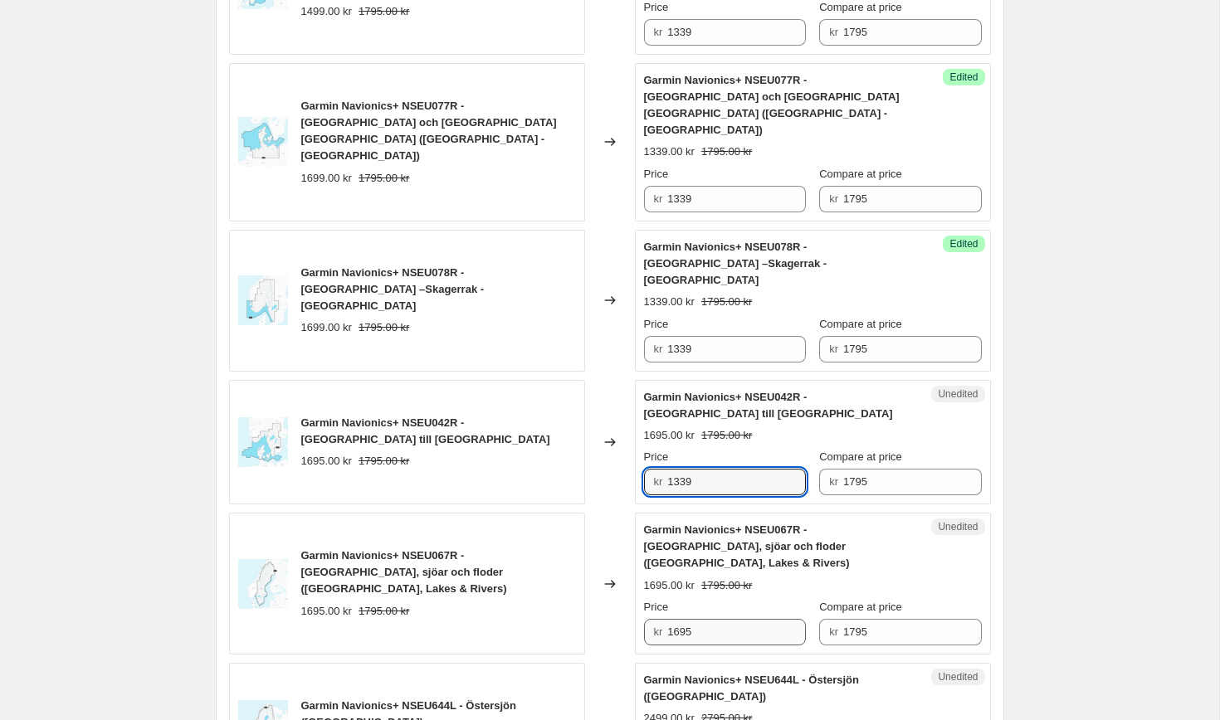
type input "1339"
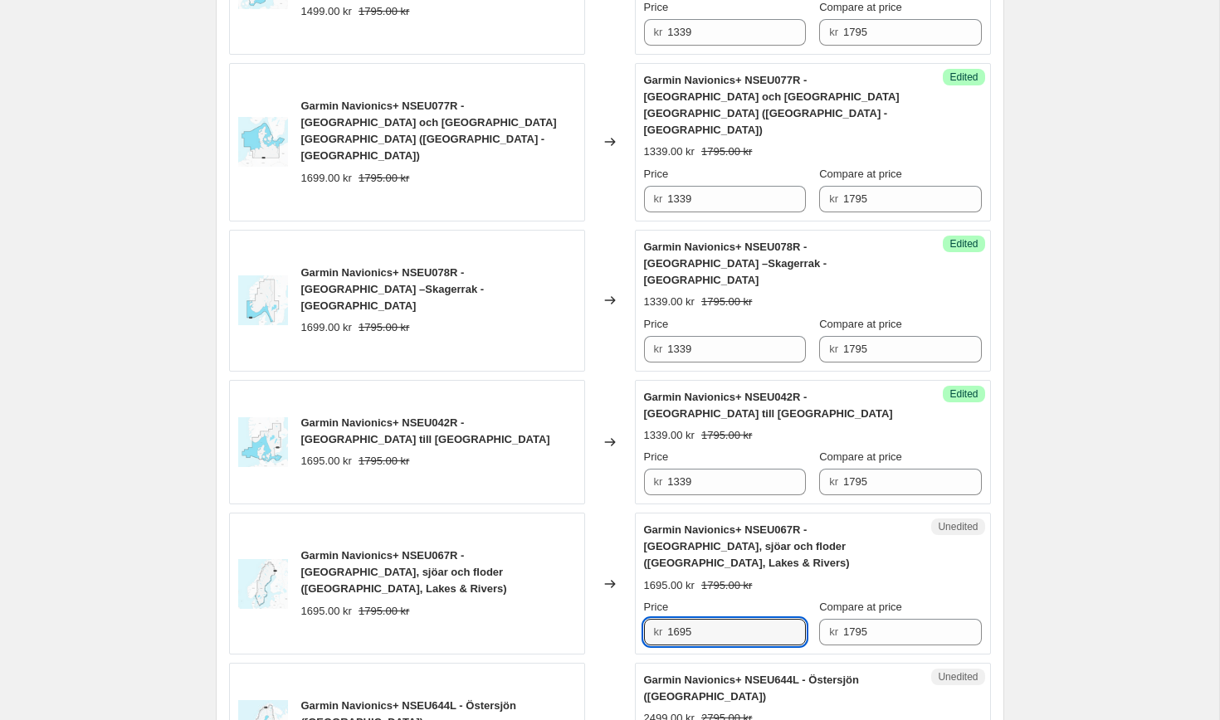
drag, startPoint x: 742, startPoint y: 554, endPoint x: 598, endPoint y: 526, distance: 147.1
click at [598, 526] on div "Garmin Navionics+ NSEU067R - [GEOGRAPHIC_DATA], sjöar och floder ([GEOGRAPHIC_D…" at bounding box center [610, 584] width 762 height 142
paste input "339"
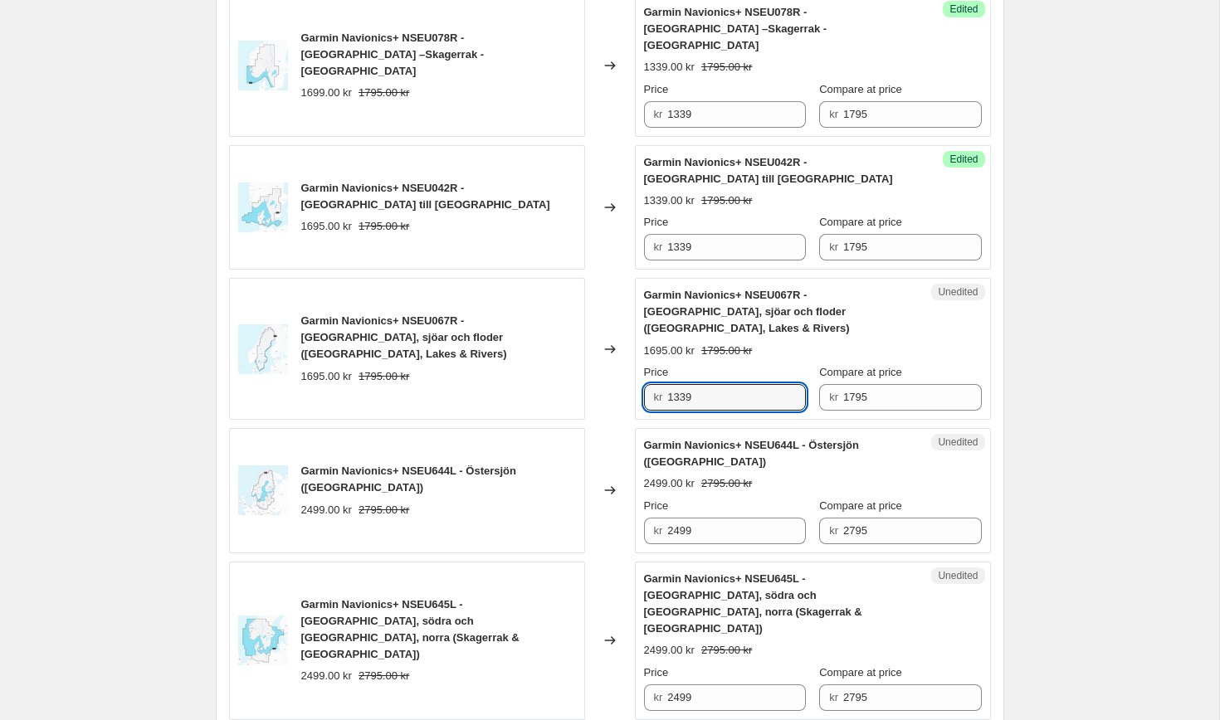
scroll to position [1175, 0]
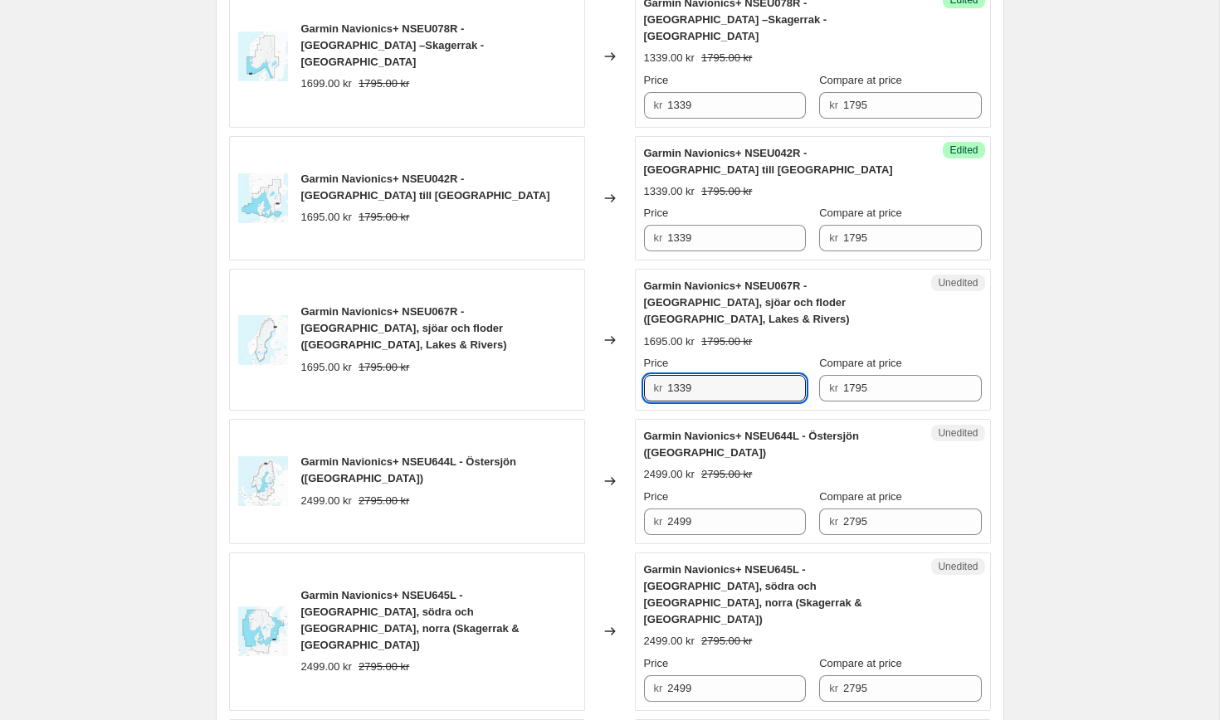
type input "1339"
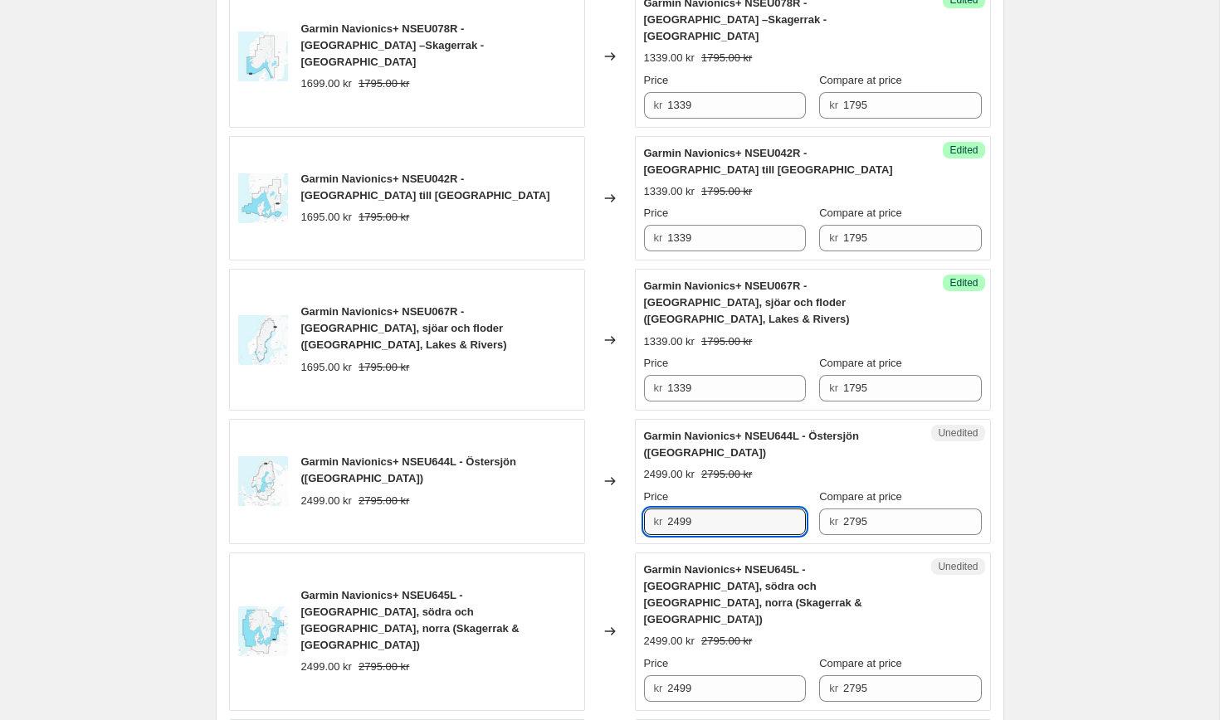
drag, startPoint x: 710, startPoint y: 441, endPoint x: 615, endPoint y: 446, distance: 94.8
click at [615, 446] on div "Garmin Navionics+ NSEU644L - Östersjön ([GEOGRAPHIC_DATA]) 2499.00 kr 2795.00 k…" at bounding box center [610, 481] width 762 height 125
drag, startPoint x: 715, startPoint y: 435, endPoint x: 628, endPoint y: 434, distance: 86.3
click at [628, 434] on div "Garmin Navionics+ NSEU644L - Östersjön ([GEOGRAPHIC_DATA]) 2499.00 kr 2795.00 k…" at bounding box center [610, 481] width 762 height 125
type input "2089"
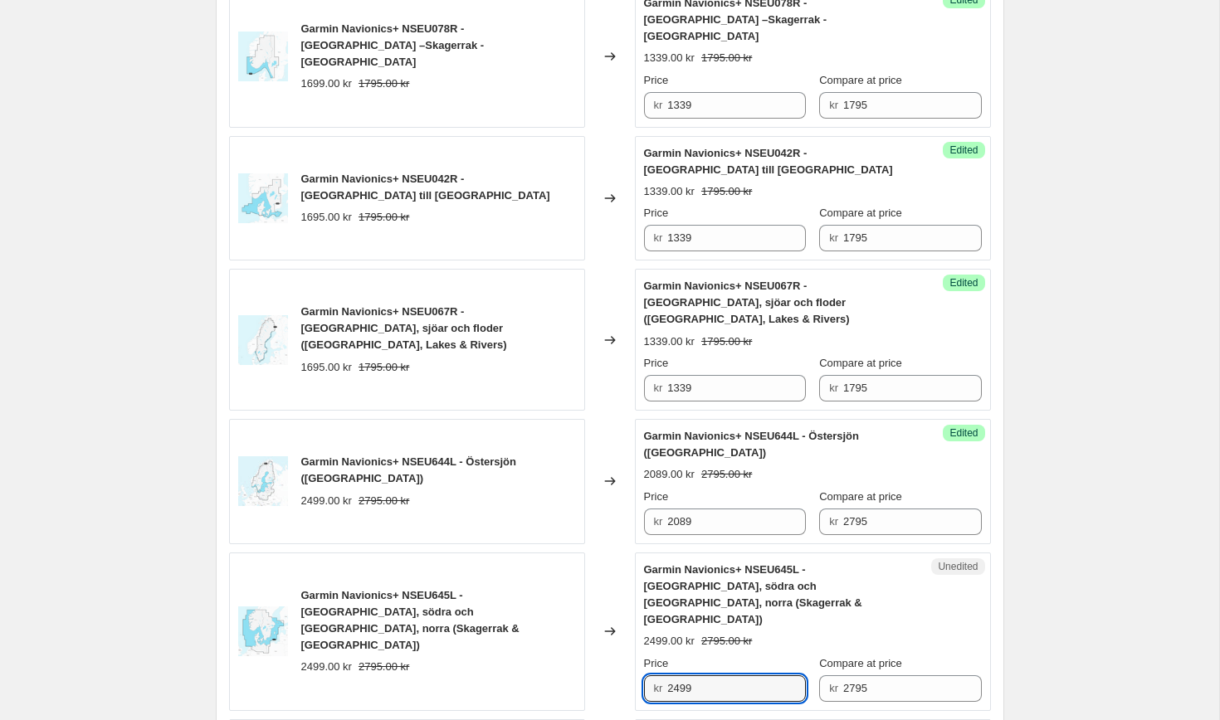
drag, startPoint x: 700, startPoint y: 574, endPoint x: 633, endPoint y: 569, distance: 66.7
click at [633, 569] on div "Garmin Navionics+ NSEU645L - [GEOGRAPHIC_DATA], södra och [GEOGRAPHIC_DATA], no…" at bounding box center [610, 632] width 762 height 159
paste input "08"
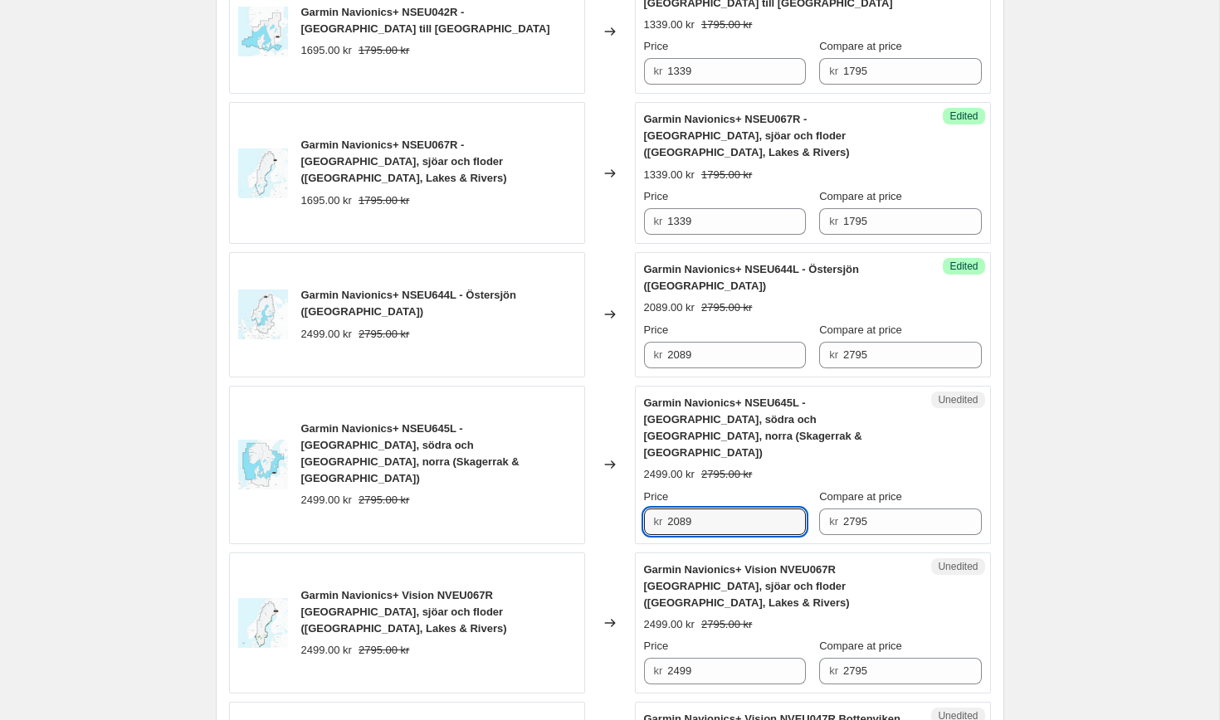
scroll to position [1385, 0]
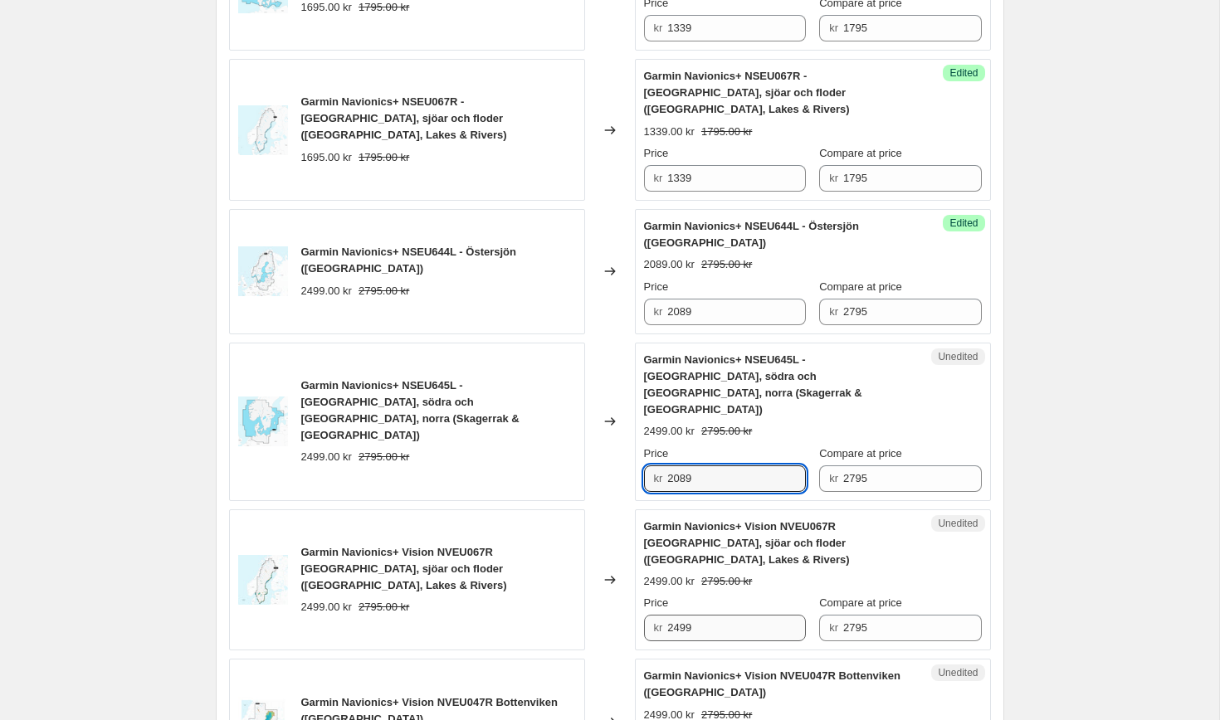
type input "2089"
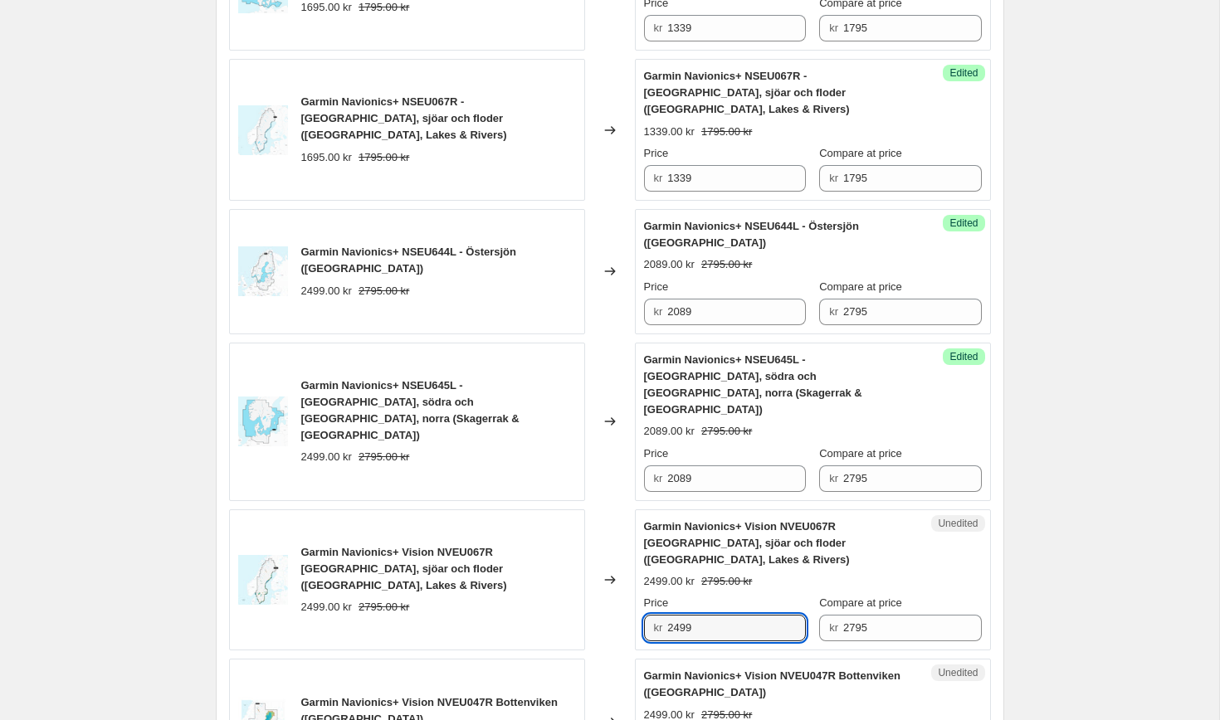
drag, startPoint x: 711, startPoint y: 488, endPoint x: 623, endPoint y: 485, distance: 88.0
click at [623, 510] on div "Garmin Navionics+ Vision NVEU067R [GEOGRAPHIC_DATA], sjöar och floder ([GEOGRAP…" at bounding box center [610, 581] width 762 height 142
paste input "08"
type input "2089"
drag, startPoint x: 709, startPoint y: 627, endPoint x: 631, endPoint y: 618, distance: 78.6
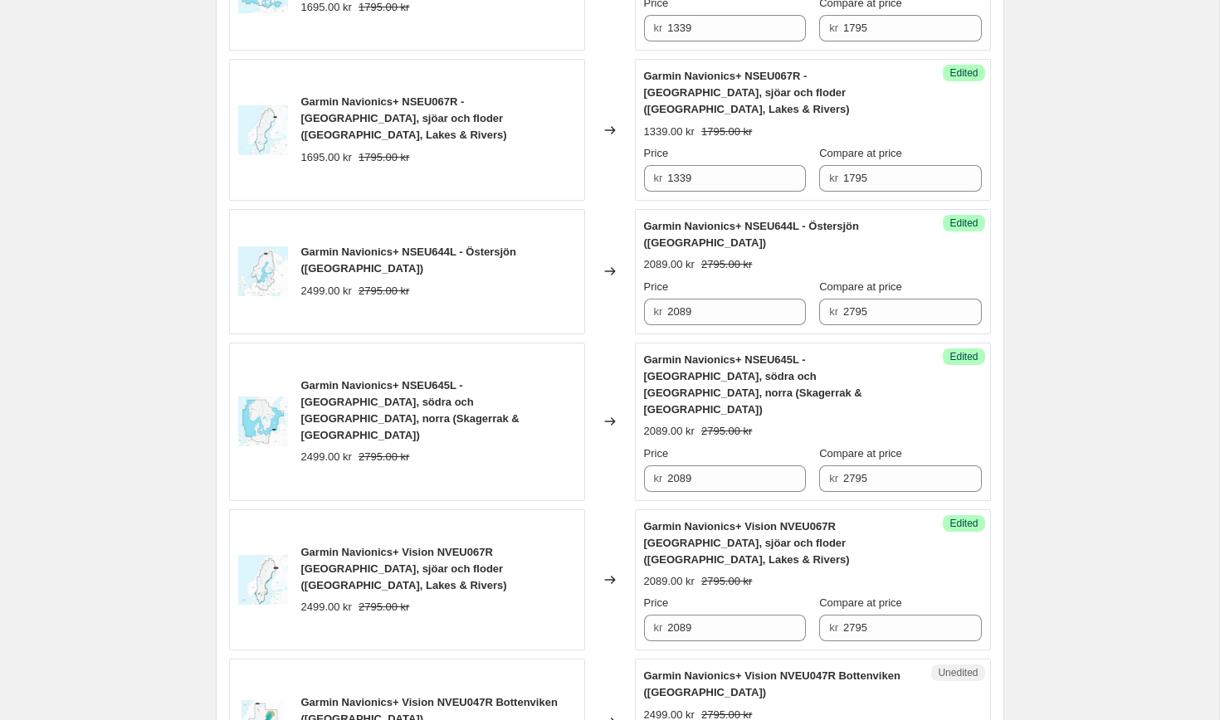
click at [633, 659] on div "Garmin Navionics+ Vision NVEU047R Bottenviken ([GEOGRAPHIC_DATA]) 2499.00 kr 27…" at bounding box center [610, 721] width 762 height 125
paste input "08"
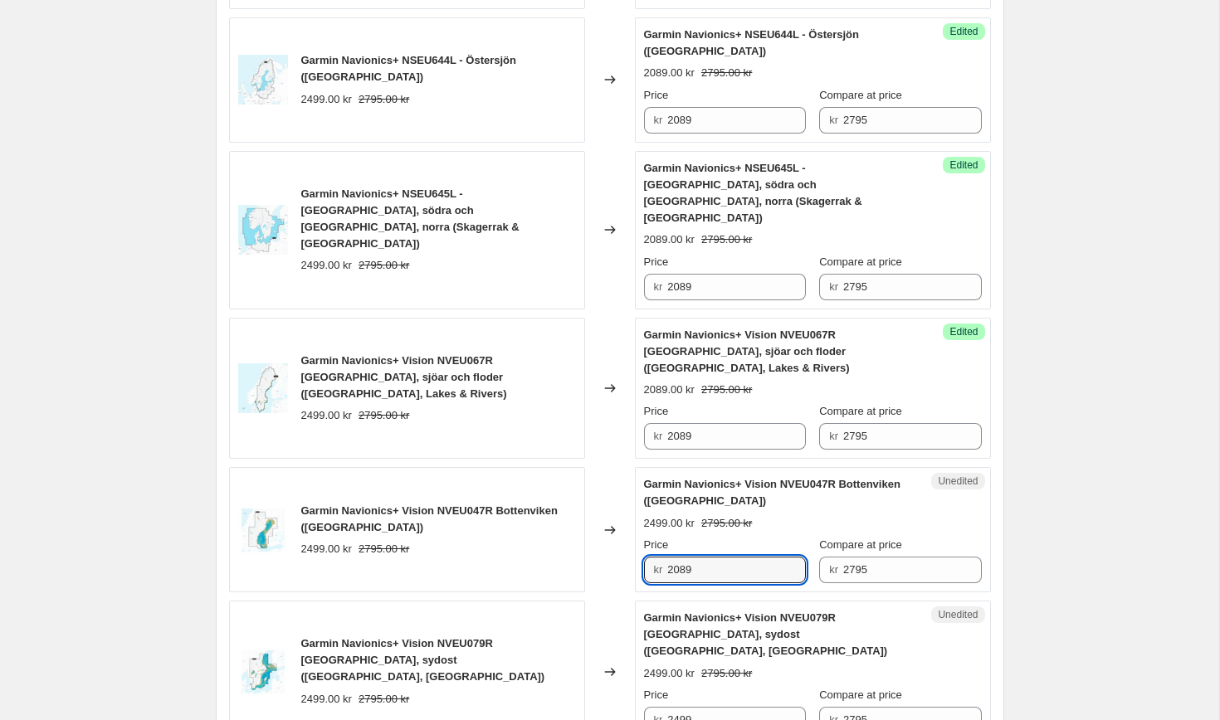
scroll to position [1594, 0]
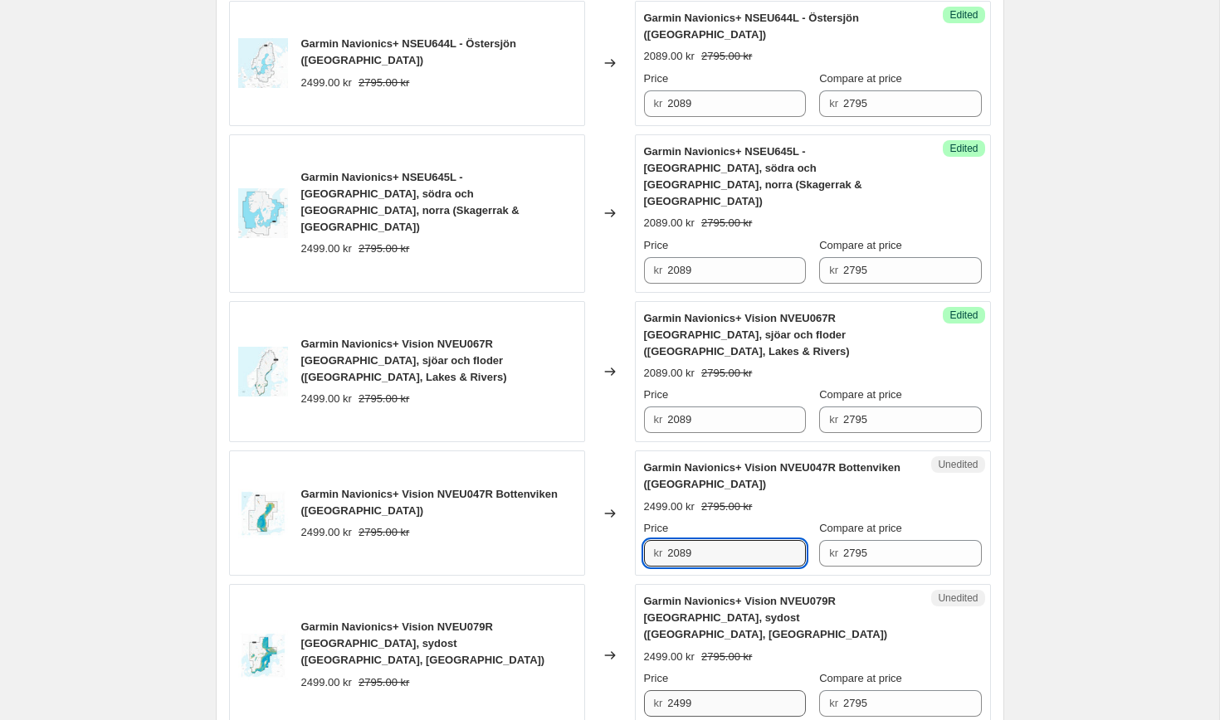
type input "2089"
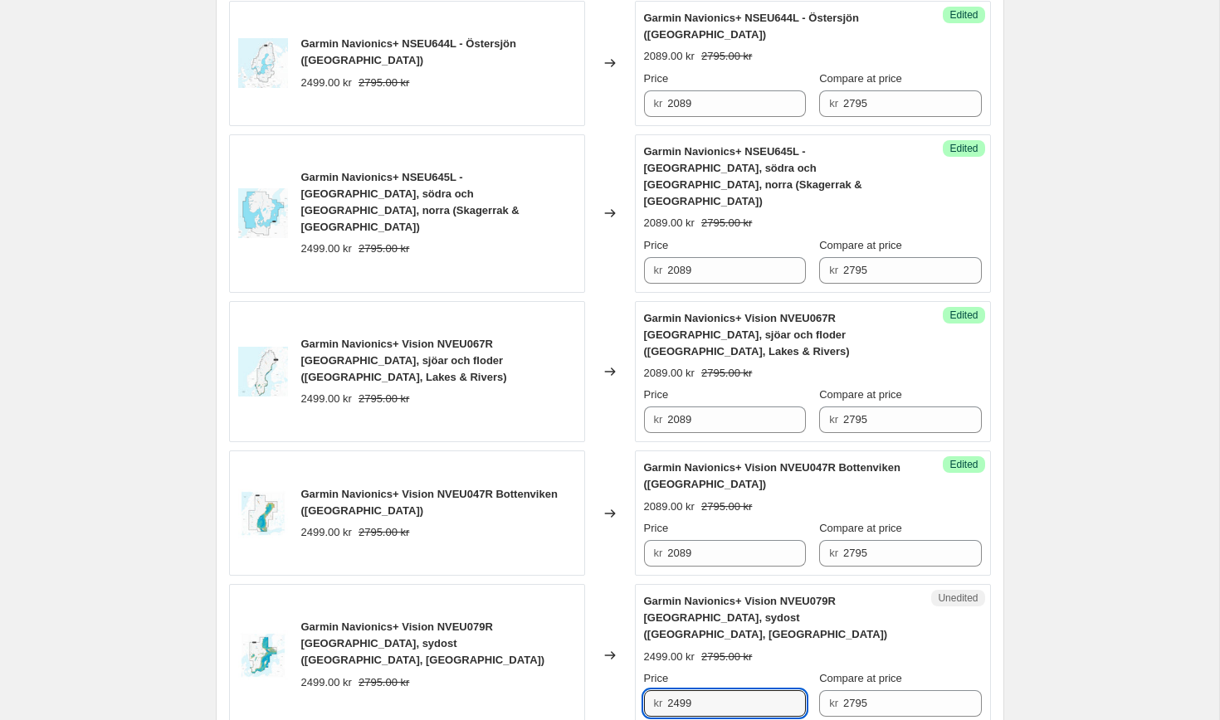
drag, startPoint x: 712, startPoint y: 545, endPoint x: 642, endPoint y: 541, distance: 69.8
click at [642, 584] on div "Unedited Garmin Navionics+ Vision NVEU079R [GEOGRAPHIC_DATA], sydost ([GEOGRAPH…" at bounding box center [813, 655] width 356 height 142
paste input "2089"
drag, startPoint x: 746, startPoint y: 554, endPoint x: 647, endPoint y: 542, distance: 100.3
click at [647, 691] on div "kr 20892499" at bounding box center [725, 704] width 162 height 27
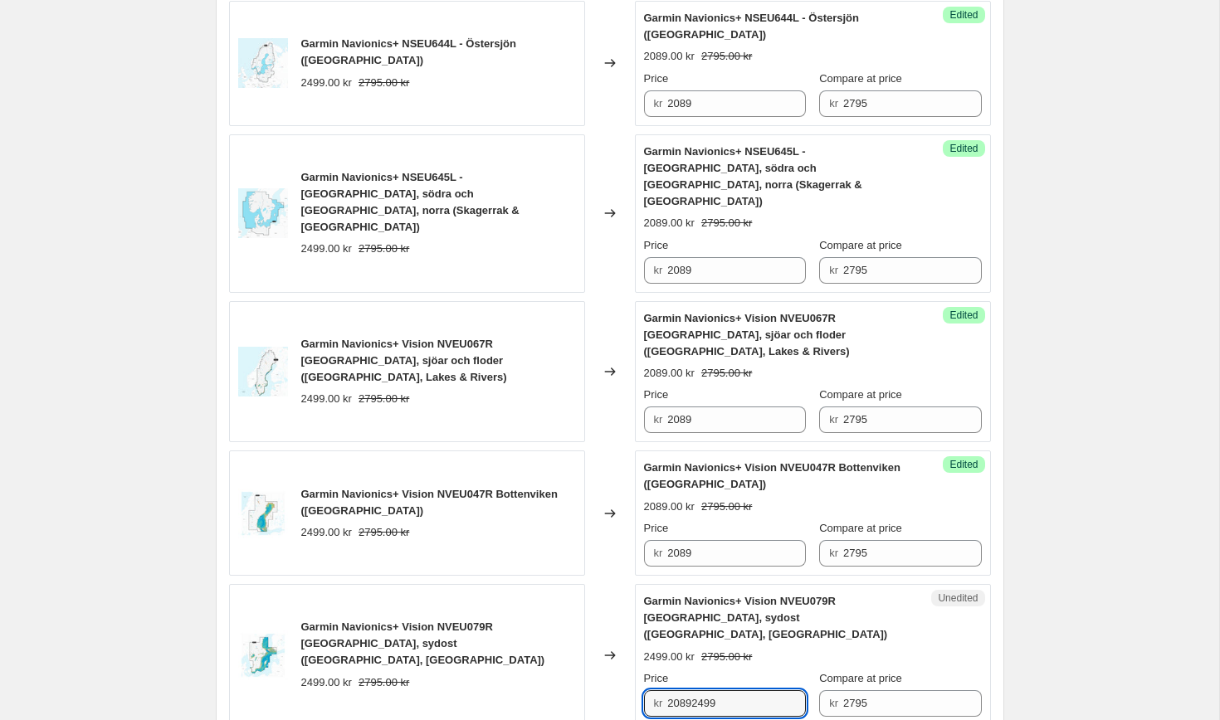
paste input "text"
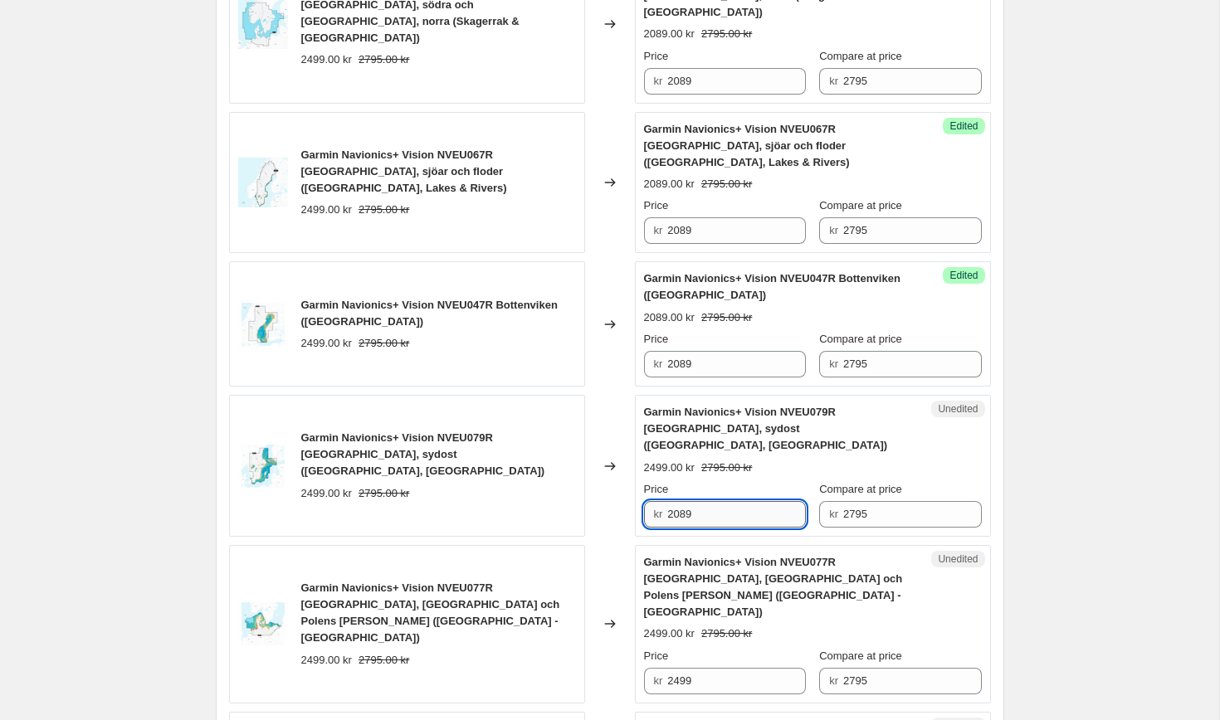
scroll to position [1784, 0]
type input "2089"
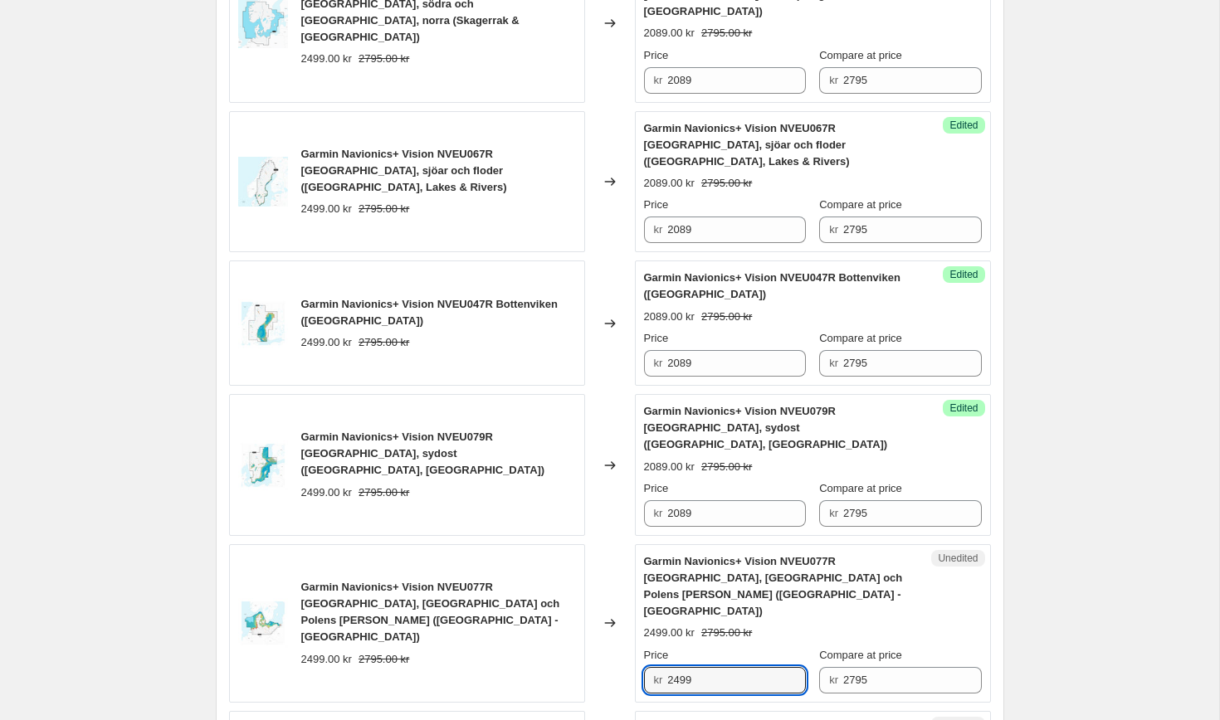
drag, startPoint x: 708, startPoint y: 511, endPoint x: 640, endPoint y: 512, distance: 68.1
click at [640, 544] on div "Unedited Garmin Navionics+ Vision NVEU077R [GEOGRAPHIC_DATA], [GEOGRAPHIC_DATA]…" at bounding box center [813, 623] width 356 height 159
paste input "08"
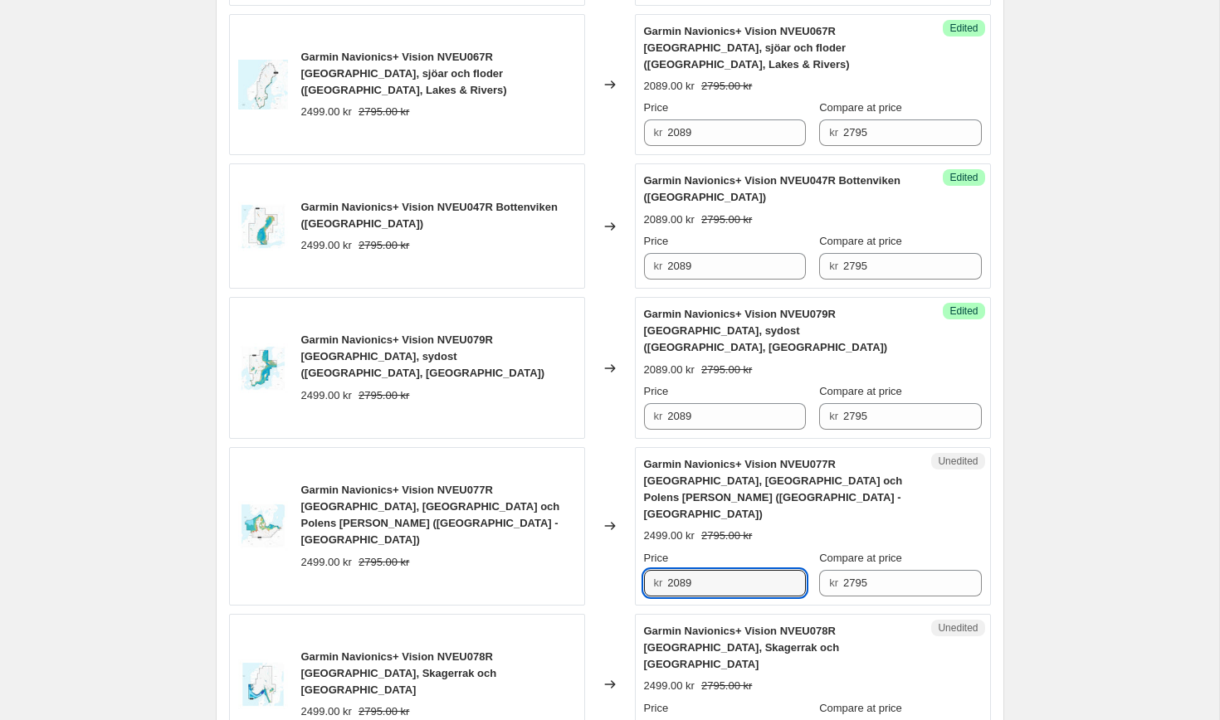
scroll to position [1937, 0]
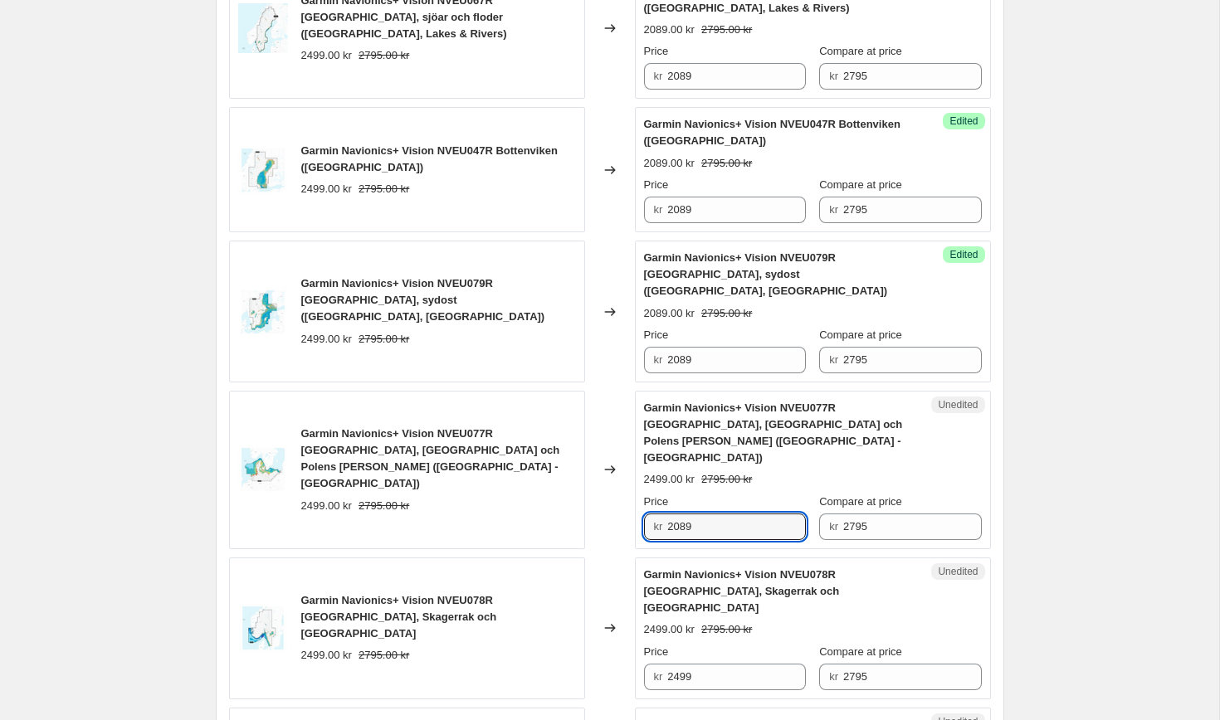
type input "2089"
click at [717, 558] on div "Unedited Garmin Navionics+ Vision NVEU078R [GEOGRAPHIC_DATA], Skagerrak och Hau…" at bounding box center [813, 629] width 356 height 142
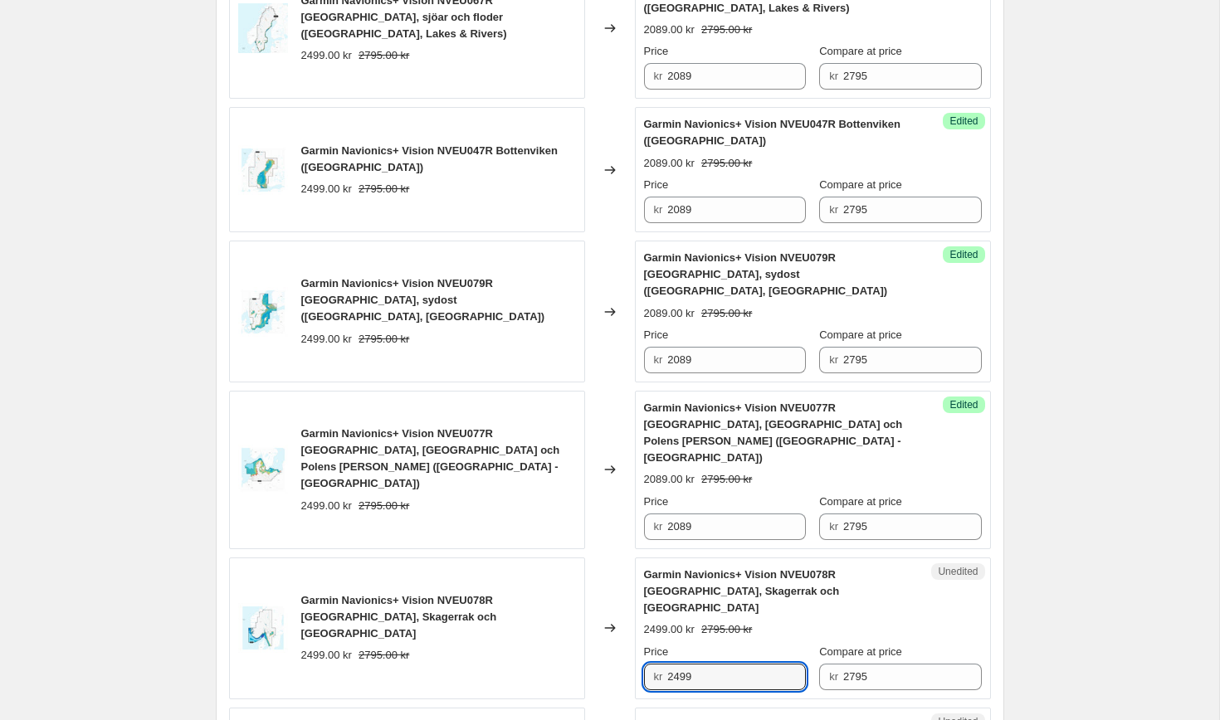
drag, startPoint x: 704, startPoint y: 495, endPoint x: 631, endPoint y: 491, distance: 73.1
click at [631, 558] on div "Garmin Navionics+ Vision NVEU078R [GEOGRAPHIC_DATA], Skagerrak och Haugesund 24…" at bounding box center [610, 629] width 762 height 142
paste input "08"
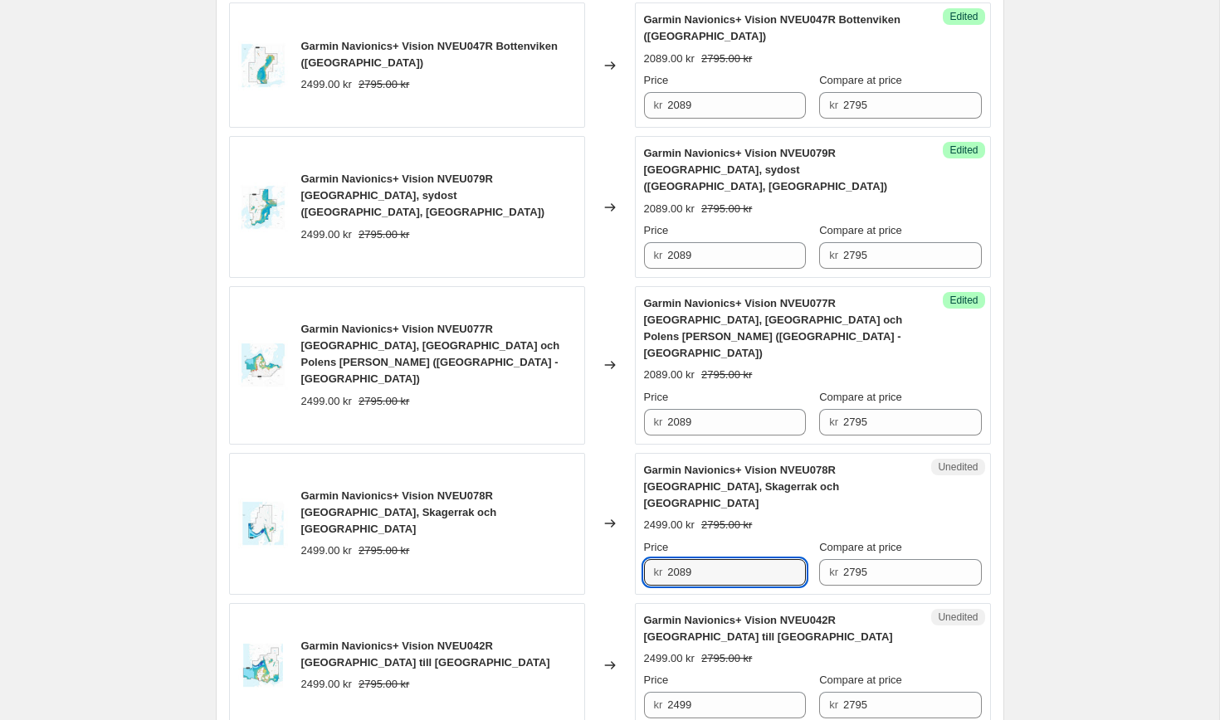
scroll to position [2043, 0]
type input "2089"
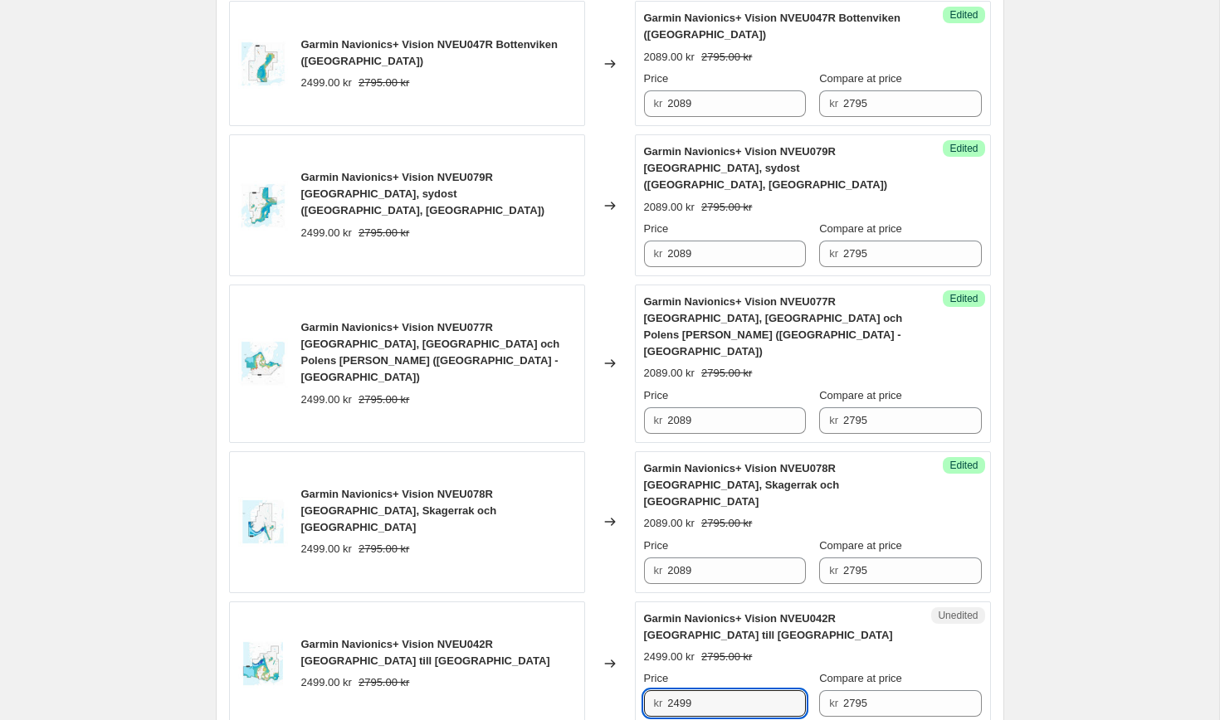
drag, startPoint x: 705, startPoint y: 526, endPoint x: 617, endPoint y: 515, distance: 89.5
click at [617, 602] on div "Garmin Navionics+ Vision NVEU042R [GEOGRAPHIC_DATA] till [GEOGRAPHIC_DATA] 2499…" at bounding box center [610, 664] width 762 height 125
paste input "08"
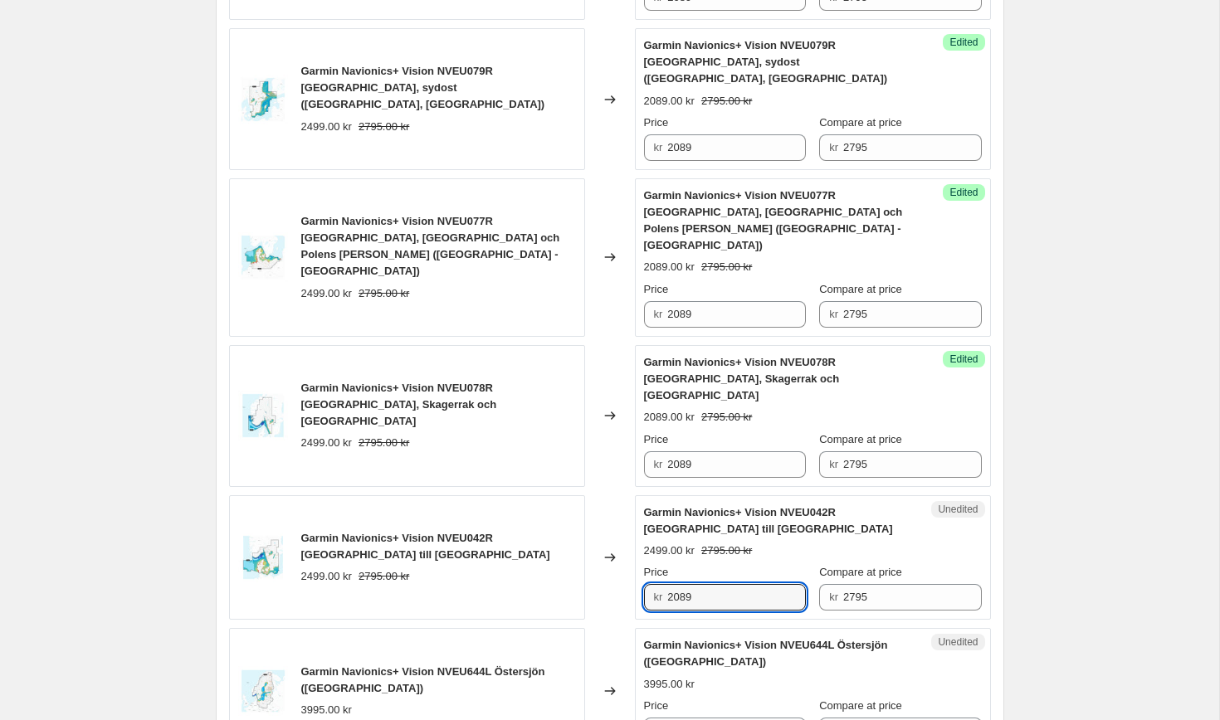
scroll to position [2164, 0]
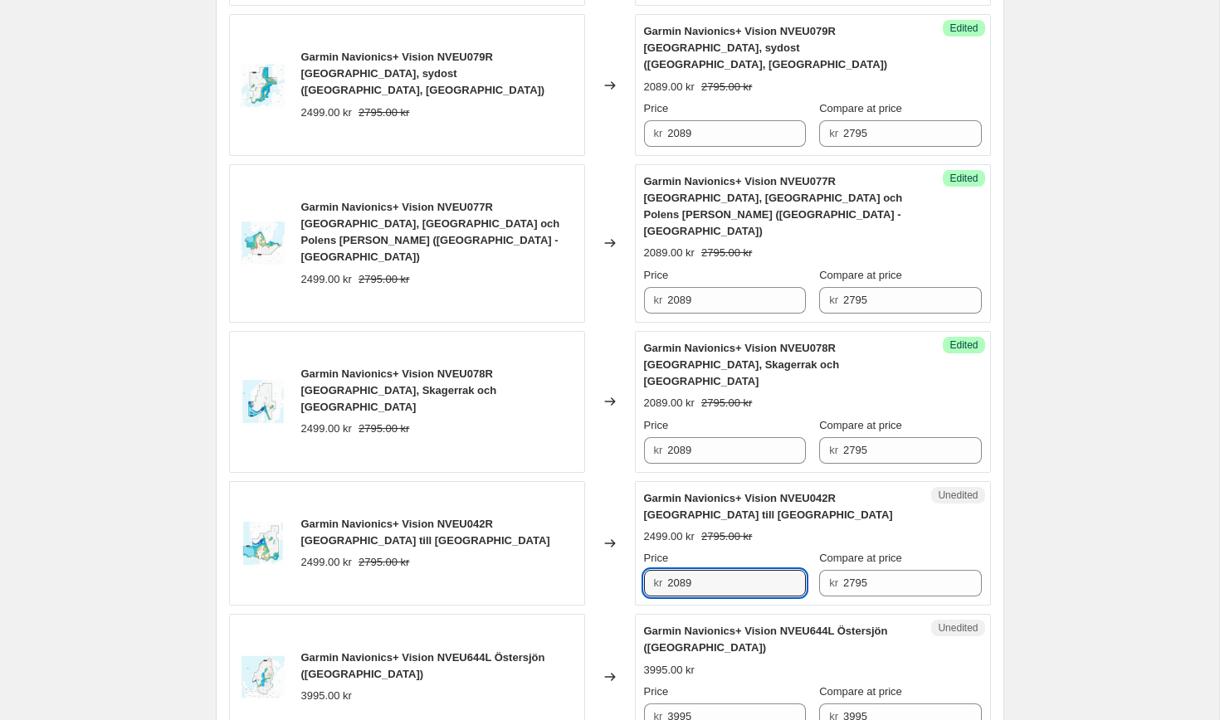
type input "2089"
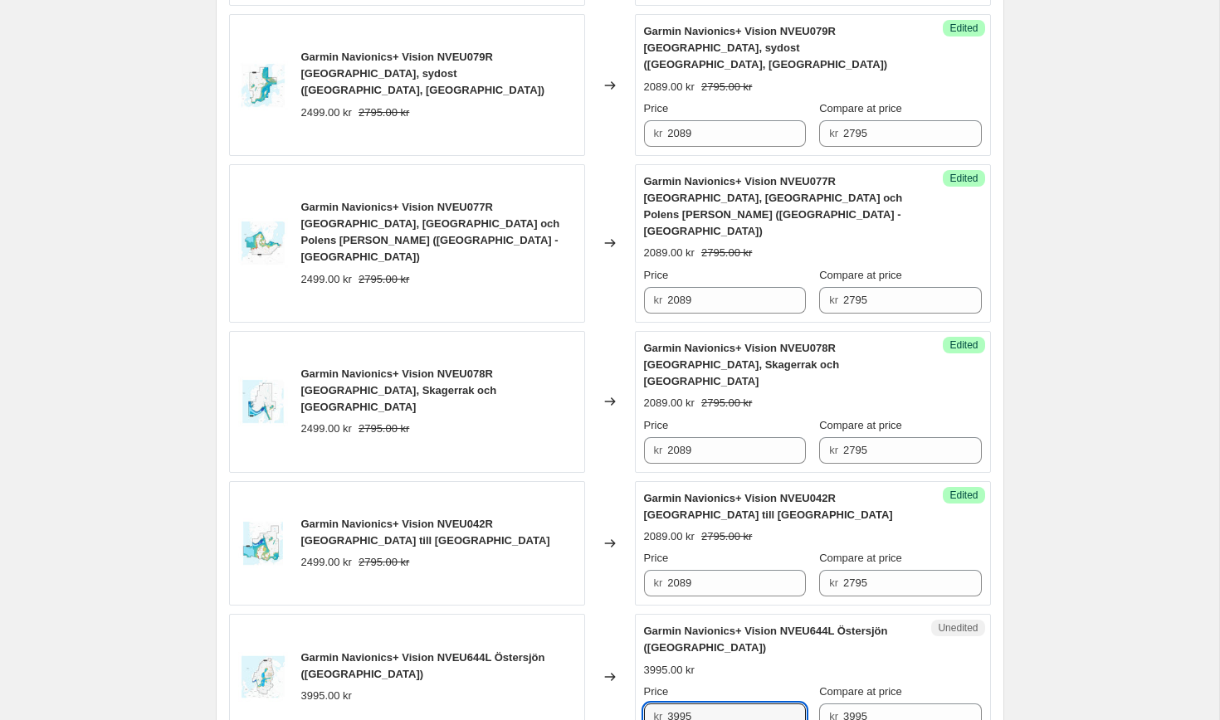
drag, startPoint x: 717, startPoint y: 544, endPoint x: 622, endPoint y: 535, distance: 95.1
click at [622, 614] on div "Garmin Navionics+ Vision NVEU644L Östersjön ([GEOGRAPHIC_DATA]) 3995.00 kr Chan…" at bounding box center [610, 676] width 762 height 125
drag, startPoint x: 711, startPoint y: 536, endPoint x: 647, endPoint y: 530, distance: 64.2
click at [647, 704] on div "kr 2989" at bounding box center [725, 717] width 162 height 27
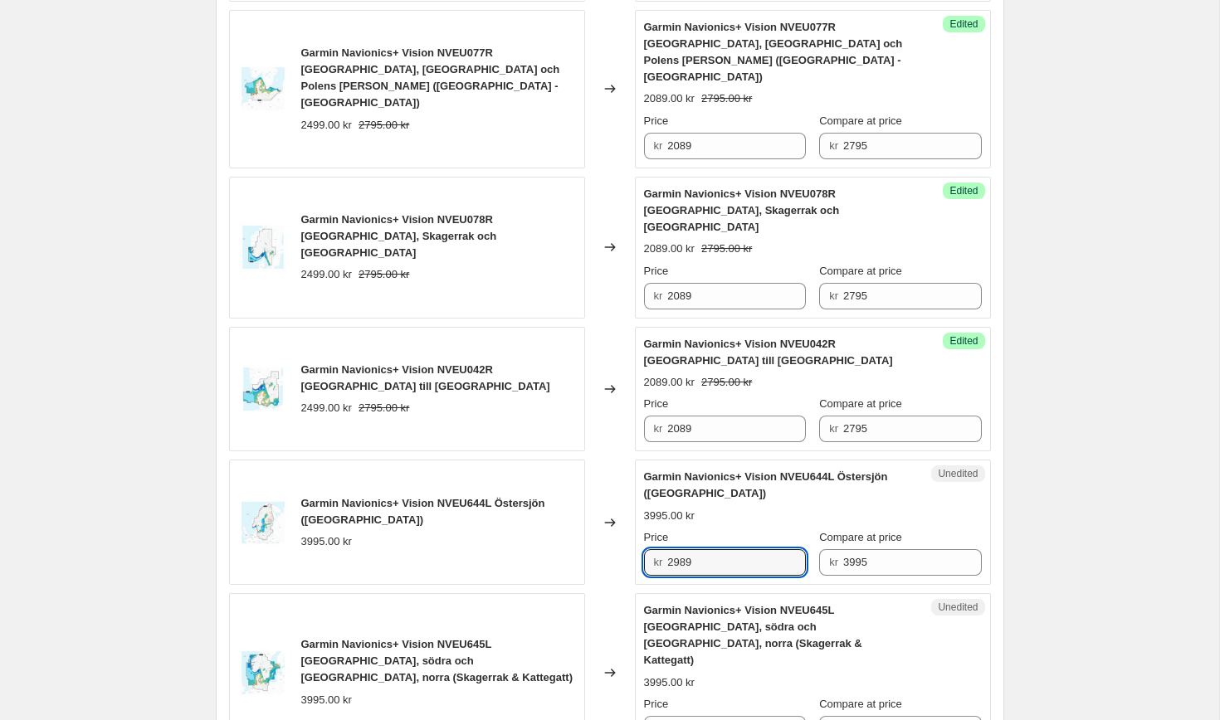
scroll to position [2321, 0]
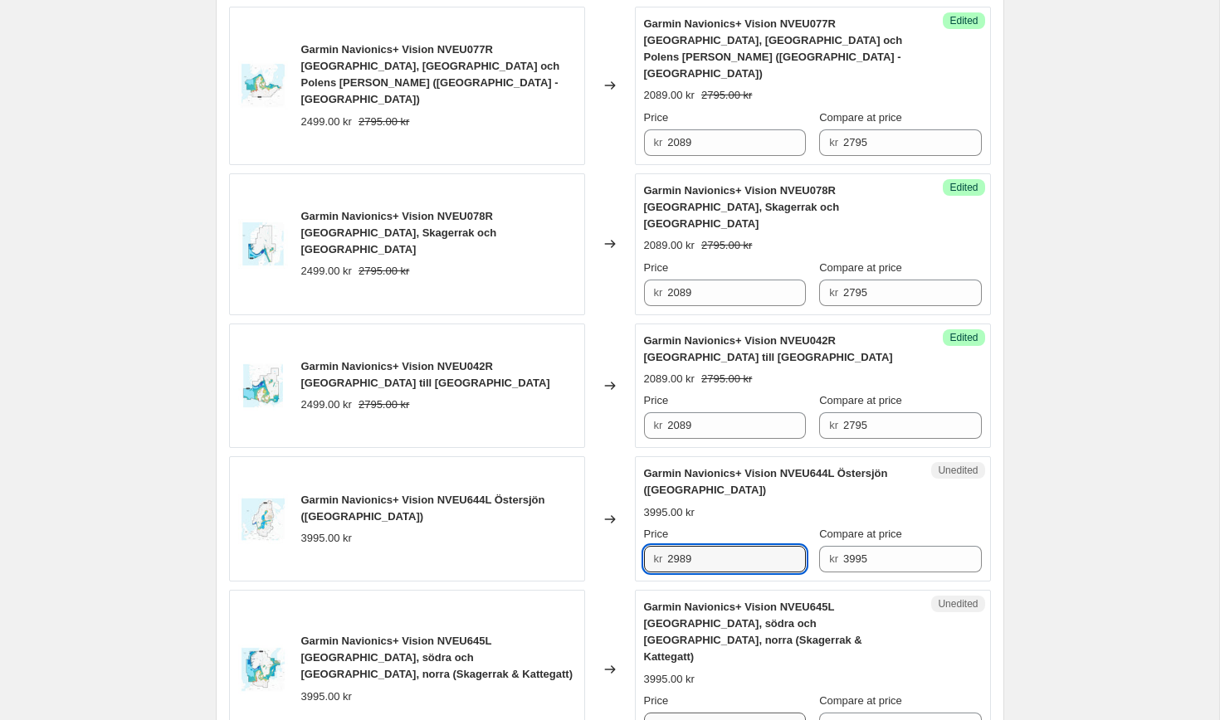
type input "2989"
drag, startPoint x: 705, startPoint y: 525, endPoint x: 627, endPoint y: 519, distance: 78.3
click at [627, 590] on div "Garmin Navionics+ Vision NVEU645L [GEOGRAPHIC_DATA], södra och [GEOGRAPHIC_DATA…" at bounding box center [610, 669] width 762 height 159
paste input "2989"
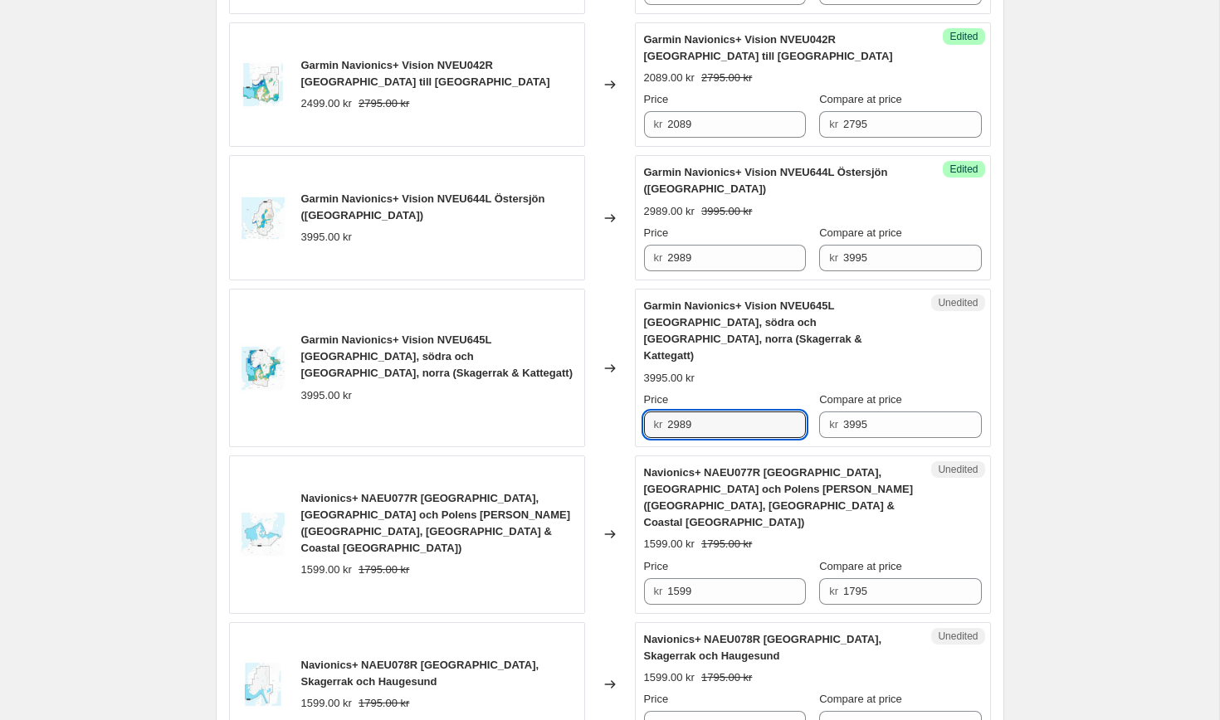
scroll to position [2619, 0]
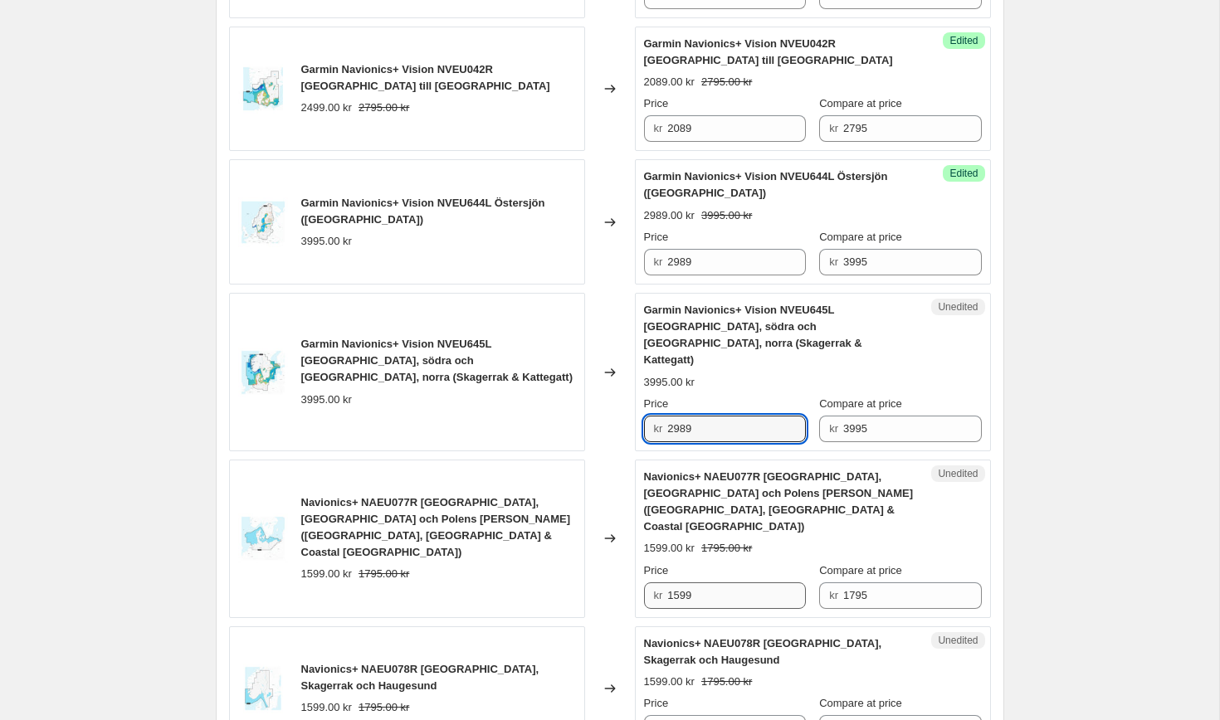
type input "2989"
click at [747, 583] on input "1599" at bounding box center [736, 596] width 139 height 27
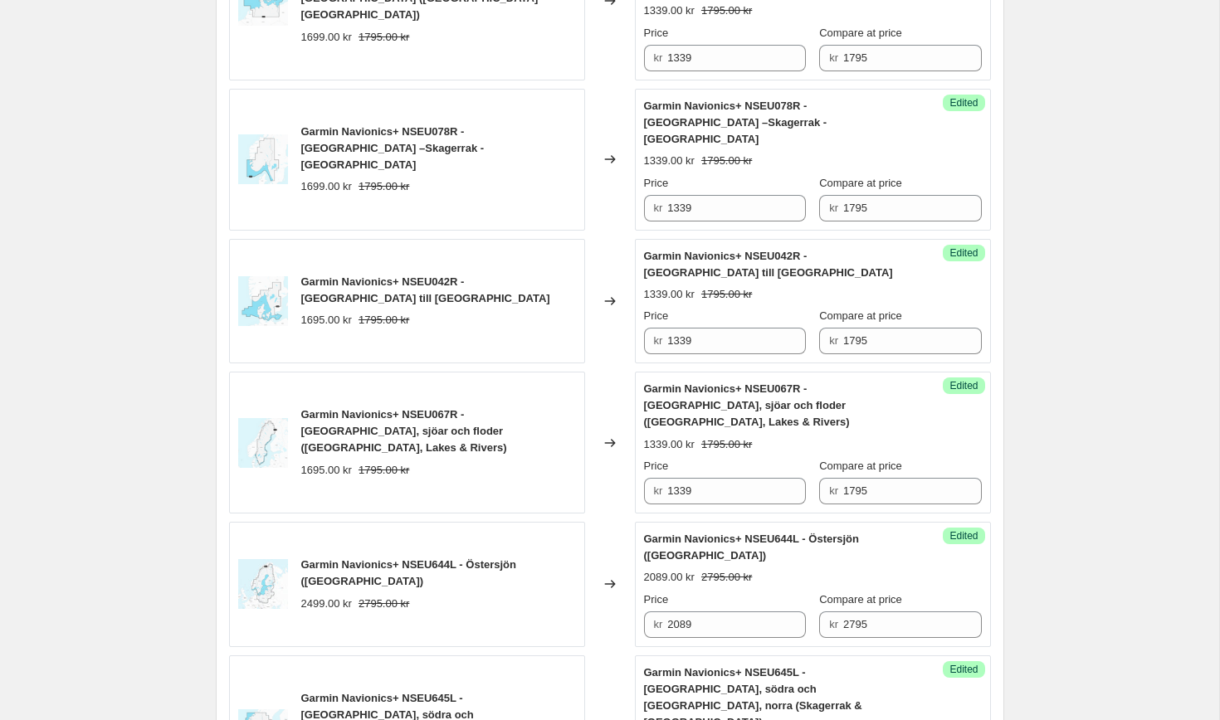
scroll to position [1077, 0]
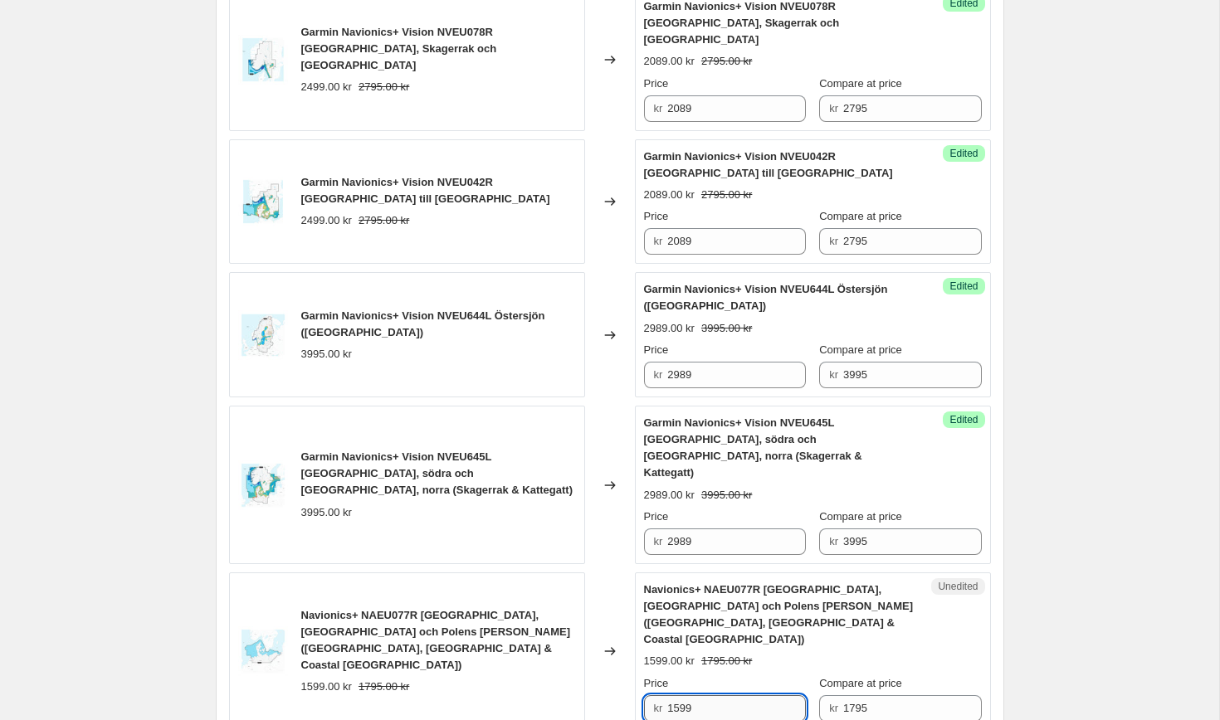
scroll to position [2406, 0]
drag, startPoint x: 706, startPoint y: 474, endPoint x: 623, endPoint y: 459, distance: 84.3
click at [644, 694] on div "kr 1599" at bounding box center [725, 707] width 162 height 27
type input "1339"
drag, startPoint x: 701, startPoint y: 602, endPoint x: 606, endPoint y: 596, distance: 95.6
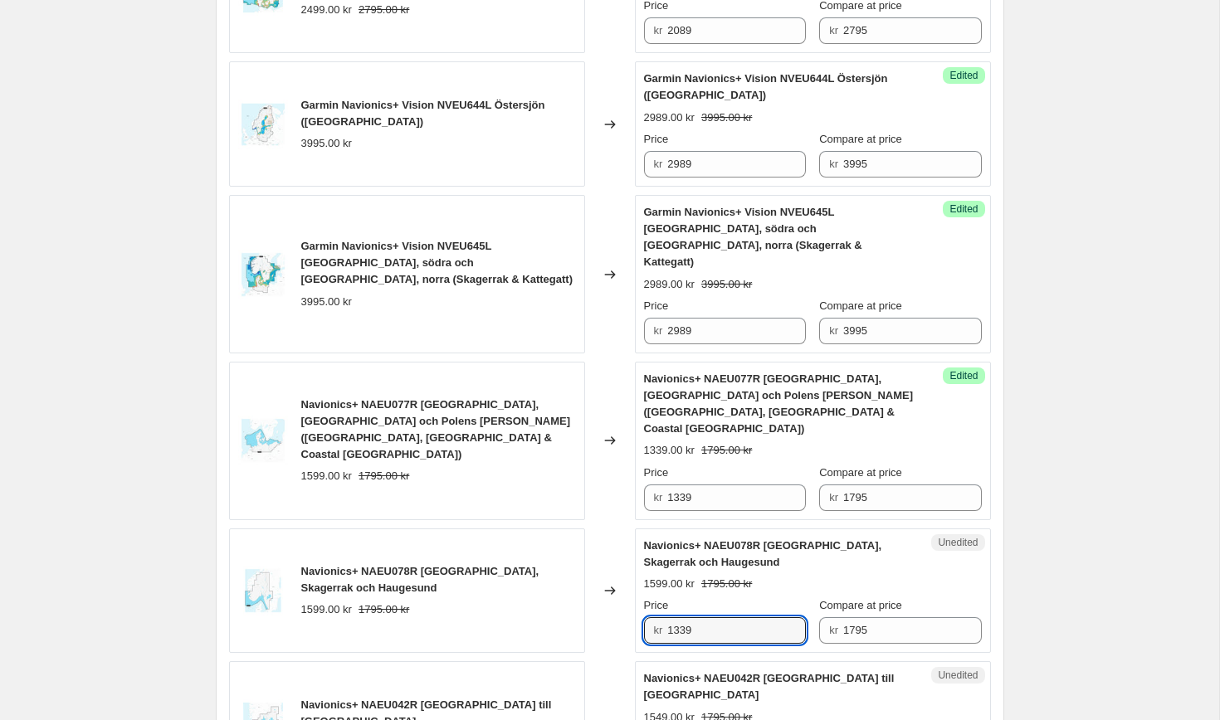
scroll to position [2653, 0]
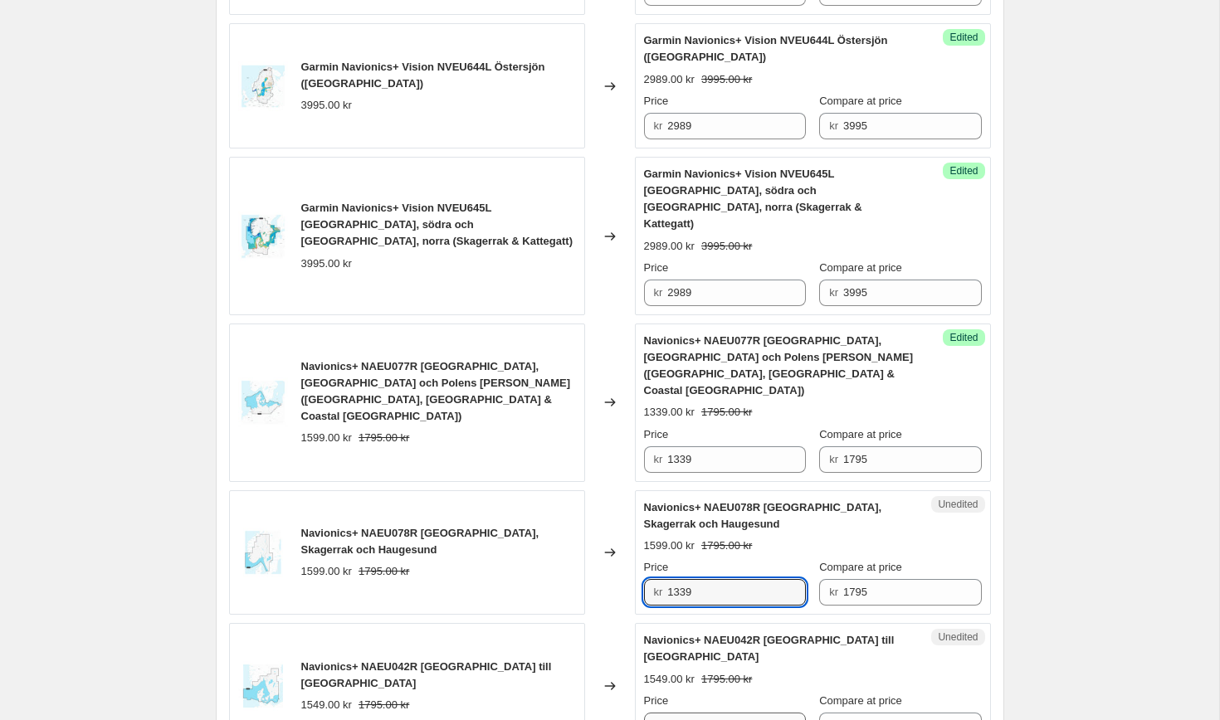
type input "1339"
click at [709, 713] on input "1549" at bounding box center [736, 726] width 139 height 27
type input "1339"
drag, startPoint x: 703, startPoint y: 615, endPoint x: 569, endPoint y: 603, distance: 134.1
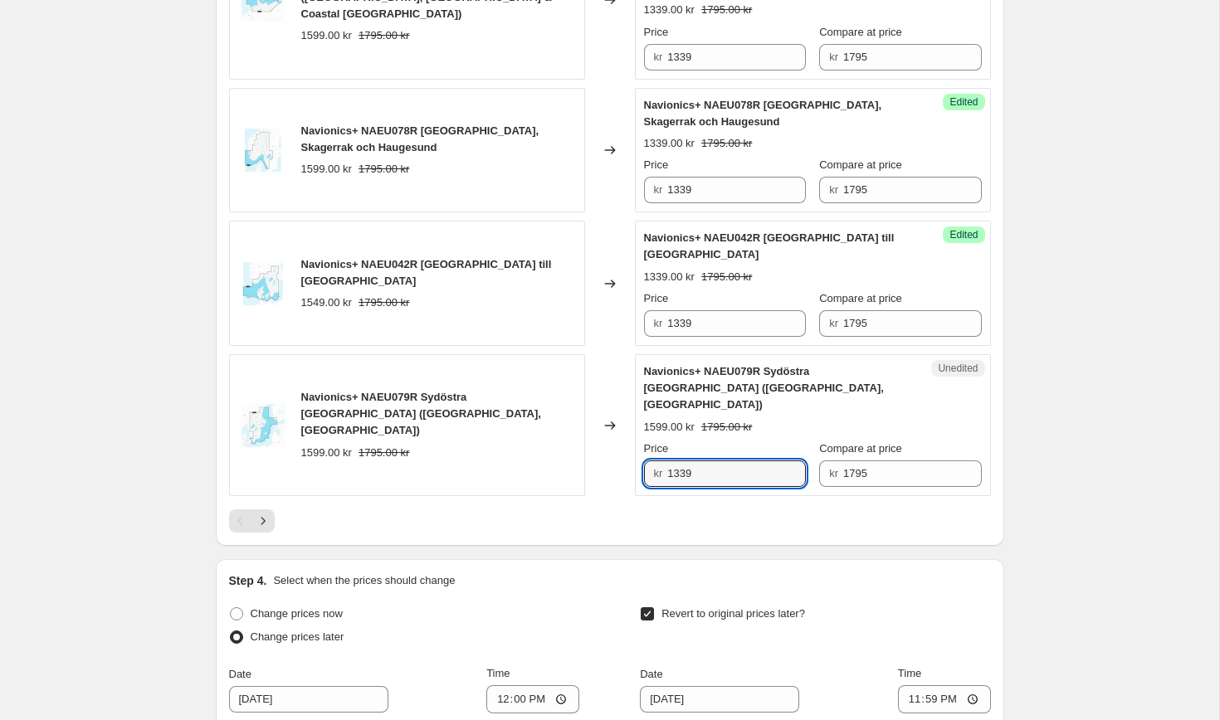
scroll to position [3055, 0]
type input "1339"
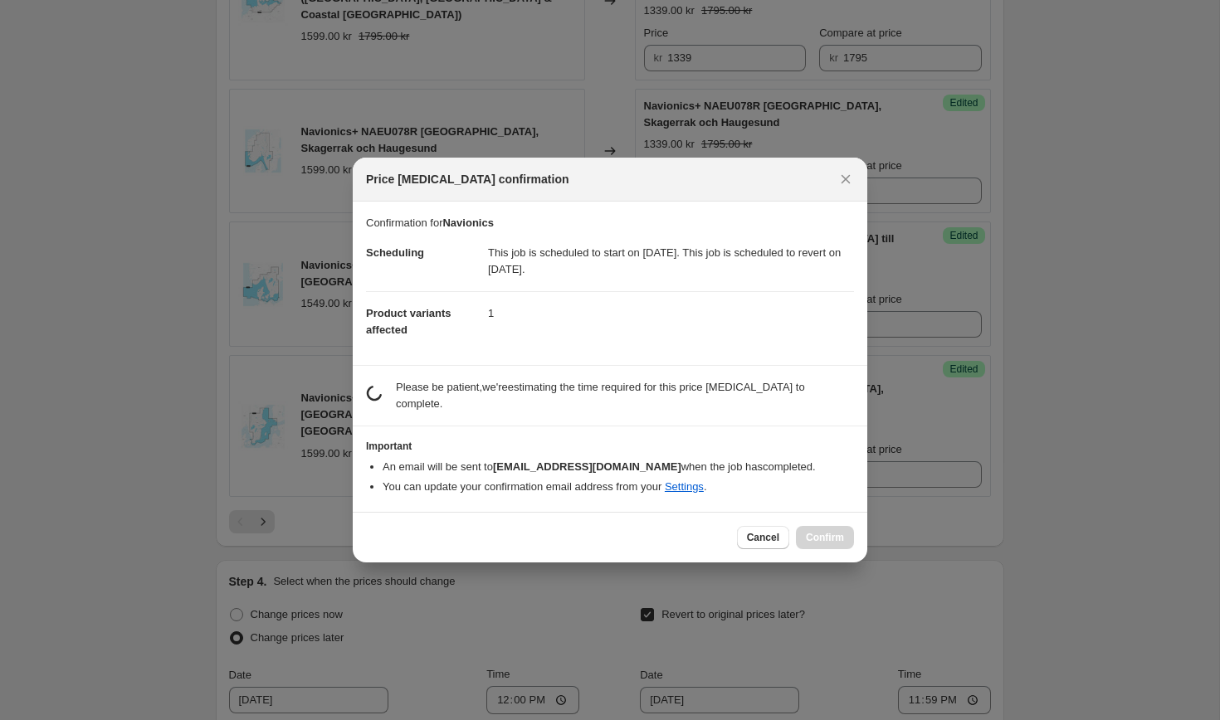
scroll to position [0, 0]
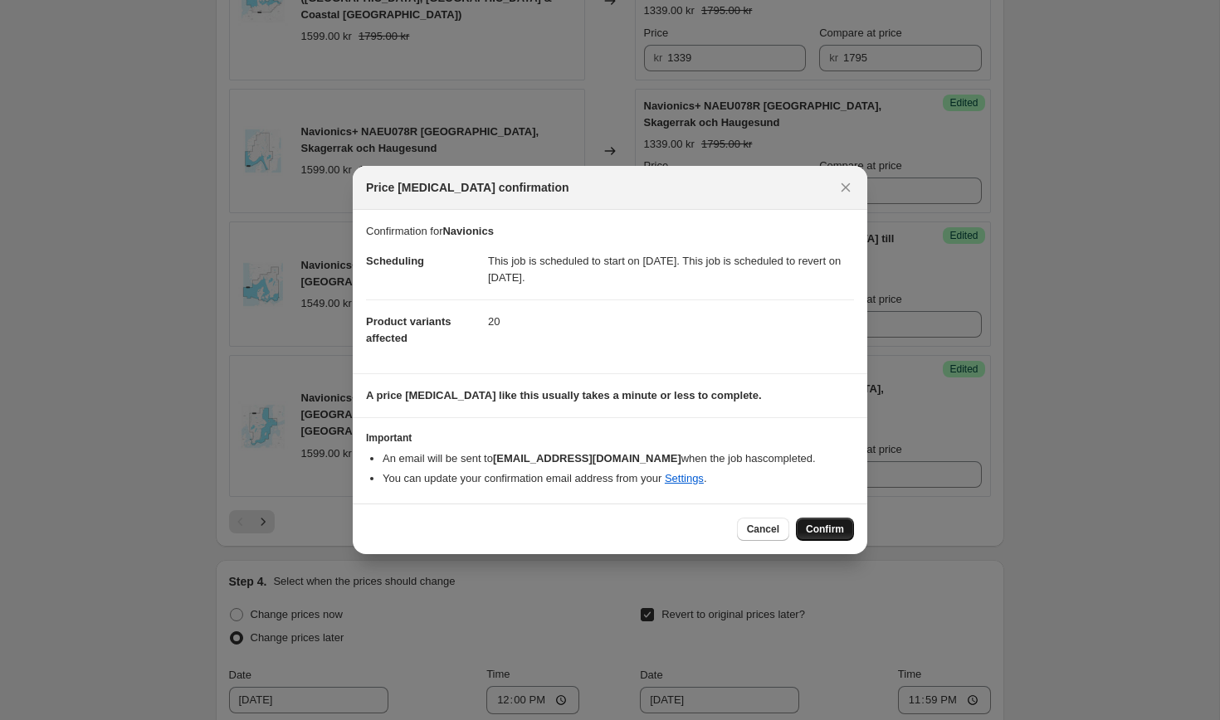
click at [823, 533] on span "Confirm" at bounding box center [825, 529] width 38 height 13
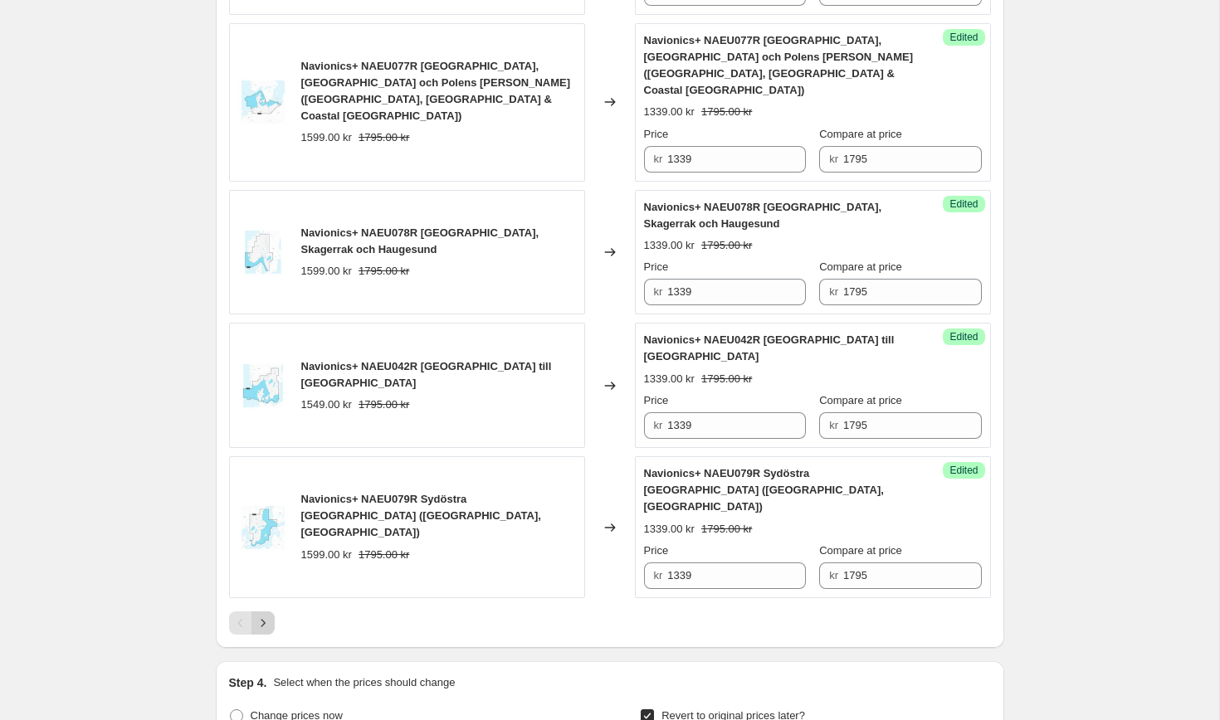
click at [266, 615] on icon "Next" at bounding box center [263, 623] width 17 height 17
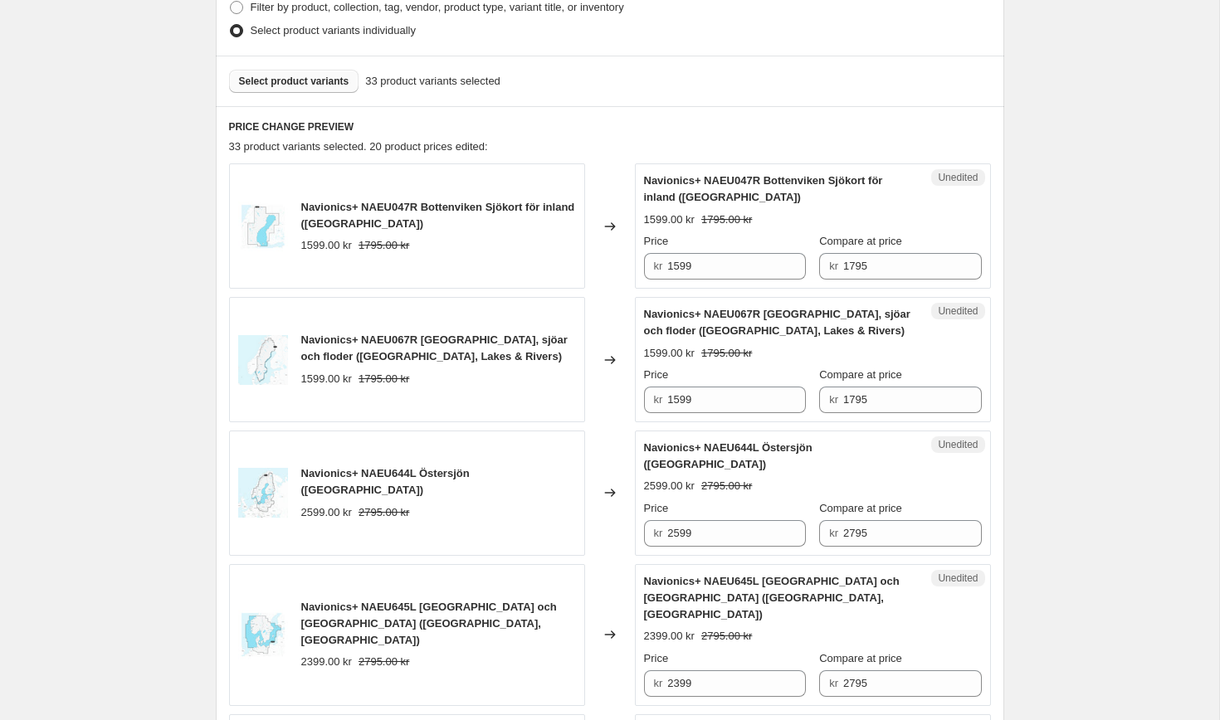
scroll to position [551, 0]
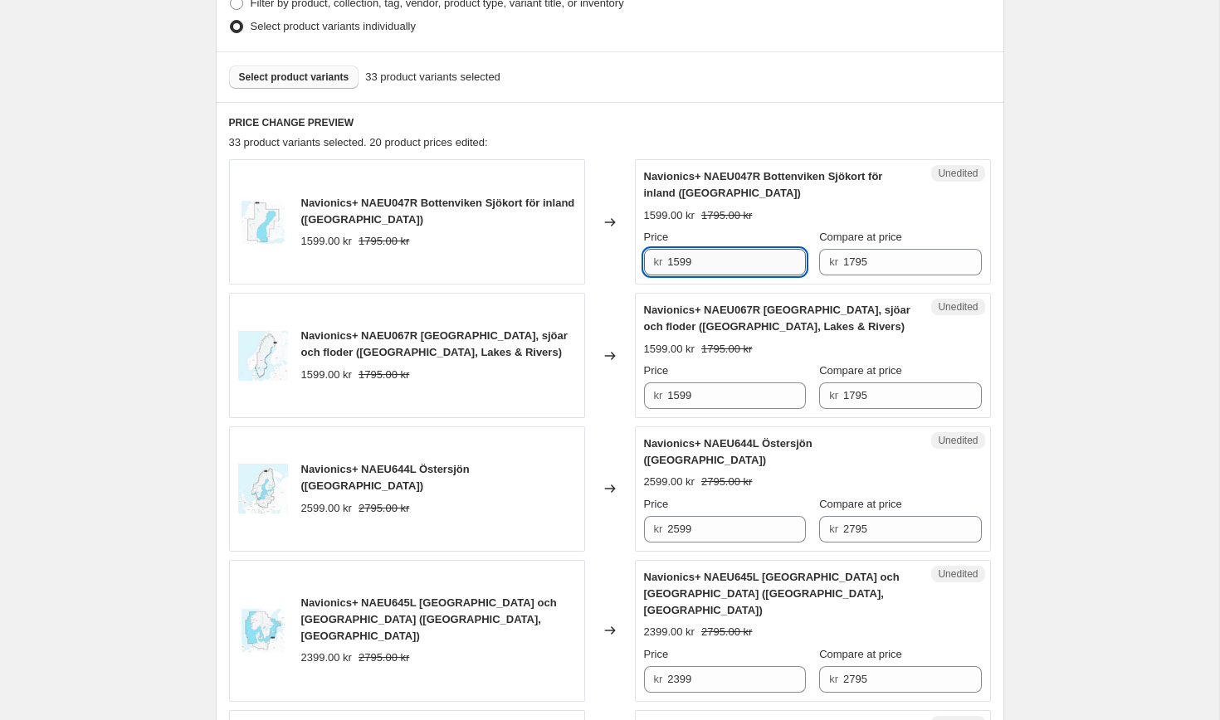
click at [754, 264] on input "1599" at bounding box center [736, 262] width 139 height 27
type input "1339"
click at [725, 399] on input "1599" at bounding box center [736, 396] width 139 height 27
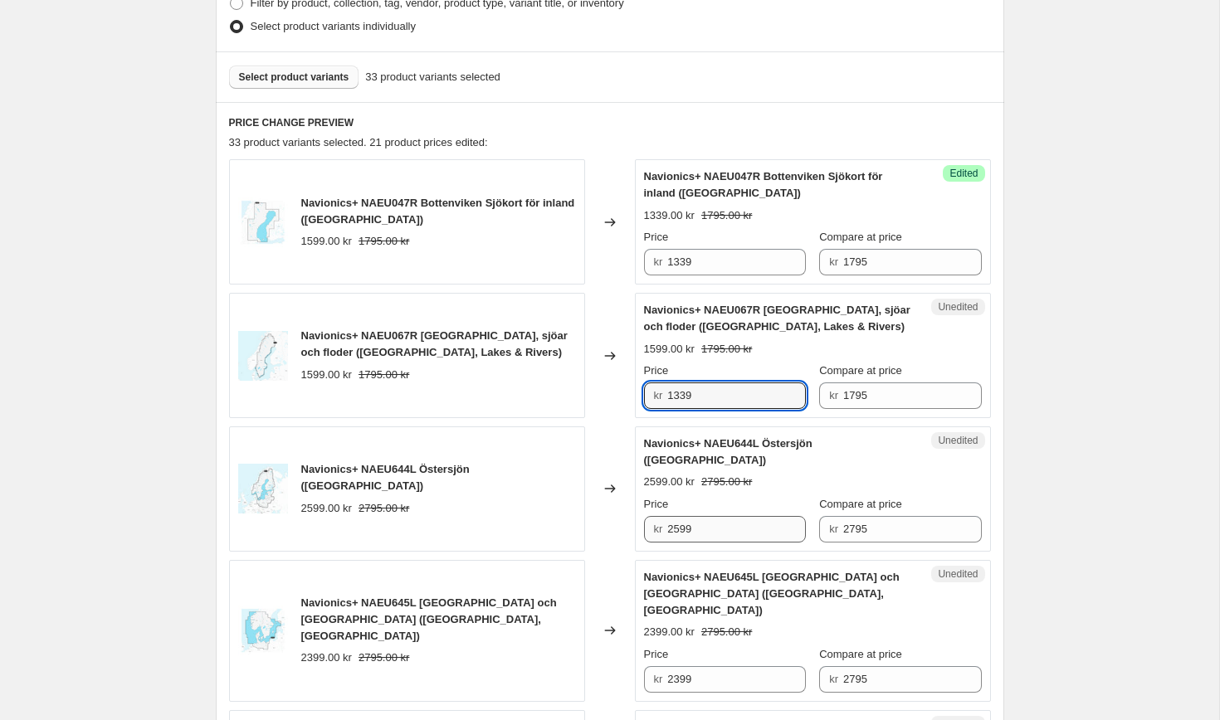
type input "1339"
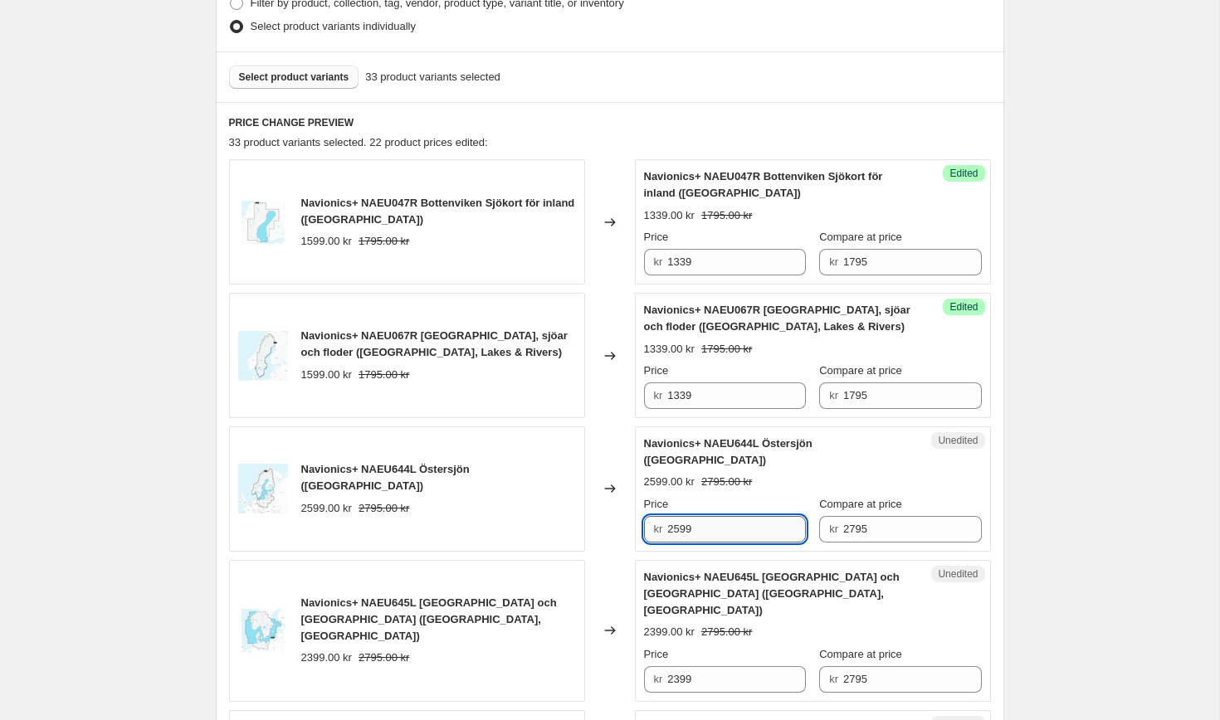
click at [725, 516] on input "2599" at bounding box center [736, 529] width 139 height 27
drag, startPoint x: 701, startPoint y: 523, endPoint x: 633, endPoint y: 523, distance: 68.1
click at [633, 523] on div "Navionics+ NAEU644L Östersjön ([GEOGRAPHIC_DATA]) 2599.00 kr 2795.00 kr Changed…" at bounding box center [610, 489] width 762 height 125
drag, startPoint x: 701, startPoint y: 506, endPoint x: 625, endPoint y: 506, distance: 76.4
click at [625, 506] on div "Navionics+ NAEU644L Östersjön ([GEOGRAPHIC_DATA]) 2599.00 kr 2795.00 kr Changed…" at bounding box center [610, 489] width 762 height 125
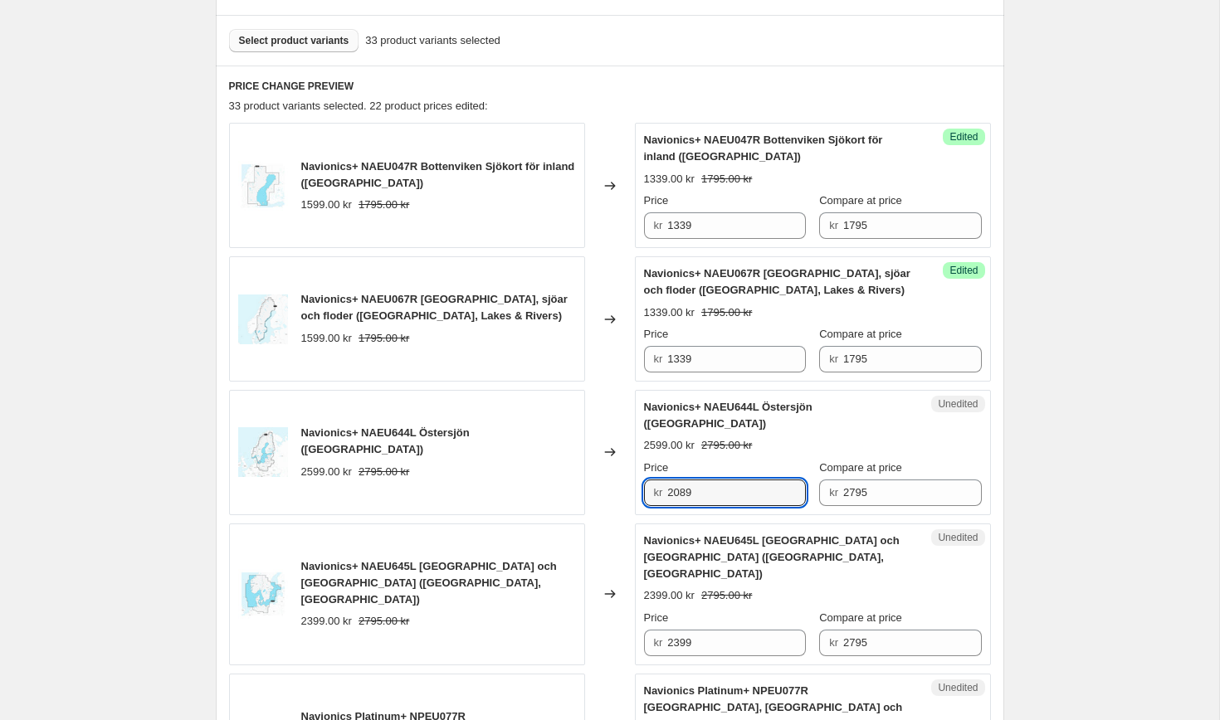
scroll to position [593, 0]
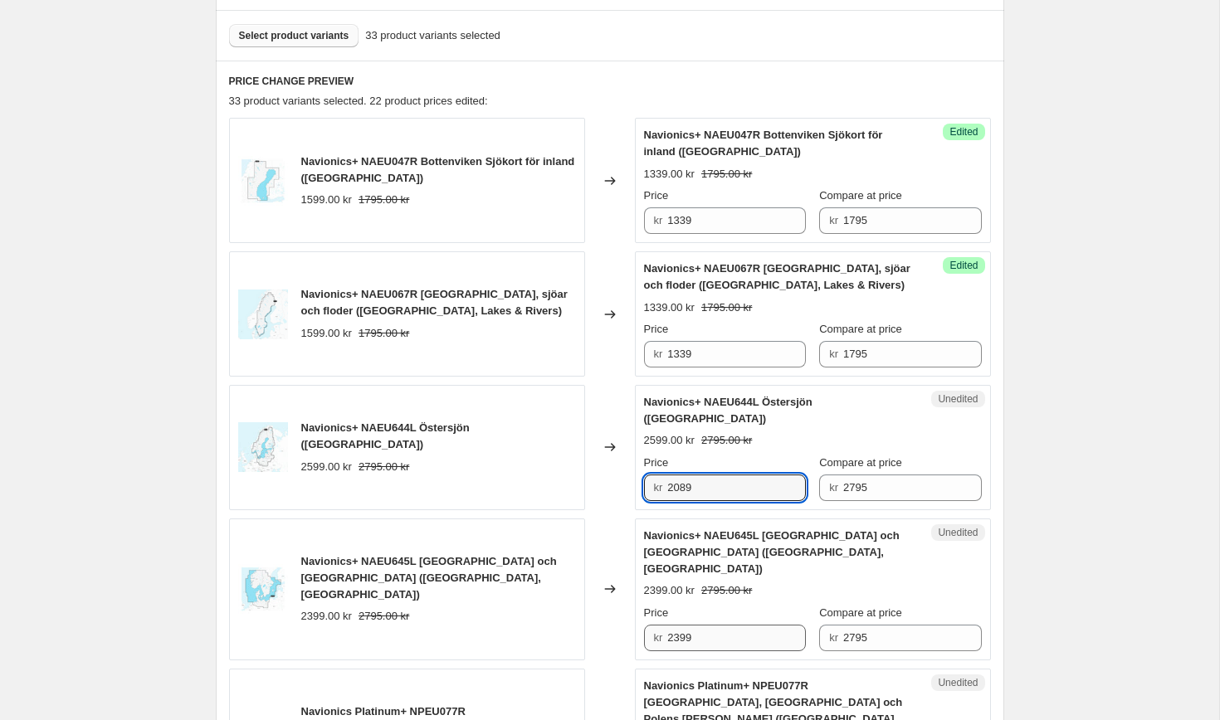
type input "2089"
click at [719, 625] on input "2399" at bounding box center [736, 638] width 139 height 27
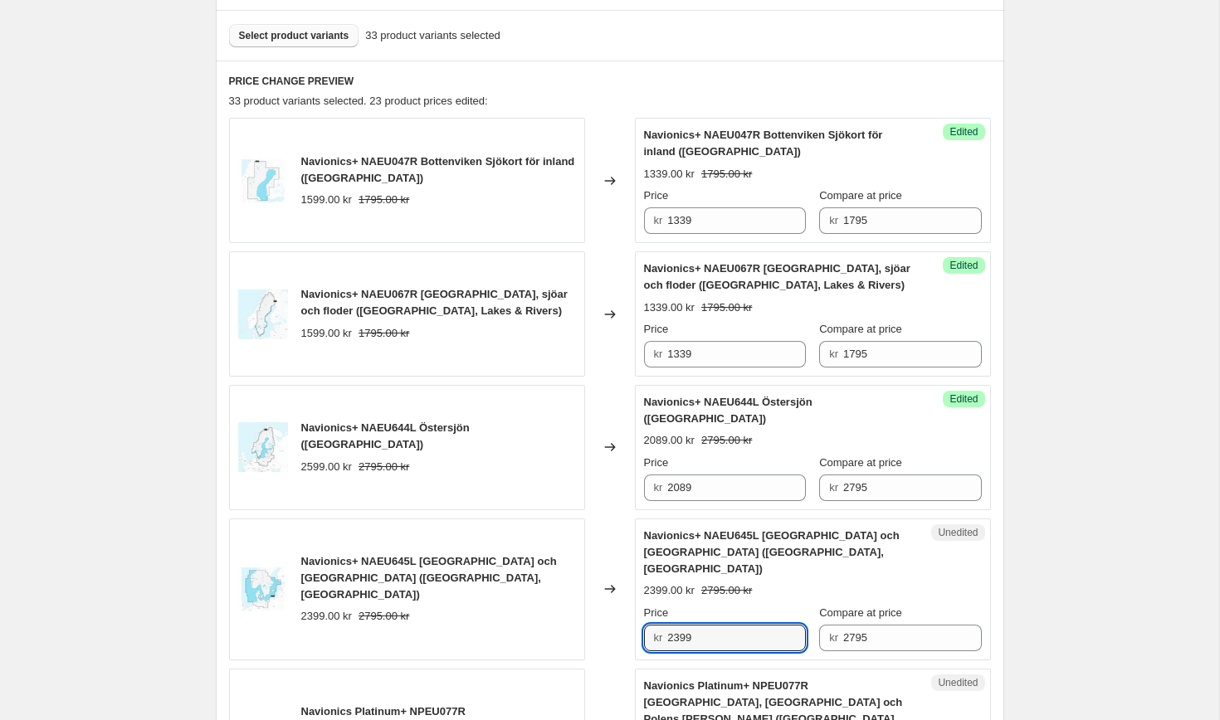
drag, startPoint x: 719, startPoint y: 600, endPoint x: 620, endPoint y: 600, distance: 98.8
click at [620, 600] on div "Navionics+ NAEU645L [GEOGRAPHIC_DATA] och [GEOGRAPHIC_DATA] ([GEOGRAPHIC_DATA],…" at bounding box center [610, 590] width 762 height 142
paste input "08"
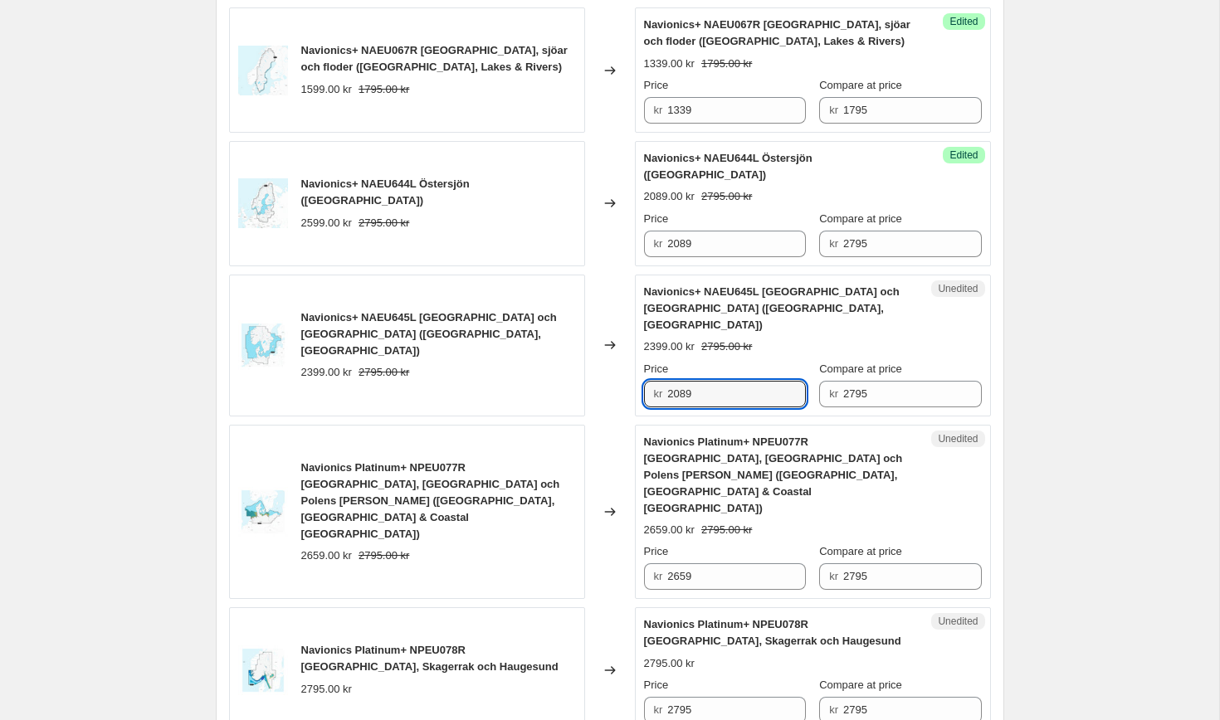
scroll to position [836, 0]
type input "2089"
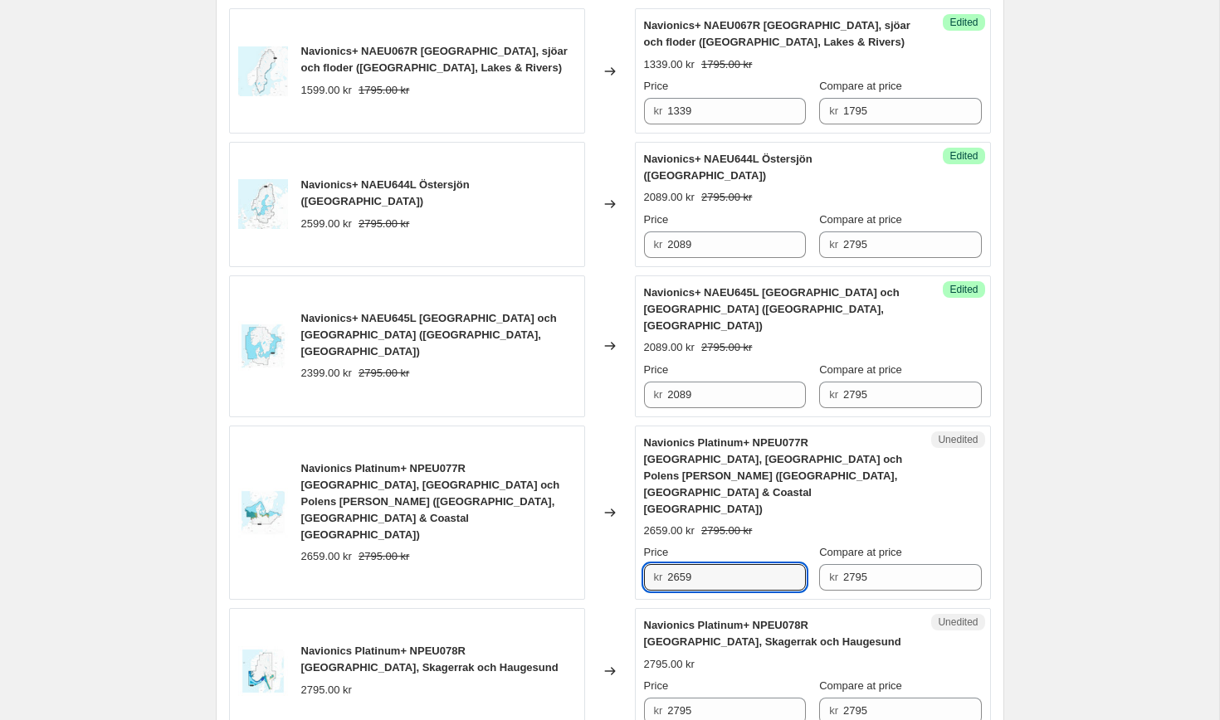
drag, startPoint x: 713, startPoint y: 513, endPoint x: 622, endPoint y: 510, distance: 91.3
click at [622, 510] on div "Navionics Platinum+ NPEU077R [GEOGRAPHIC_DATA], [GEOGRAPHIC_DATA] och Polens [P…" at bounding box center [610, 513] width 762 height 175
paste input "08"
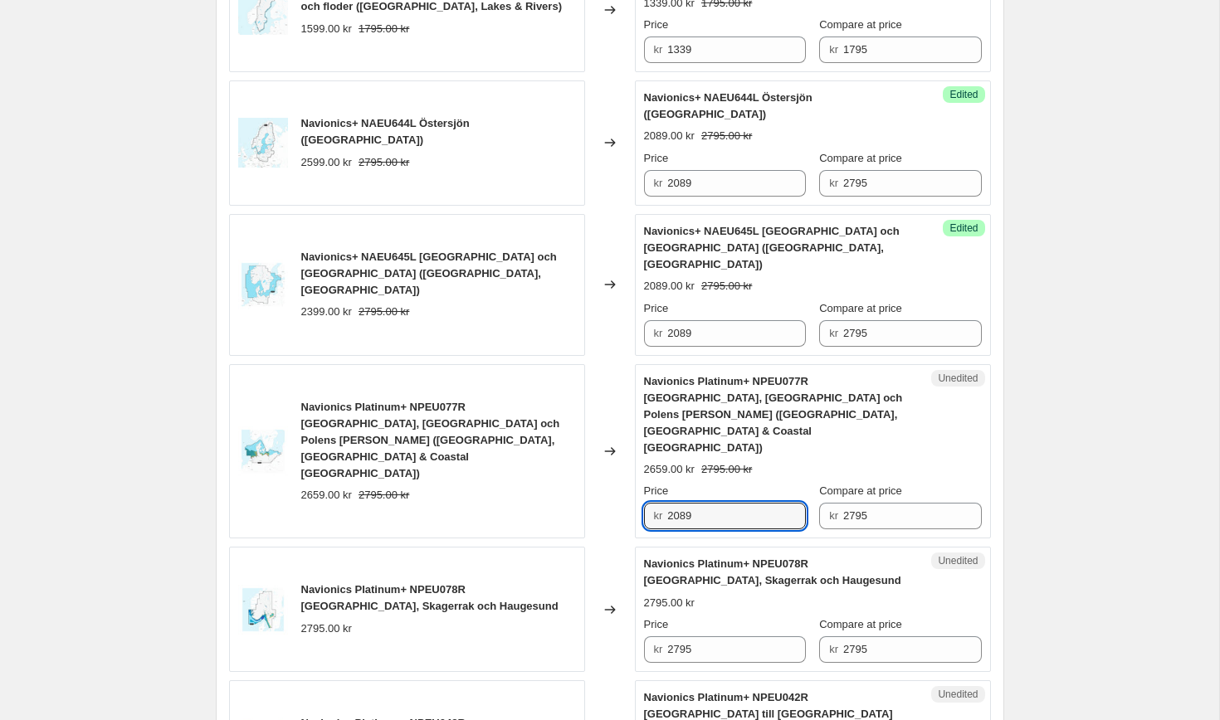
scroll to position [945, 0]
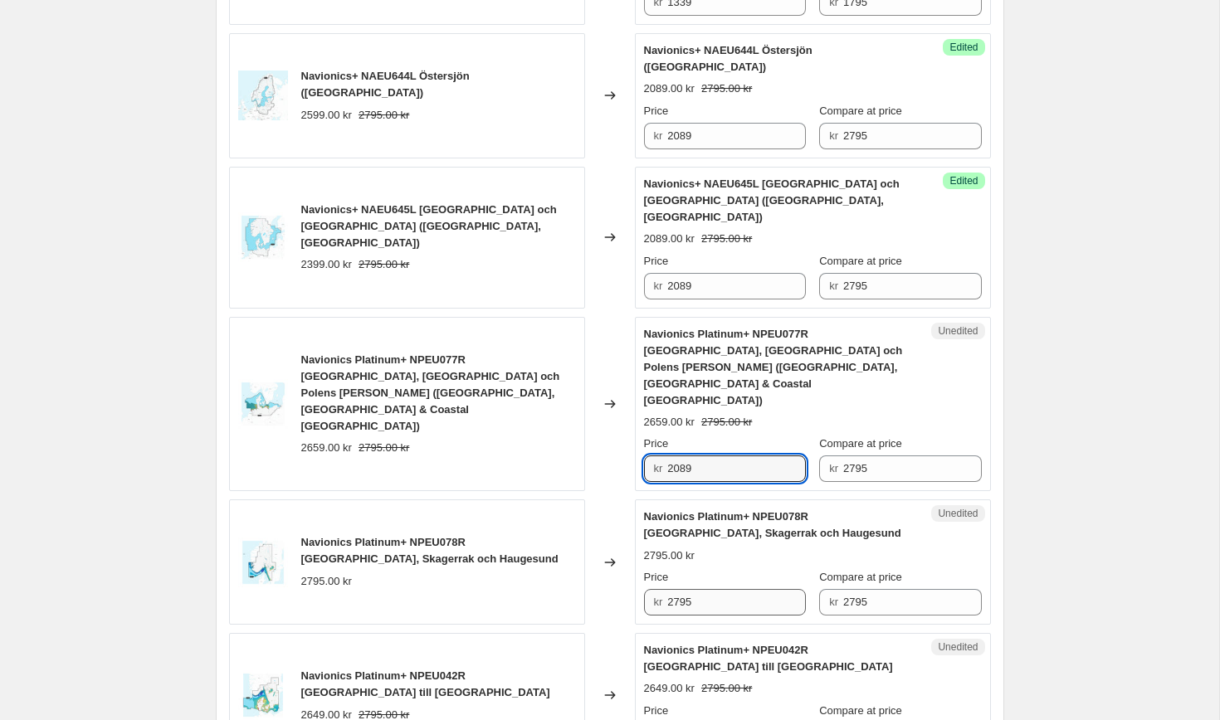
type input "2089"
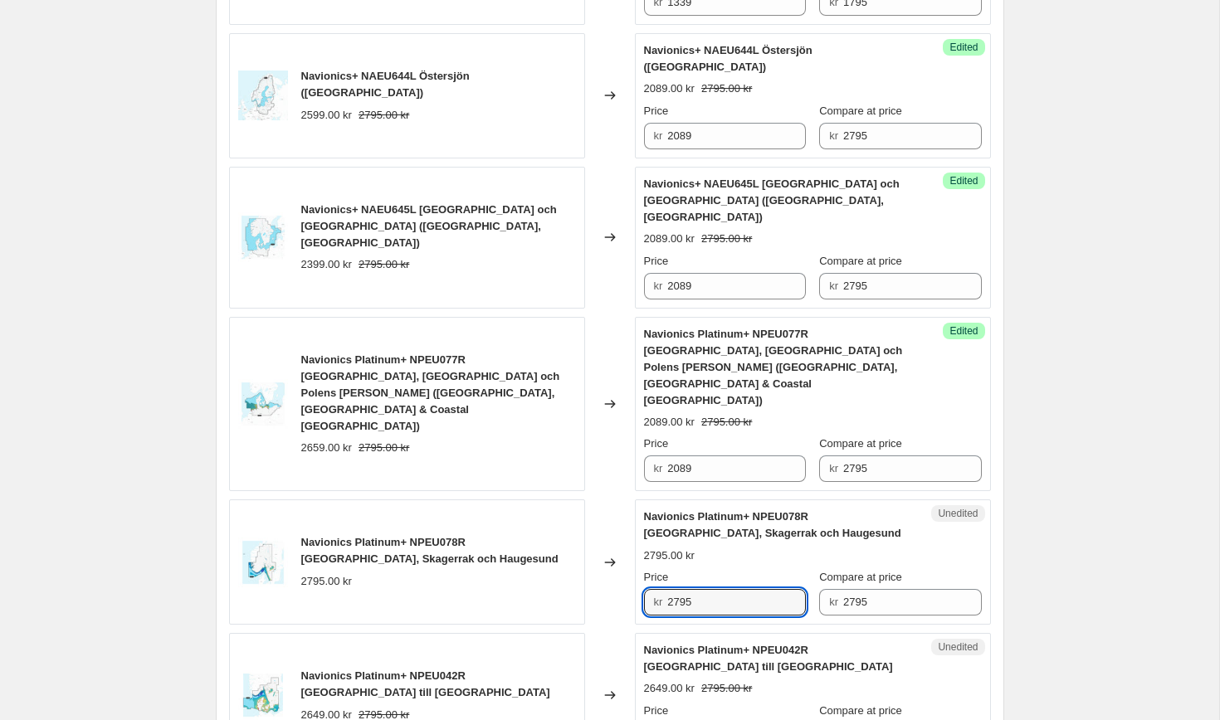
drag, startPoint x: 725, startPoint y: 533, endPoint x: 600, endPoint y: 524, distance: 124.8
click at [600, 524] on div "Navionics Platinum+ NPEU078R [GEOGRAPHIC_DATA], Skagerrak och Haugesund 2795.00…" at bounding box center [610, 562] width 762 height 125
paste input "089"
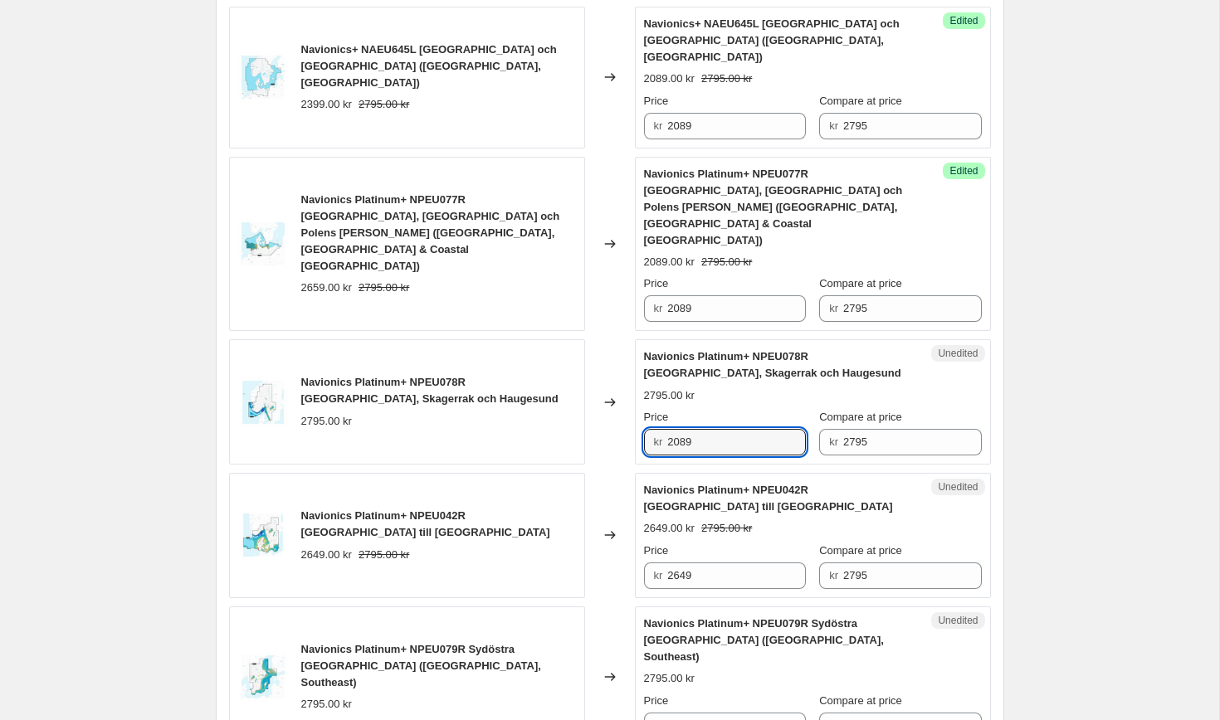
scroll to position [1125, 0]
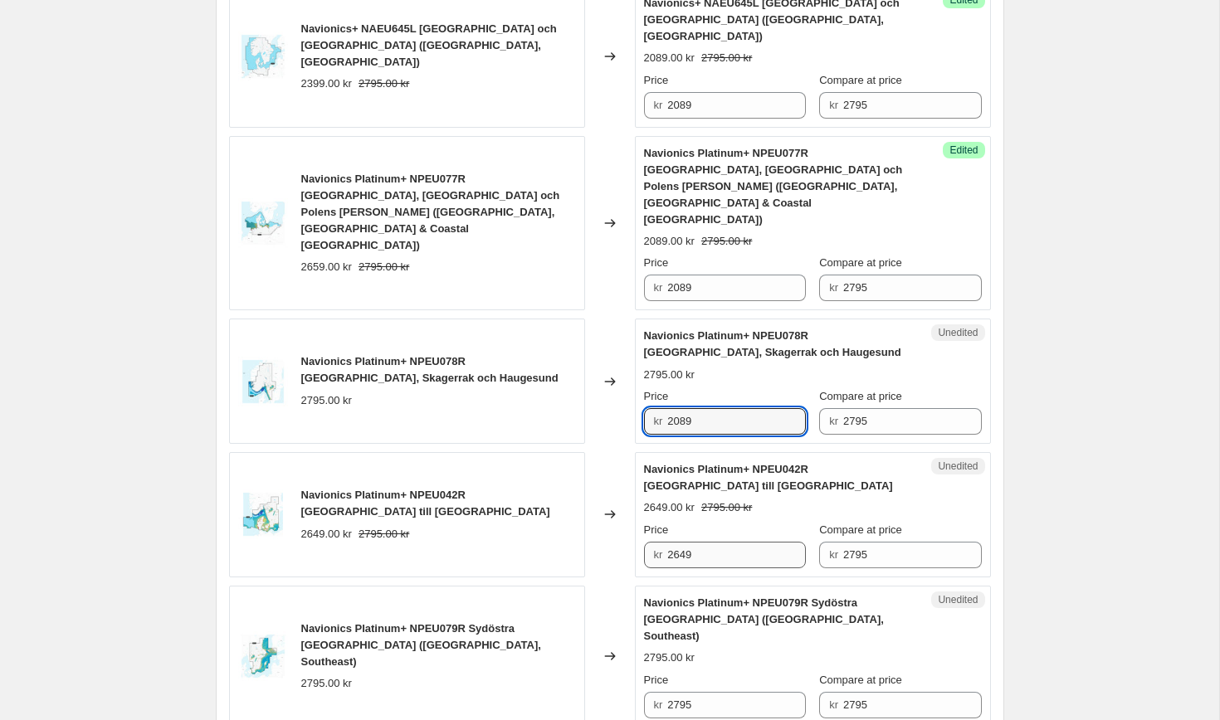
type input "2089"
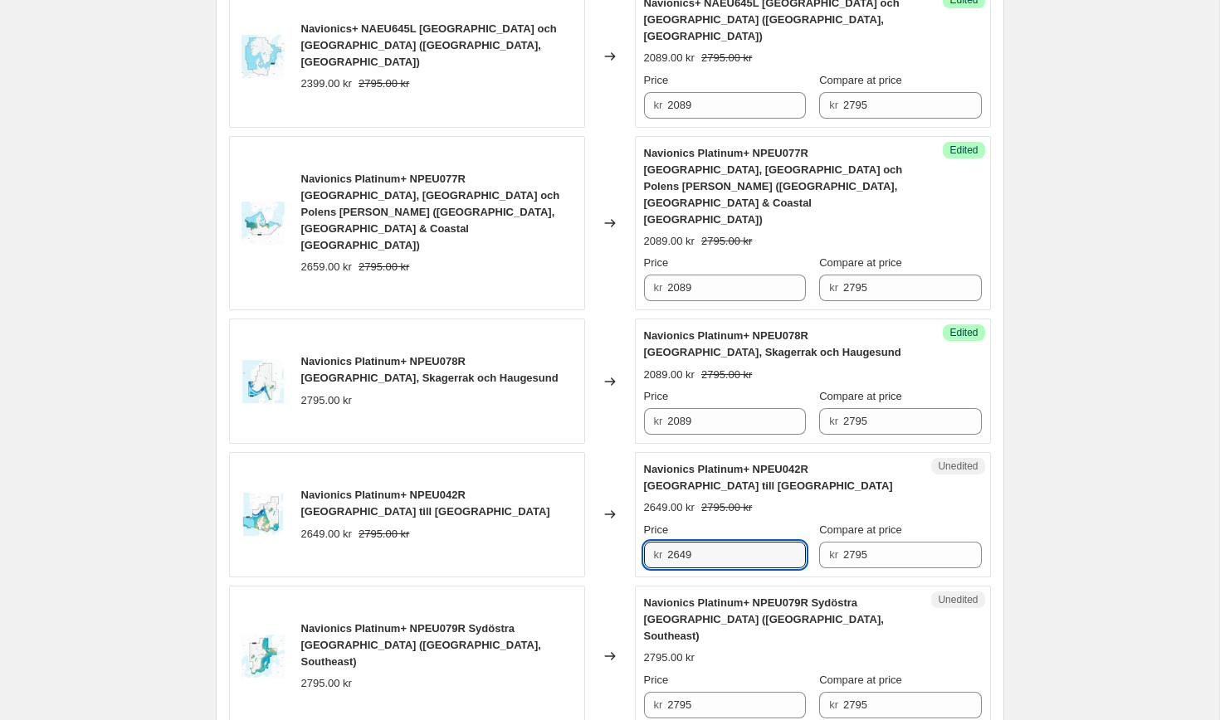
drag, startPoint x: 705, startPoint y: 492, endPoint x: 633, endPoint y: 491, distance: 72.2
click at [633, 491] on div "Navionics Platinum+ NPEU042R [GEOGRAPHIC_DATA] till [GEOGRAPHIC_DATA] 2649.00 k…" at bounding box center [610, 514] width 762 height 125
paste input "08"
type input "2089"
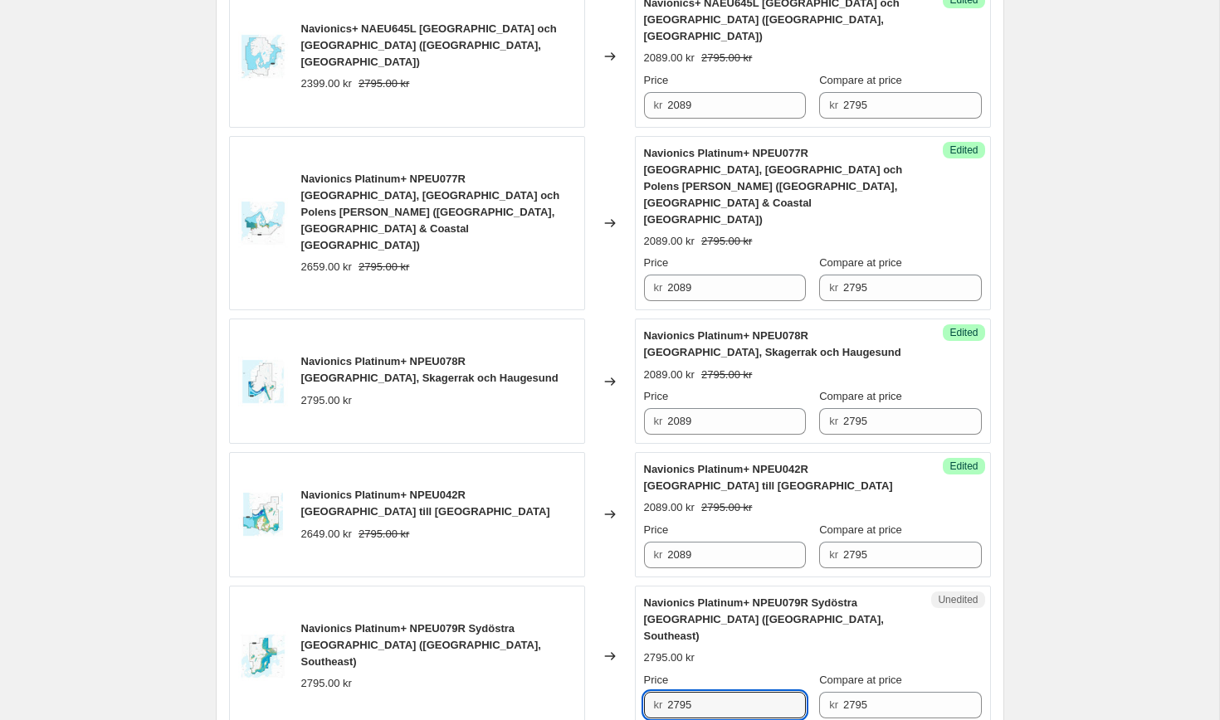
drag, startPoint x: 709, startPoint y: 622, endPoint x: 622, endPoint y: 625, distance: 86.4
click at [622, 625] on div "Navionics Platinum+ NPEU079R Sydöstra [GEOGRAPHIC_DATA] ([GEOGRAPHIC_DATA], Sou…" at bounding box center [610, 657] width 762 height 142
paste input "089"
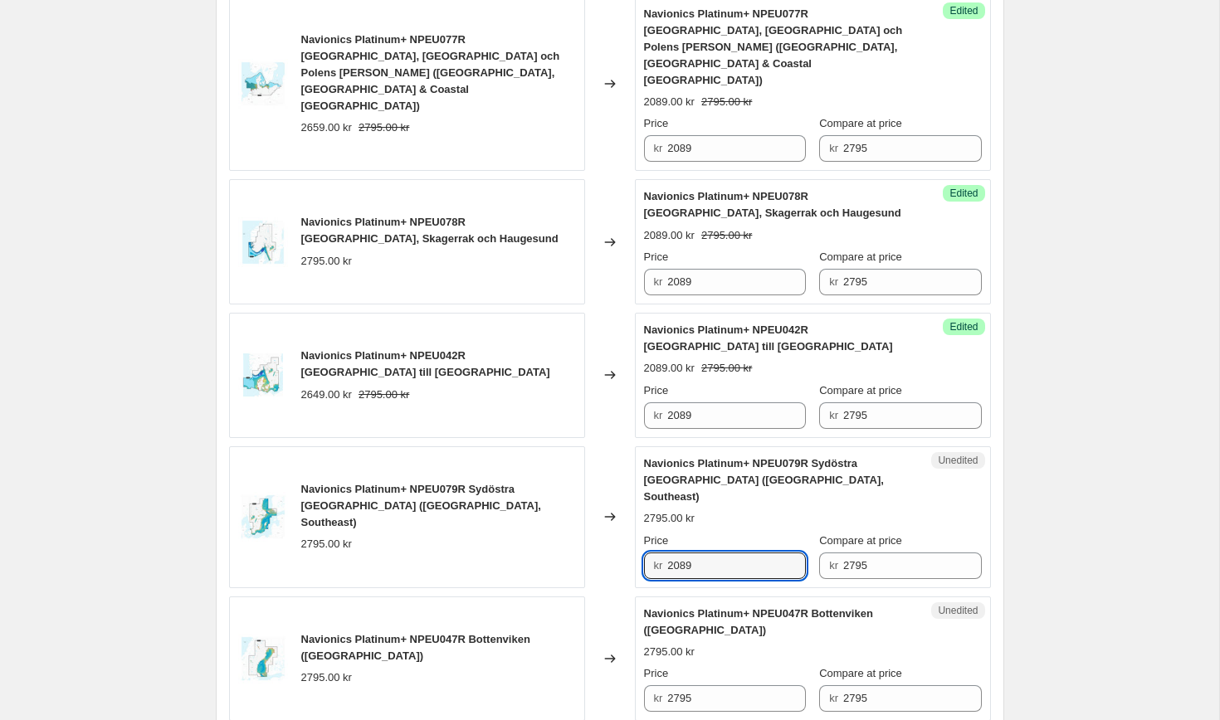
scroll to position [1331, 0]
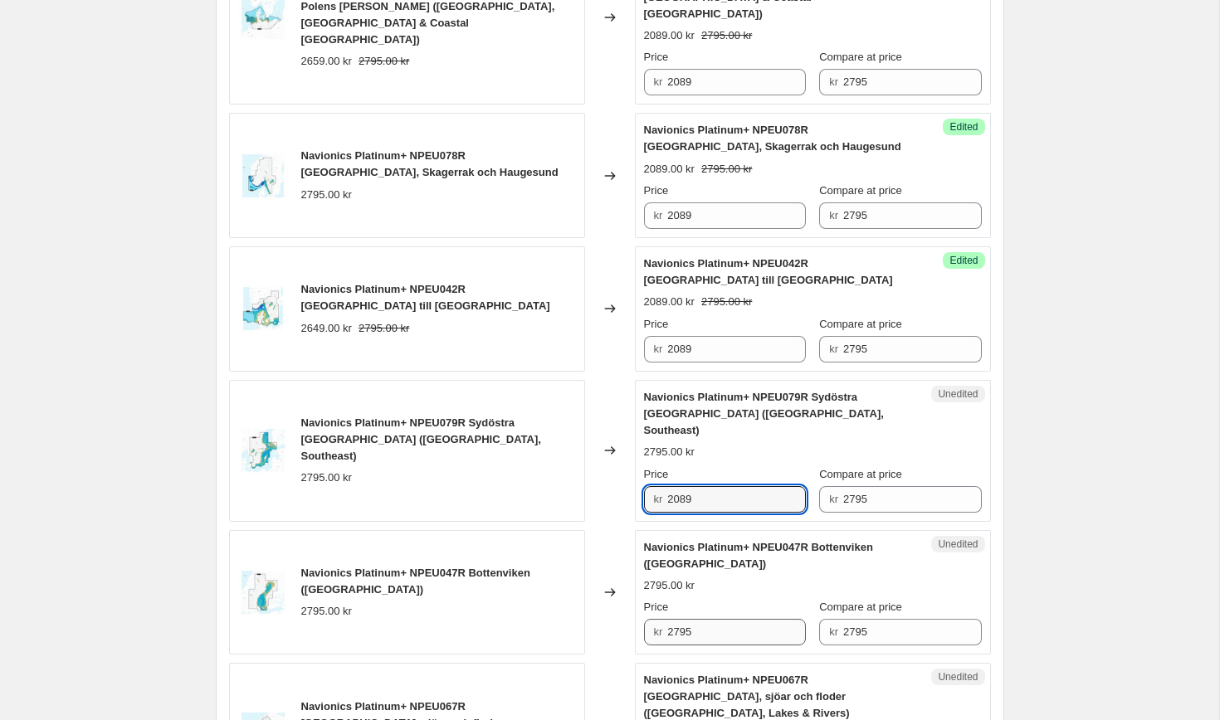
type input "2089"
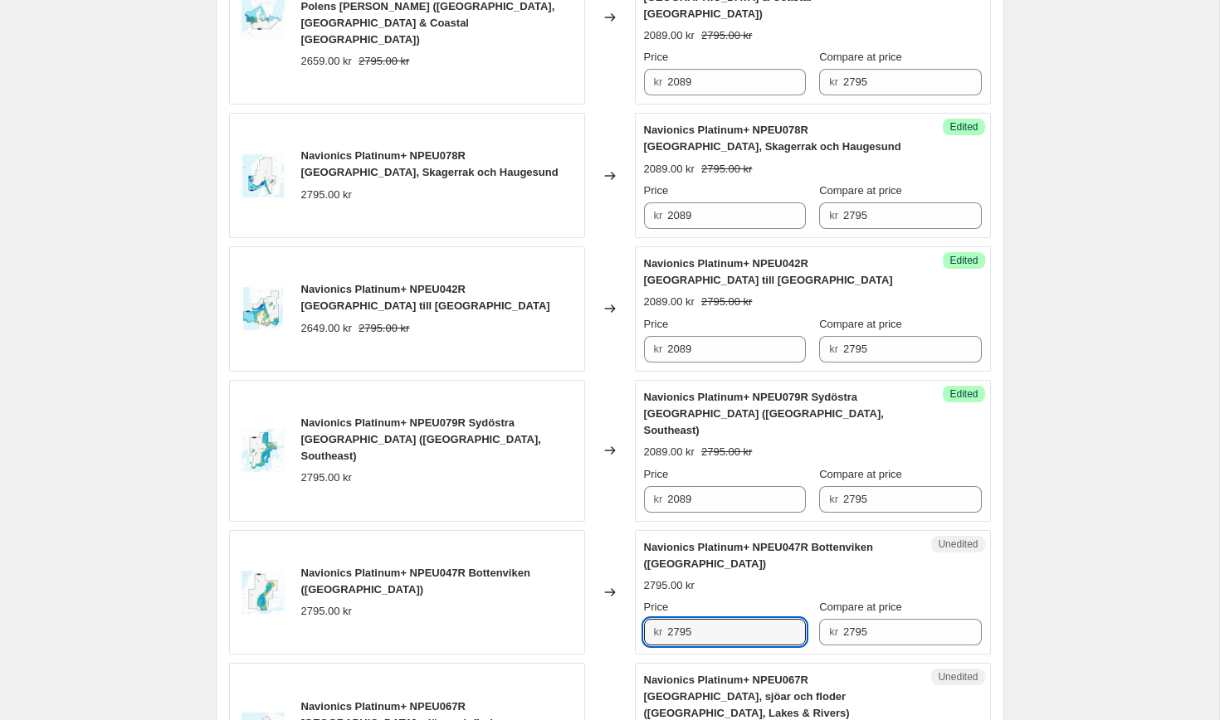
drag, startPoint x: 712, startPoint y: 554, endPoint x: 632, endPoint y: 549, distance: 80.6
click at [632, 549] on div "Navionics Platinum+ NPEU047R Bottenviken ([GEOGRAPHIC_DATA]) 2795.00 kr Changed…" at bounding box center [610, 592] width 762 height 125
paste input "089"
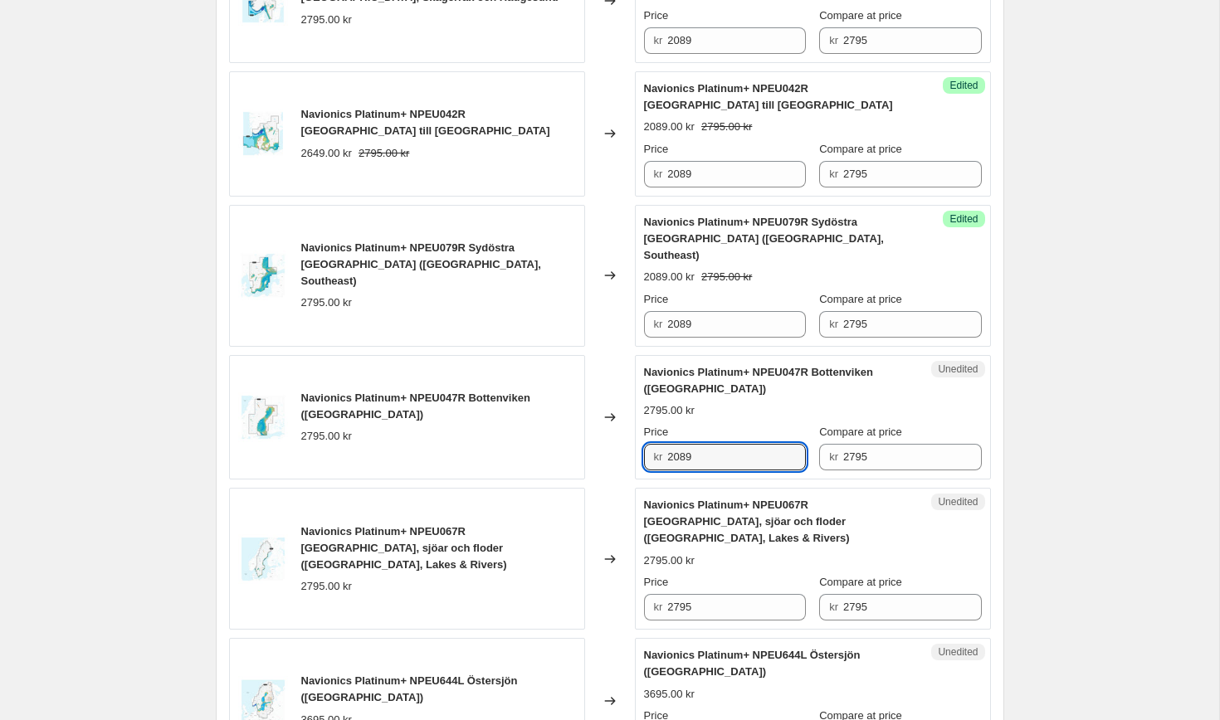
scroll to position [1523, 0]
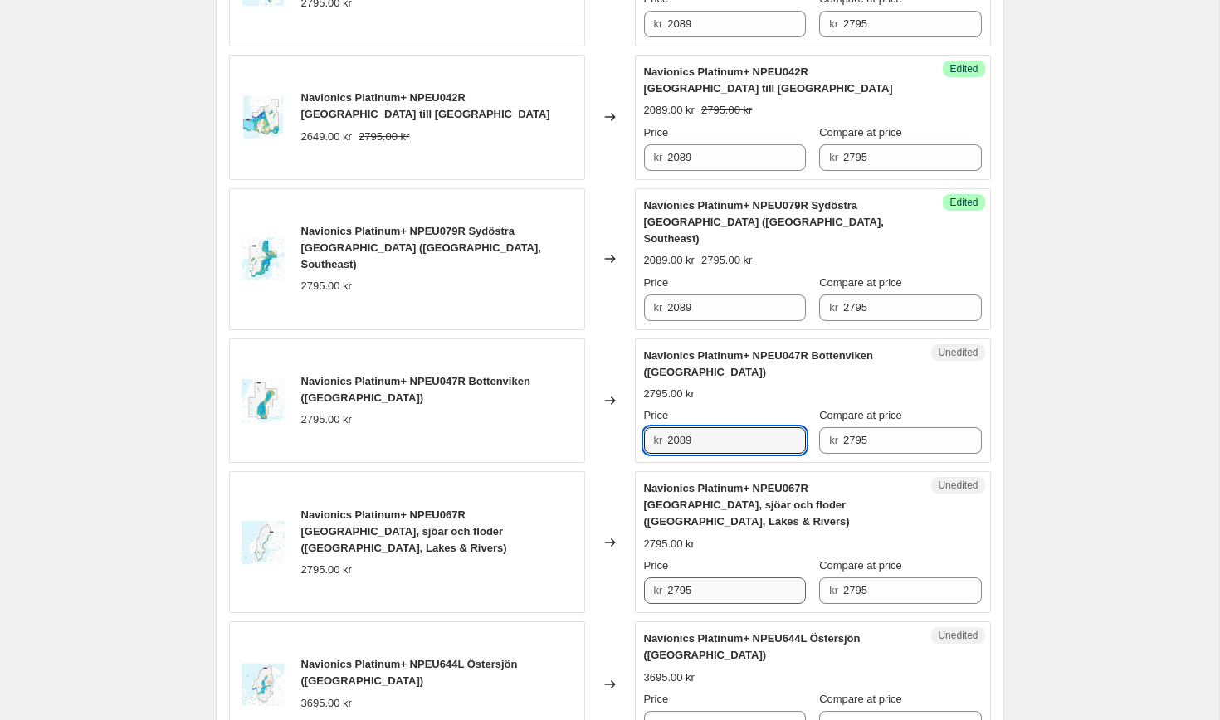
type input "2089"
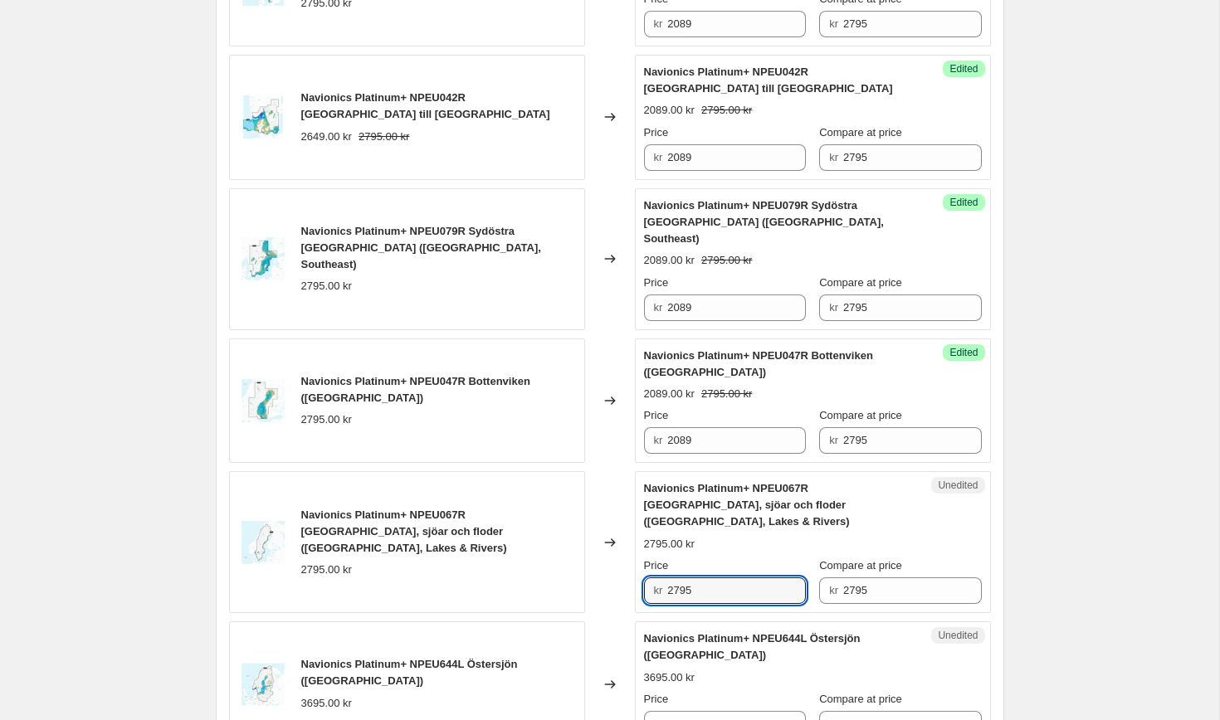
drag, startPoint x: 707, startPoint y: 488, endPoint x: 613, endPoint y: 489, distance: 94.6
click at [613, 489] on div "Navionics Platinum+ NPEU067R [GEOGRAPHIC_DATA], sjöar och floder ([GEOGRAPHIC_D…" at bounding box center [610, 542] width 762 height 142
paste input "089"
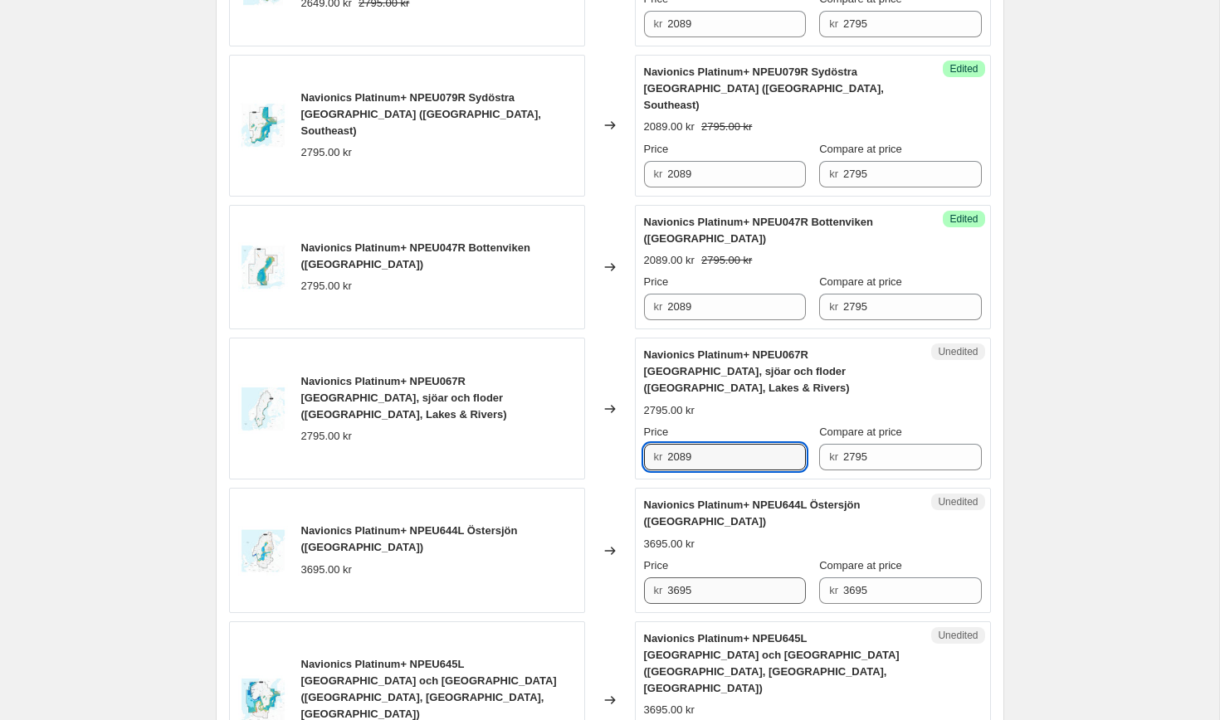
scroll to position [1657, 0]
type input "2089"
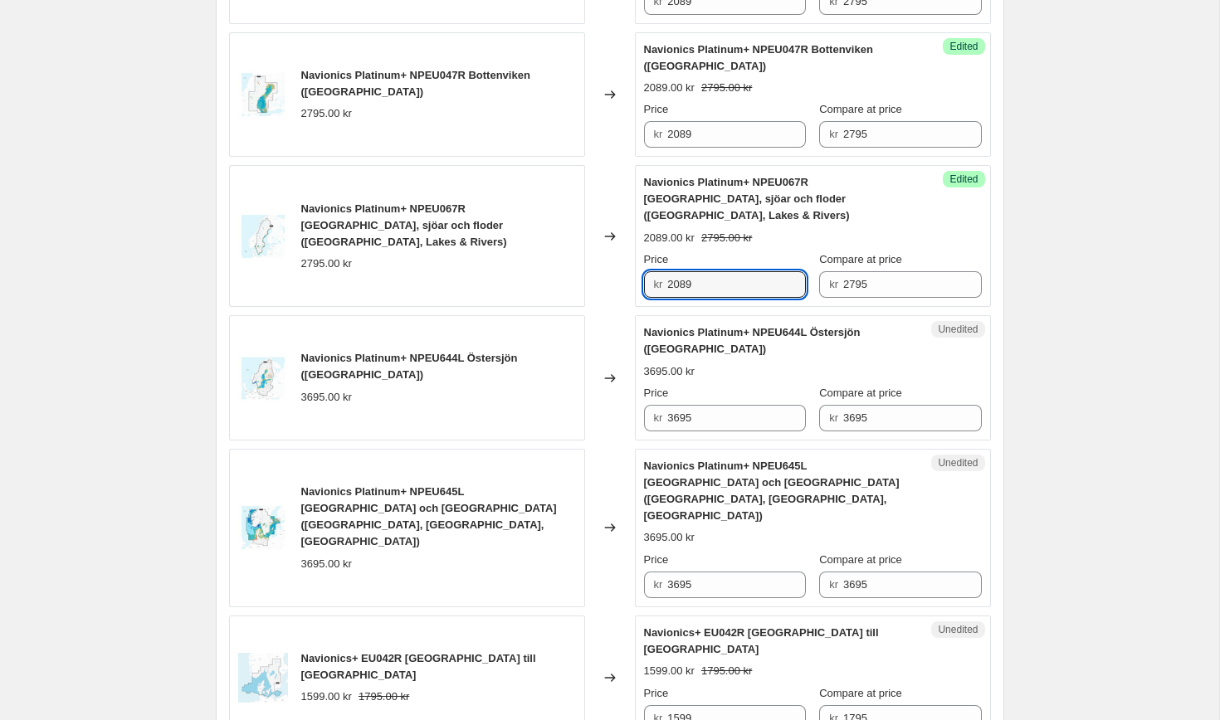
scroll to position [1848, 0]
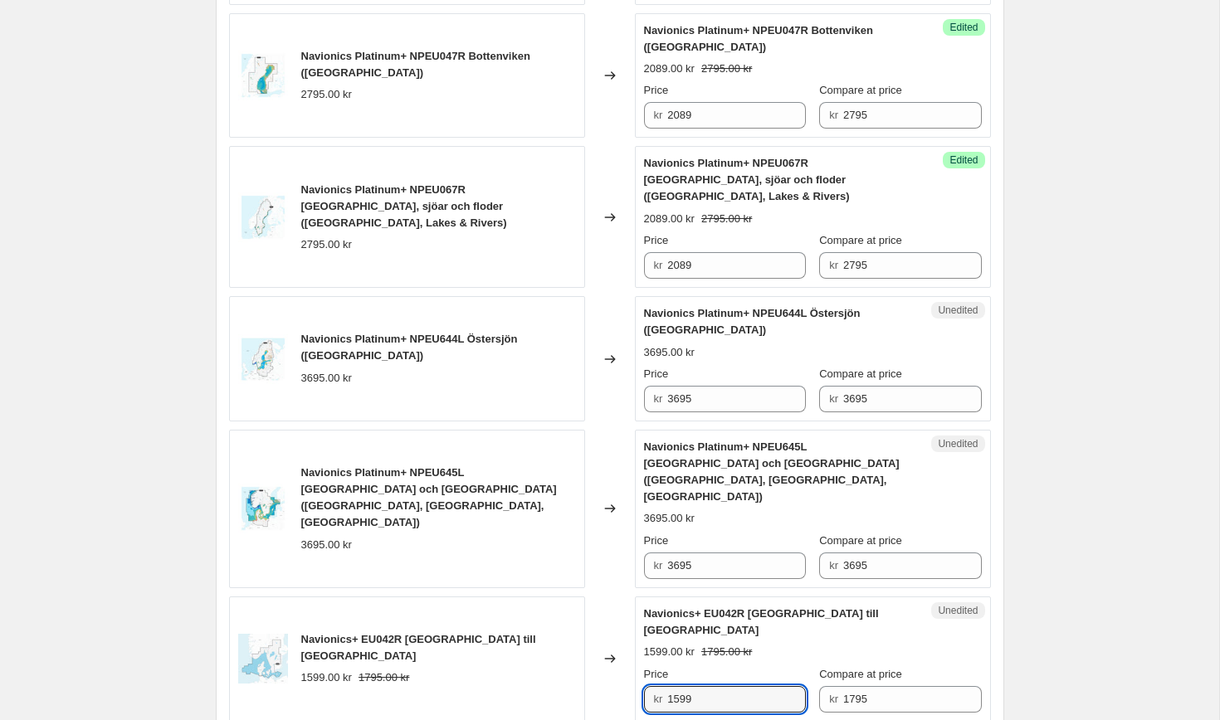
drag, startPoint x: 735, startPoint y: 569, endPoint x: 598, endPoint y: 554, distance: 137.8
click at [598, 597] on div "Navionics+ EU042R [GEOGRAPHIC_DATA] till [GEOGRAPHIC_DATA] 1599.00 kr 1795.00 k…" at bounding box center [610, 659] width 762 height 125
type input "1339"
drag, startPoint x: 471, startPoint y: 244, endPoint x: 413, endPoint y: 246, distance: 59.0
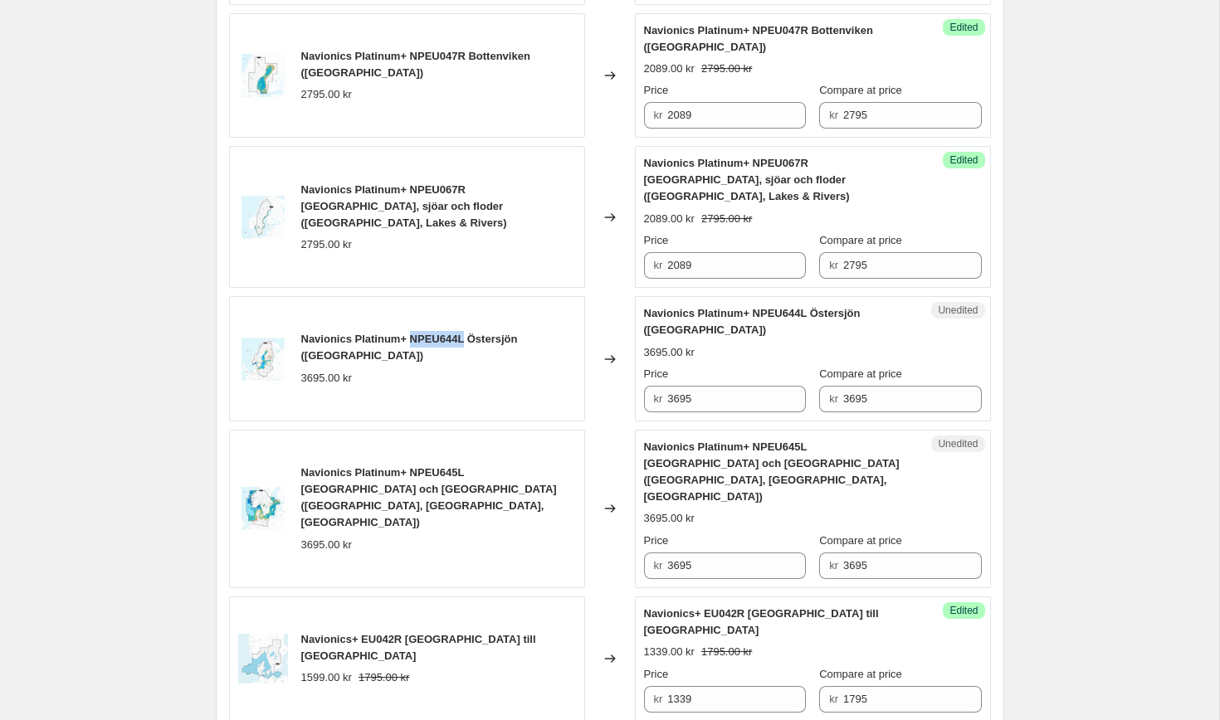
click at [413, 333] on span "Navionics Platinum+ NPEU644L Östersjön ([GEOGRAPHIC_DATA])" at bounding box center [409, 347] width 217 height 29
copy span "NPEU644L"
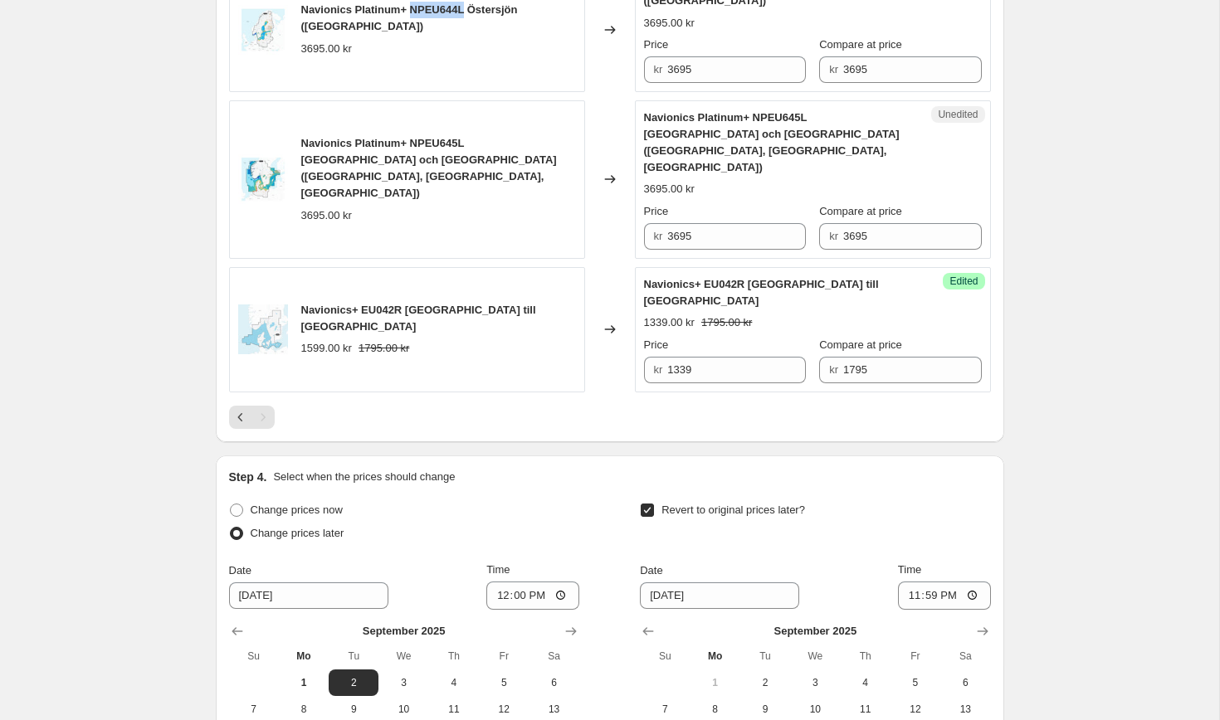
scroll to position [2253, 0]
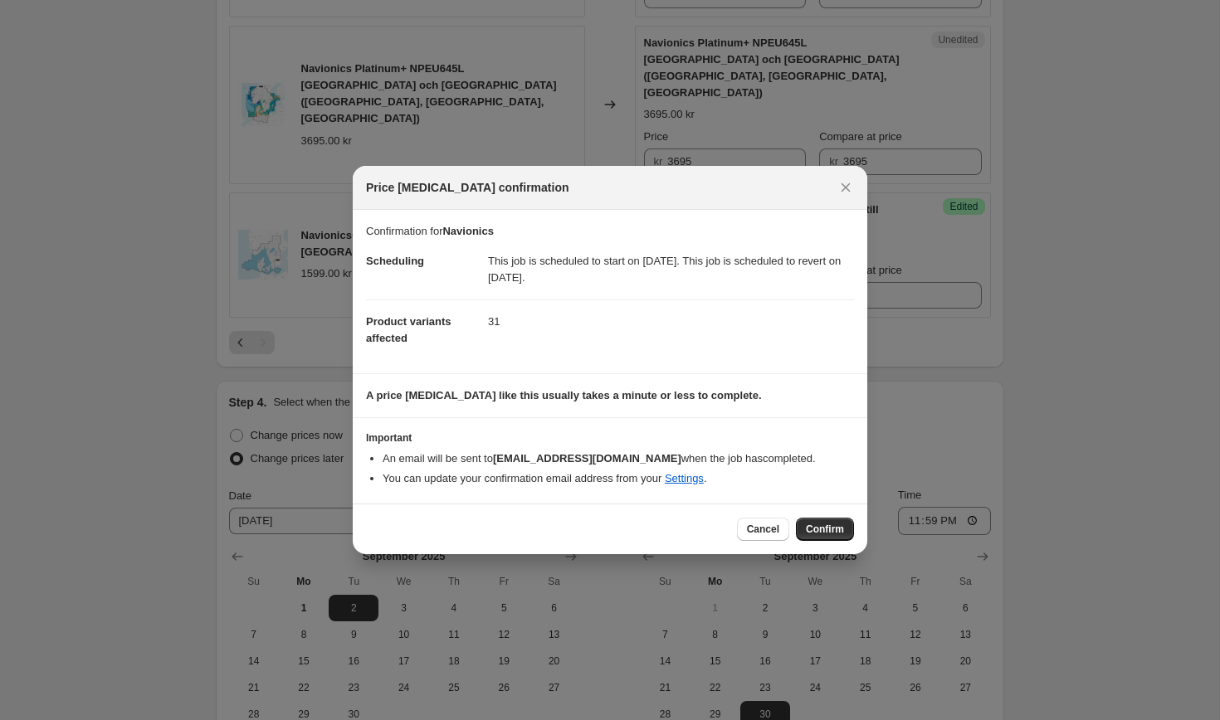
click at [823, 541] on div "Cancel Confirm" at bounding box center [610, 529] width 515 height 51
click at [818, 526] on span "Confirm" at bounding box center [825, 529] width 38 height 13
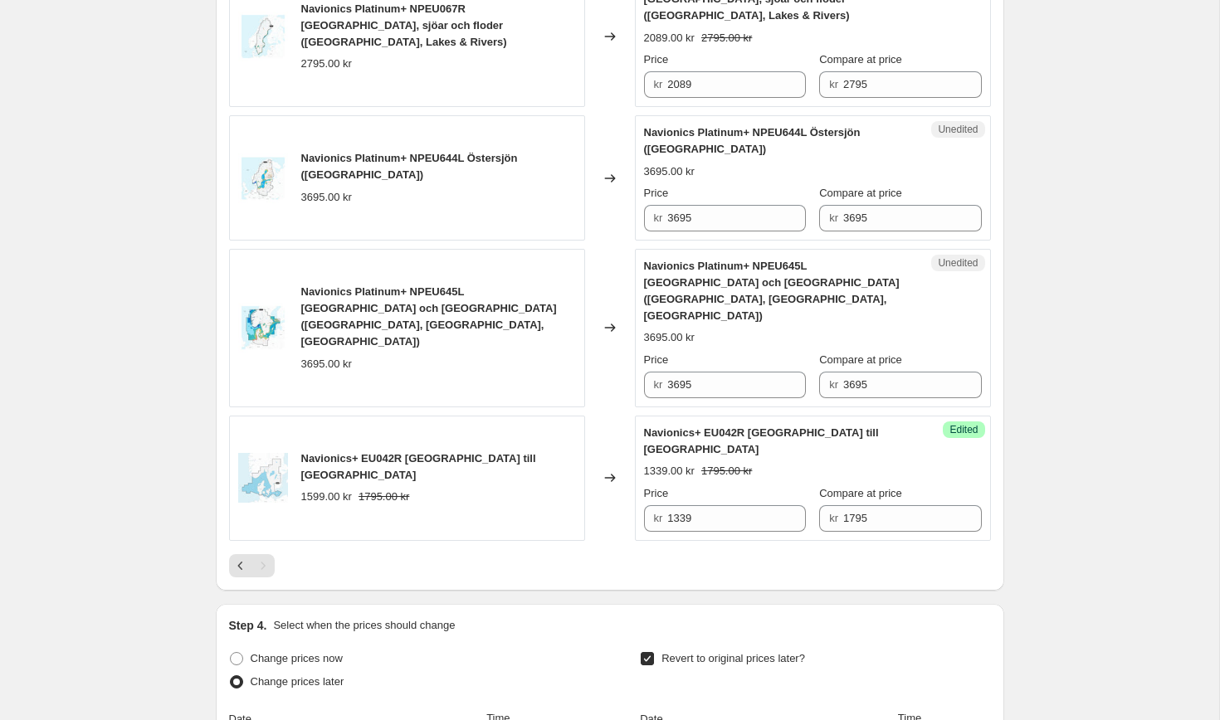
scroll to position [2026, 0]
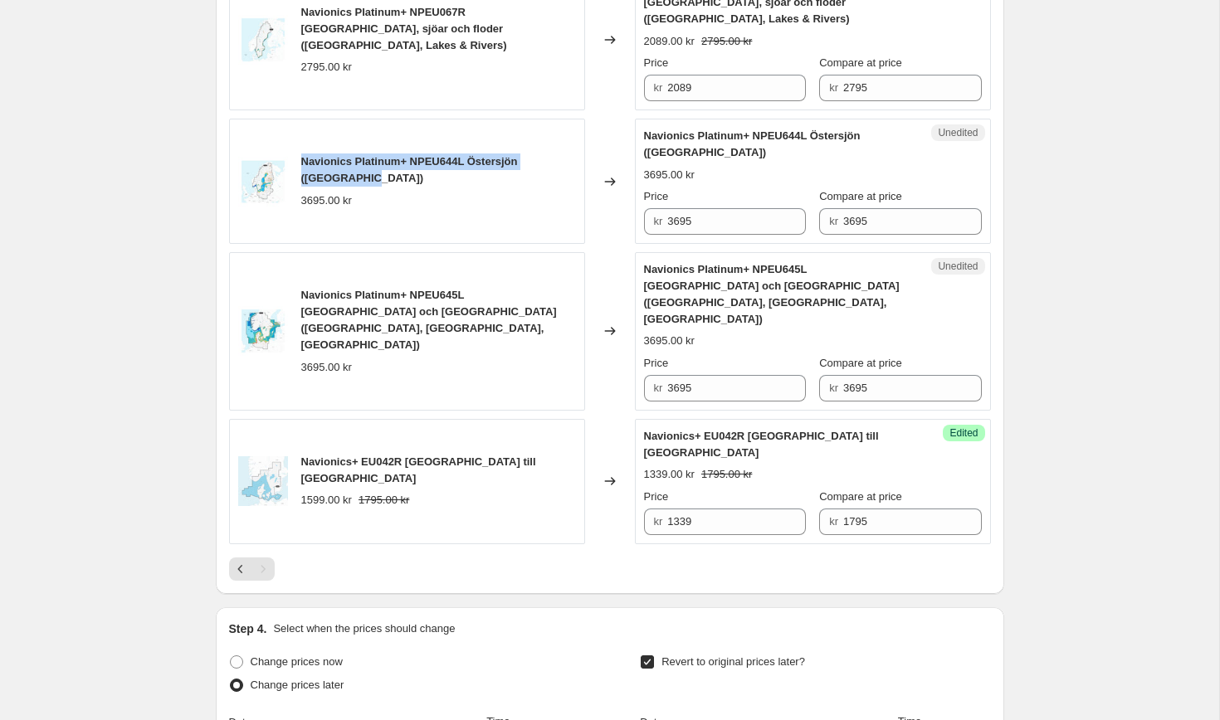
drag, startPoint x: 348, startPoint y: 79, endPoint x: 297, endPoint y: 56, distance: 55.4
click at [297, 119] on div "Navionics Platinum+ NPEU644L Östersjön ([GEOGRAPHIC_DATA]) 3695.00 kr" at bounding box center [407, 181] width 356 height 125
copy span "Navionics Platinum+ NPEU644L Östersjön ([GEOGRAPHIC_DATA])"
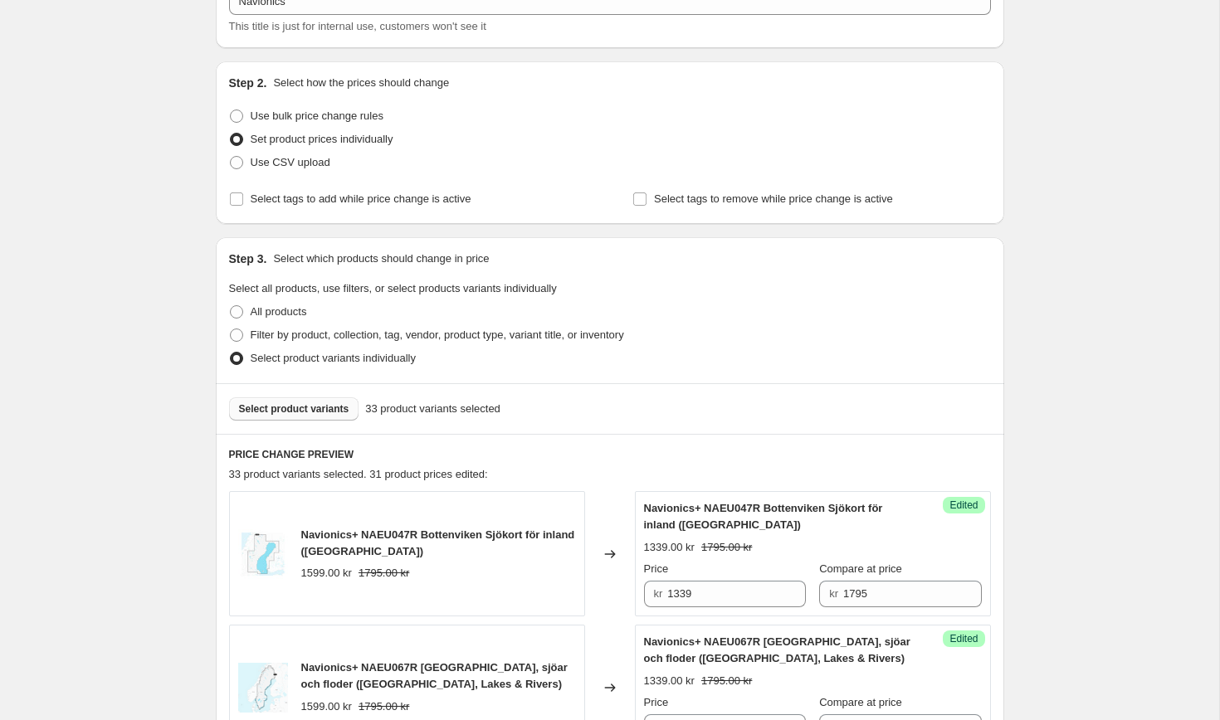
scroll to position [0, 0]
